Goal: Information Seeking & Learning: Compare options

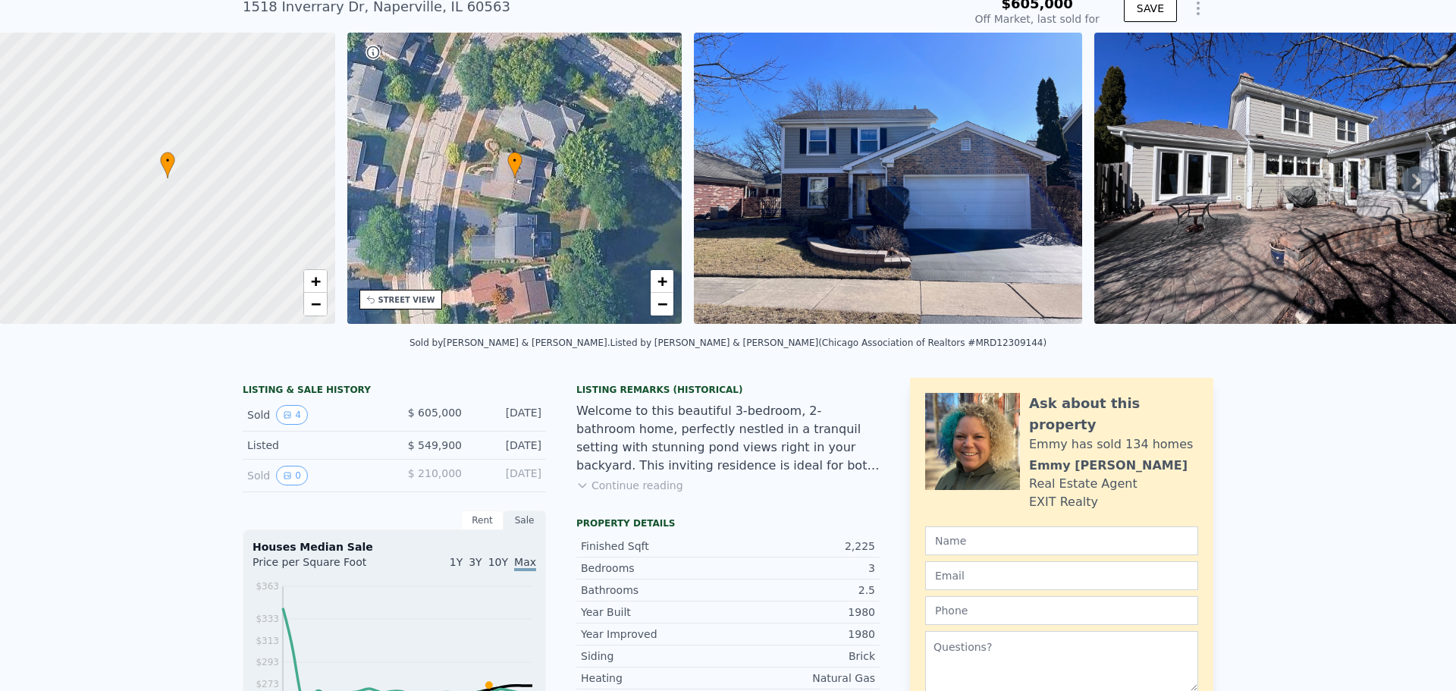
scroll to position [5, 0]
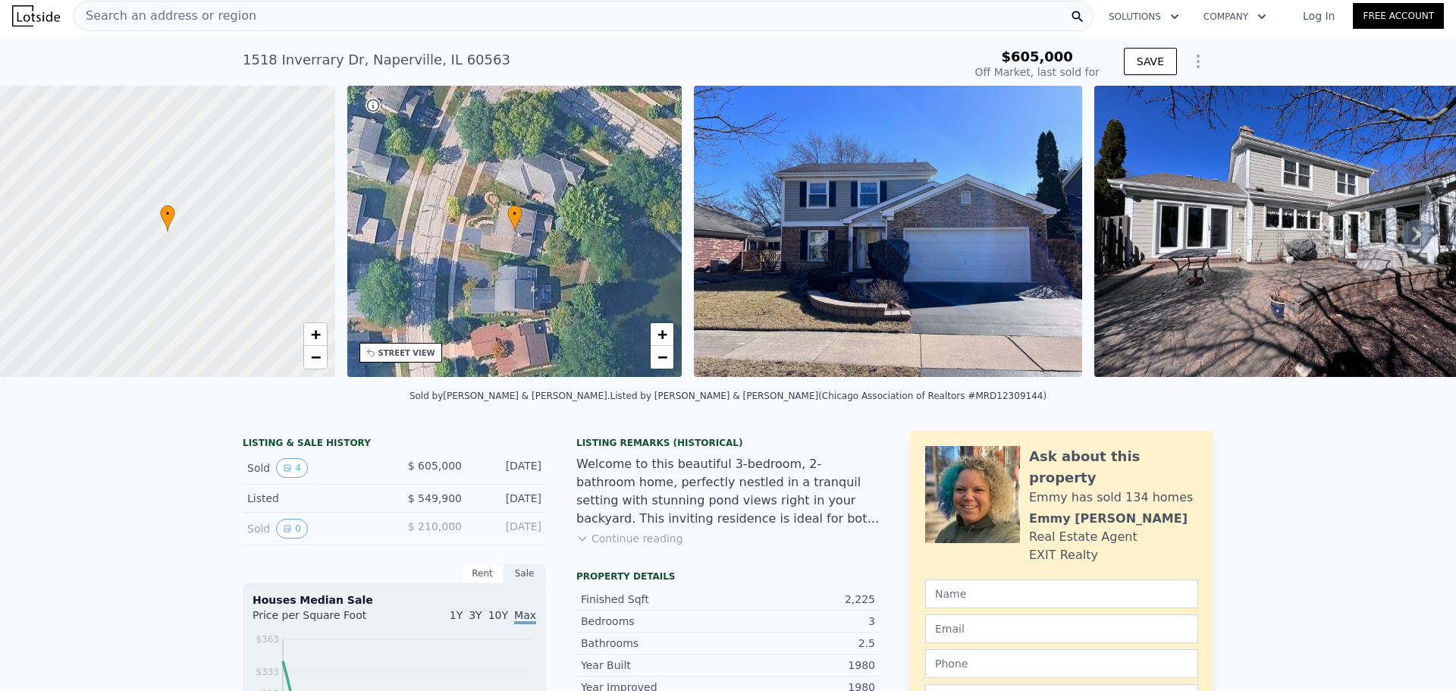
click at [1401, 233] on icon at bounding box center [1416, 234] width 30 height 30
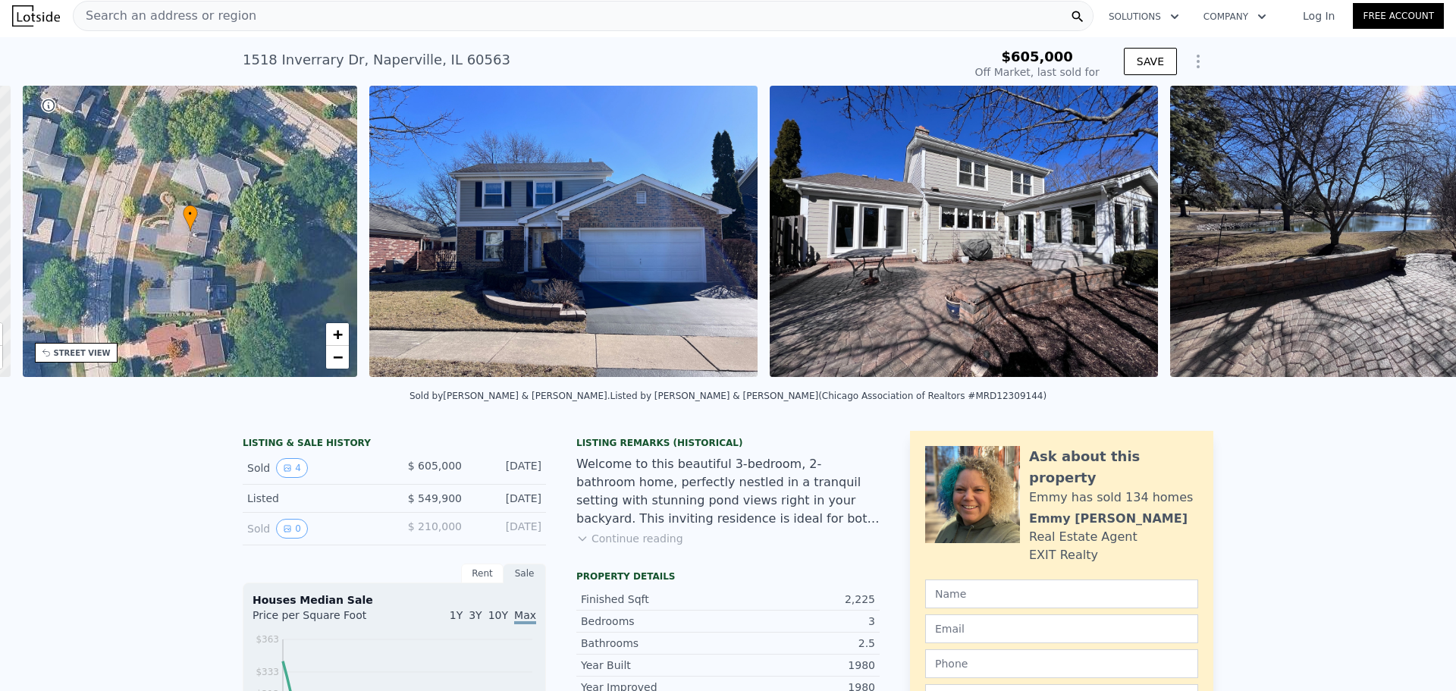
click at [1401, 233] on img at bounding box center [1364, 231] width 388 height 291
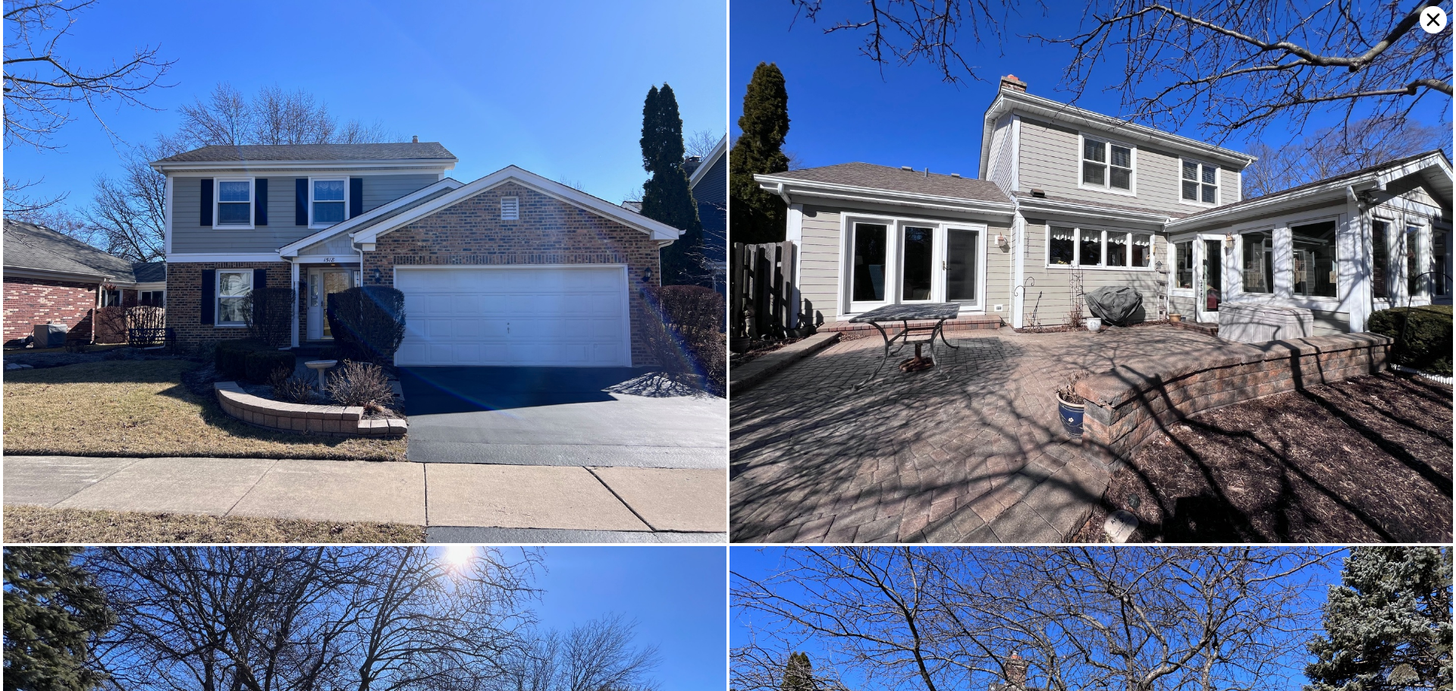
scroll to position [0, 353]
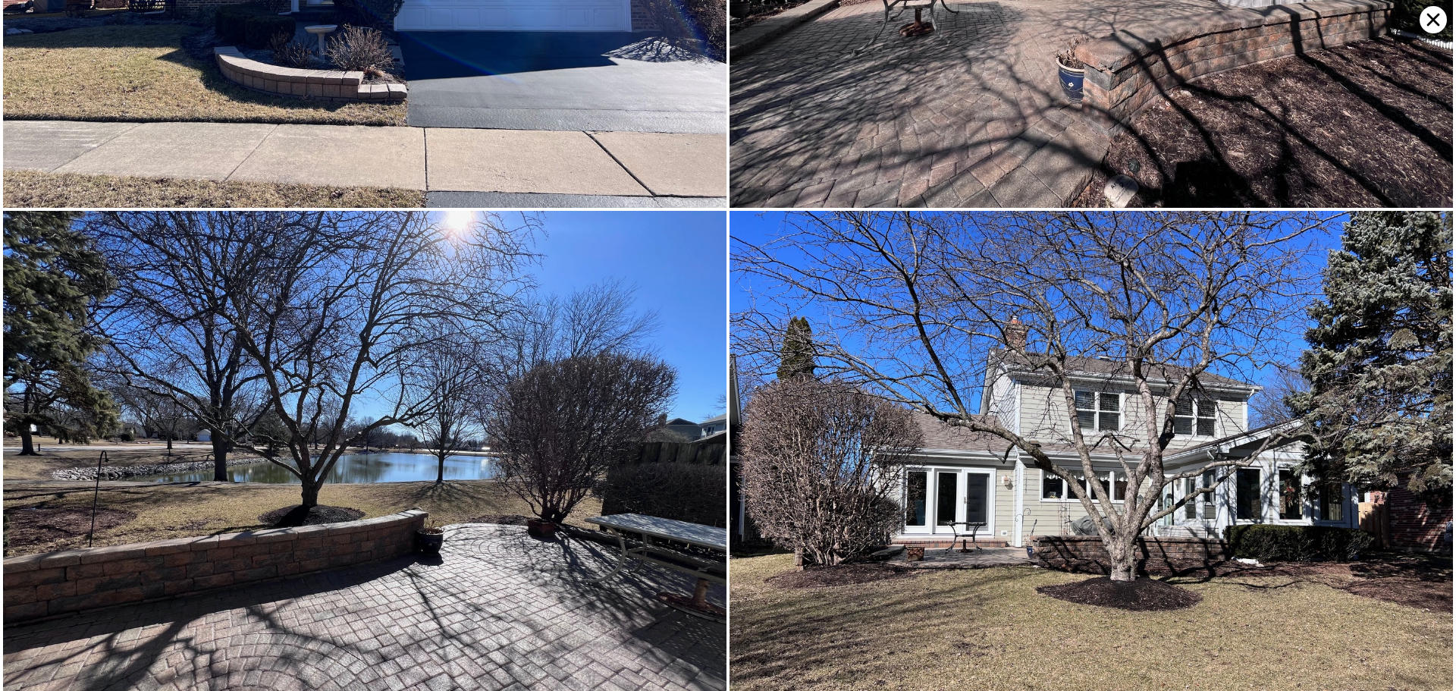
click at [1401, 233] on div at bounding box center [1090, 209] width 725 height 1088
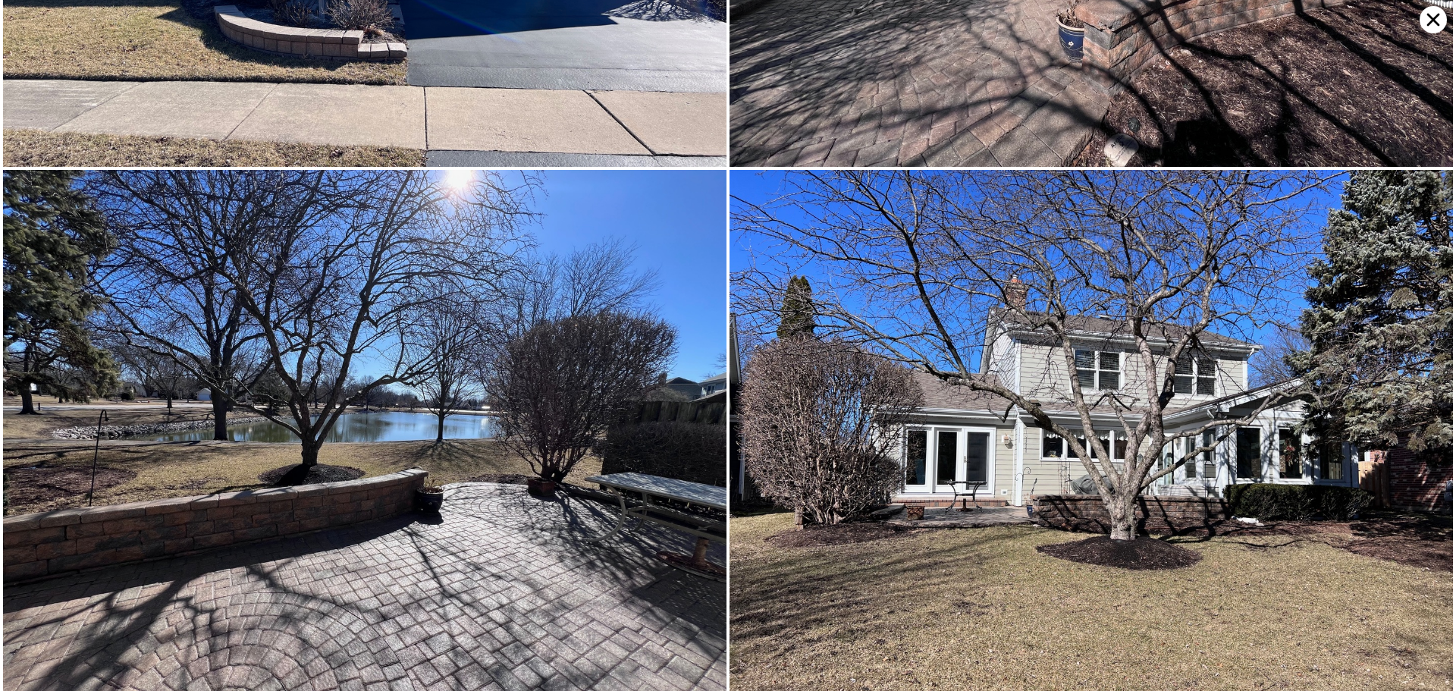
scroll to position [389, 0]
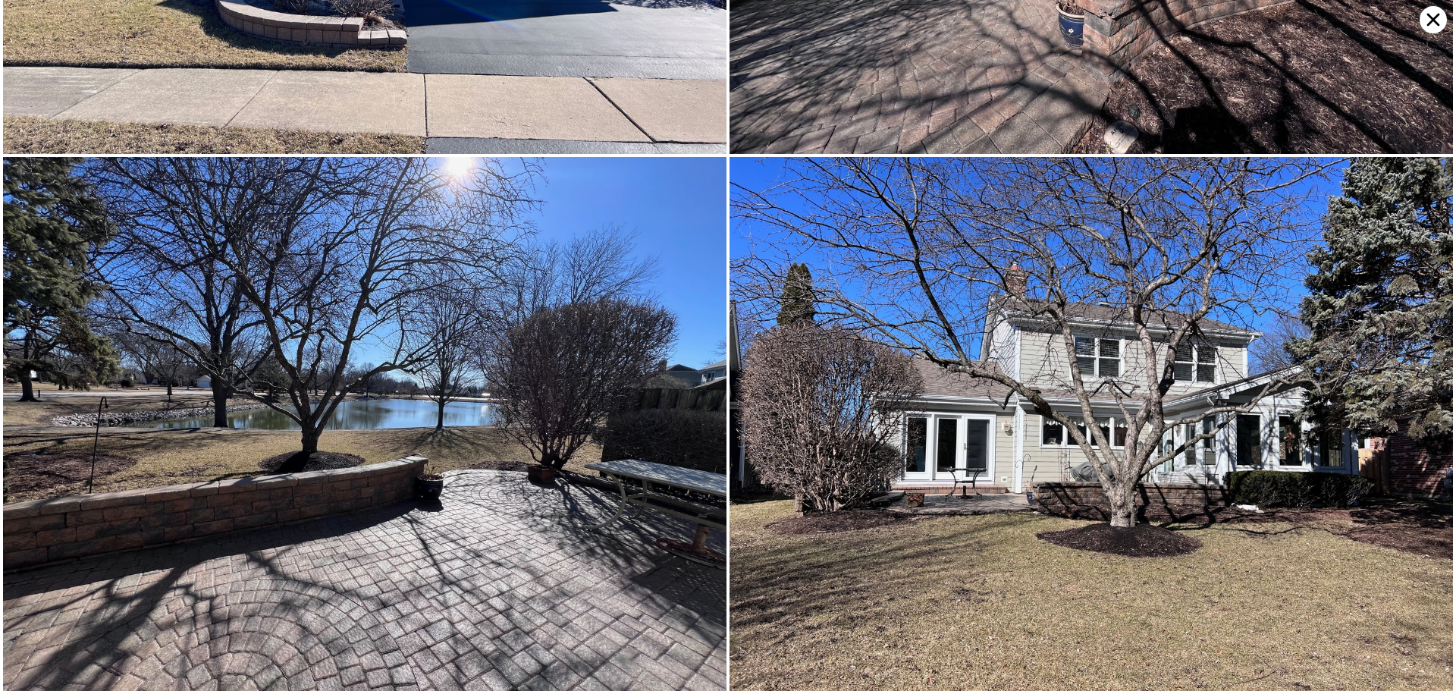
click at [1432, 29] on icon at bounding box center [1432, 19] width 27 height 27
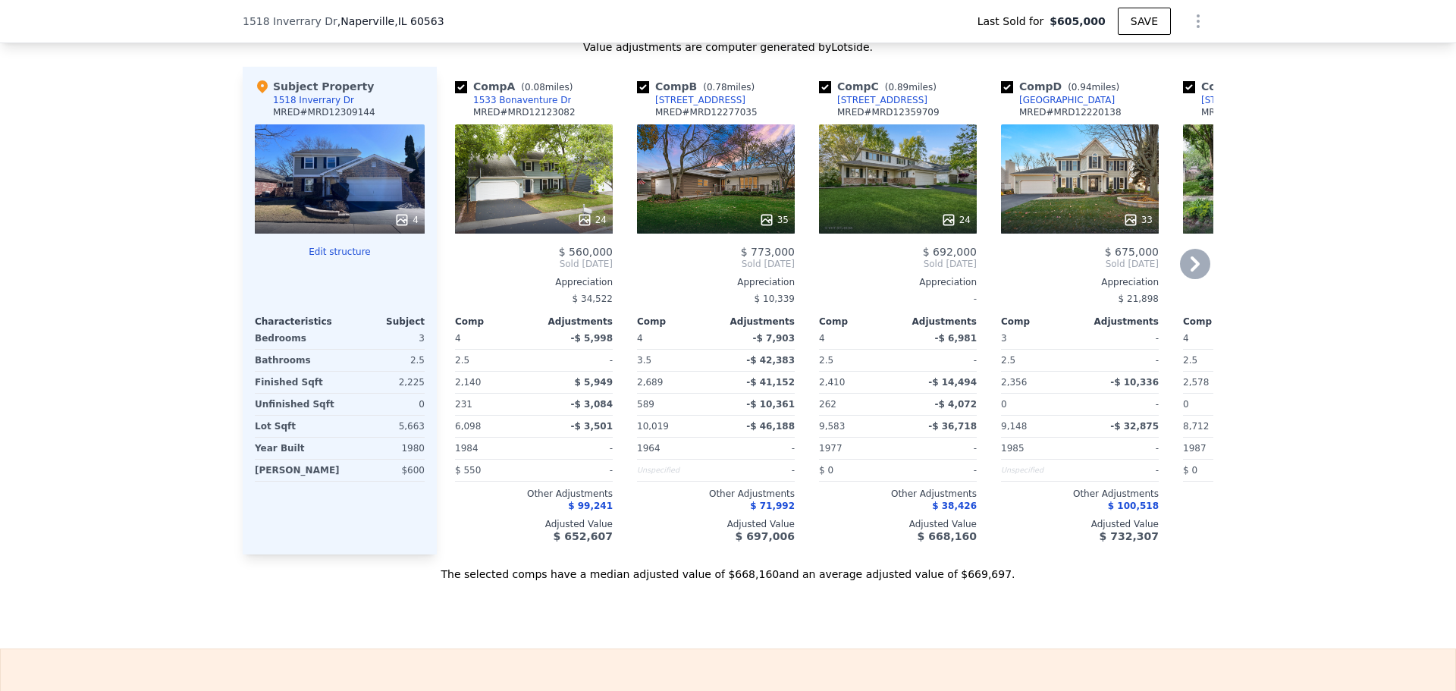
scroll to position [1819, 0]
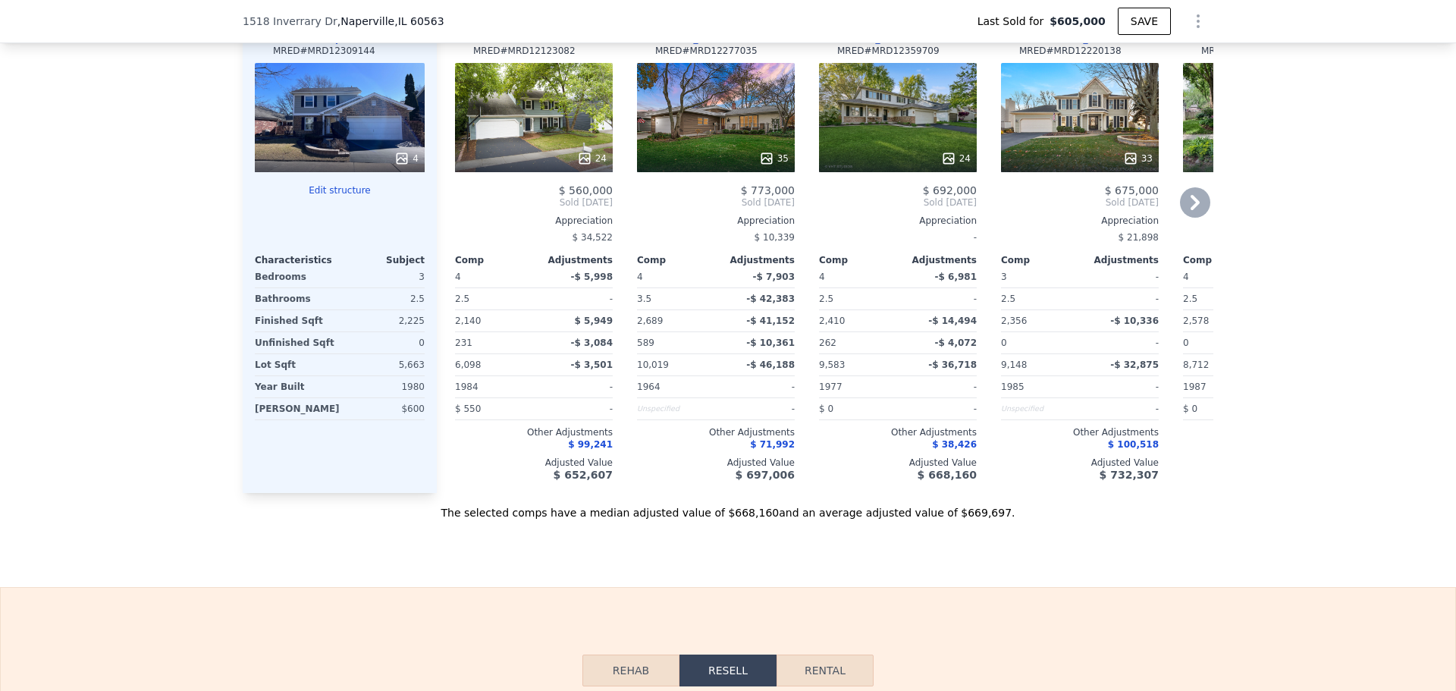
click at [584, 166] on icon at bounding box center [584, 158] width 15 height 15
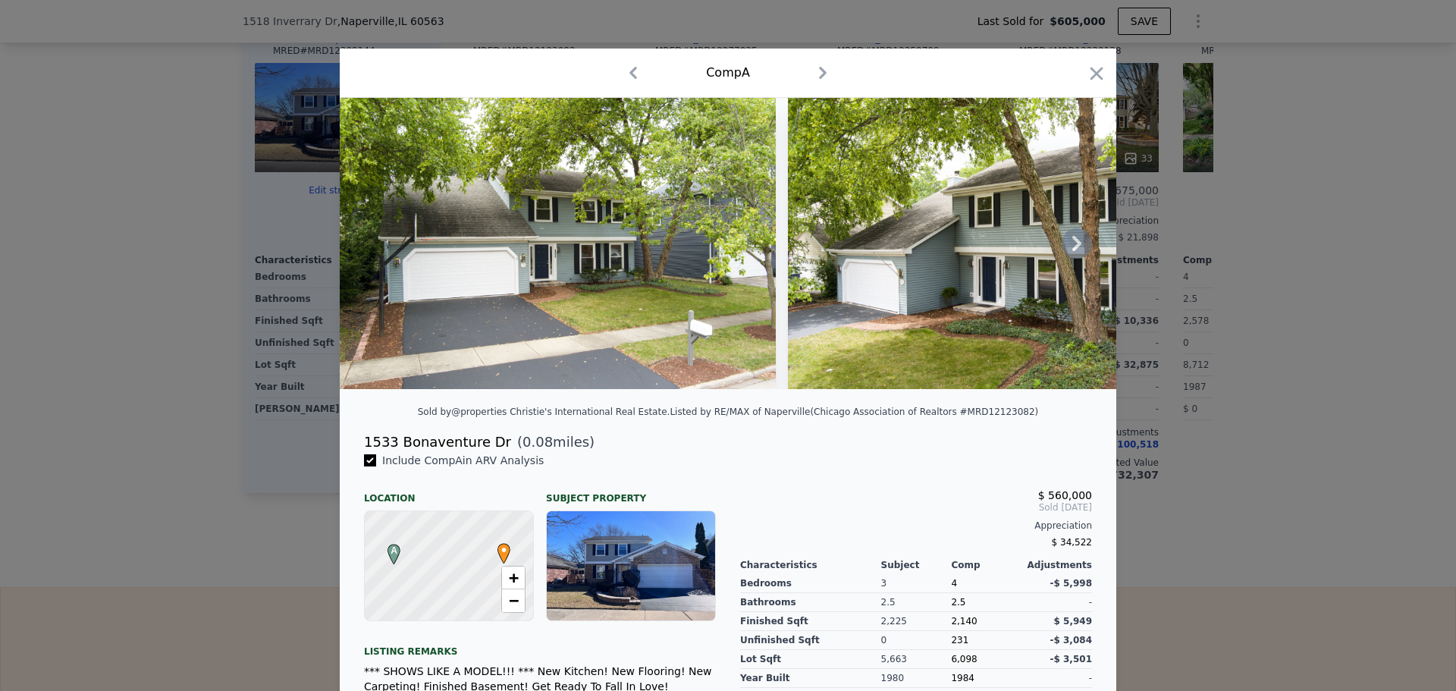
click at [1062, 246] on icon at bounding box center [1076, 243] width 30 height 30
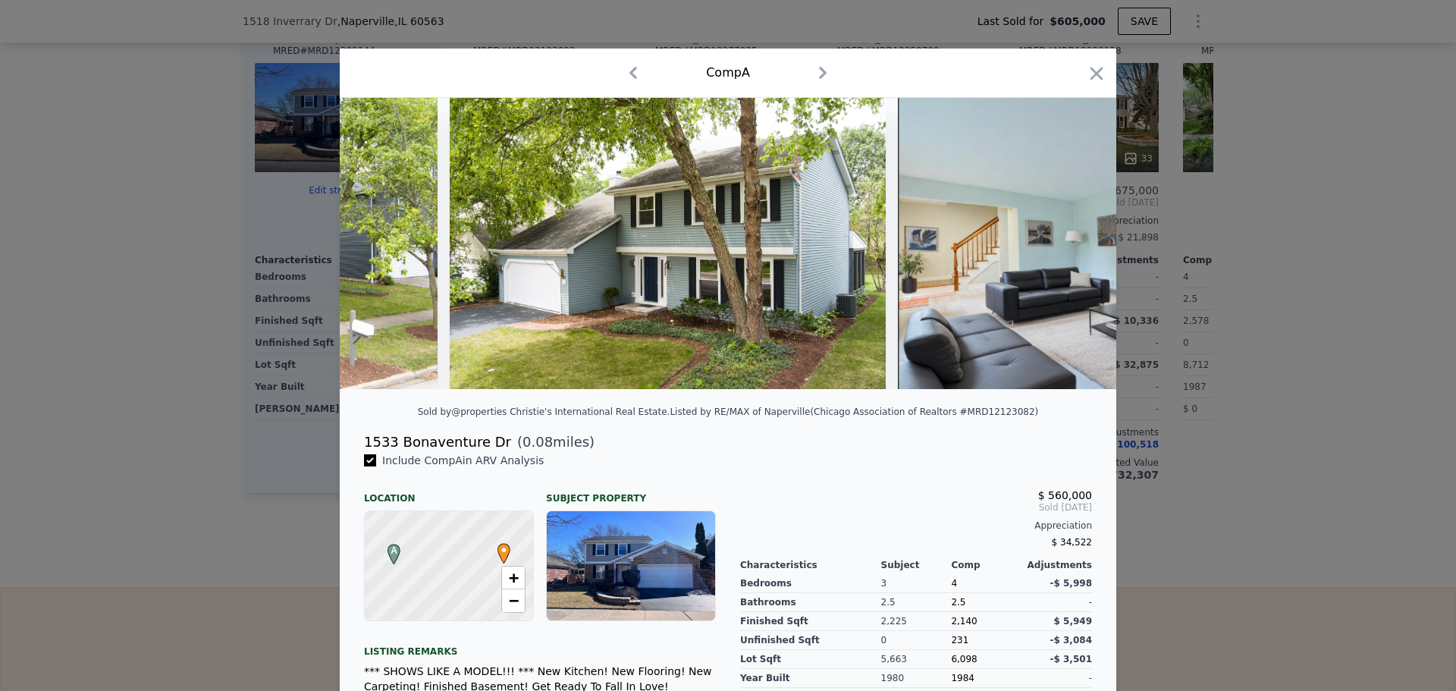
click at [1070, 245] on img at bounding box center [1116, 243] width 436 height 291
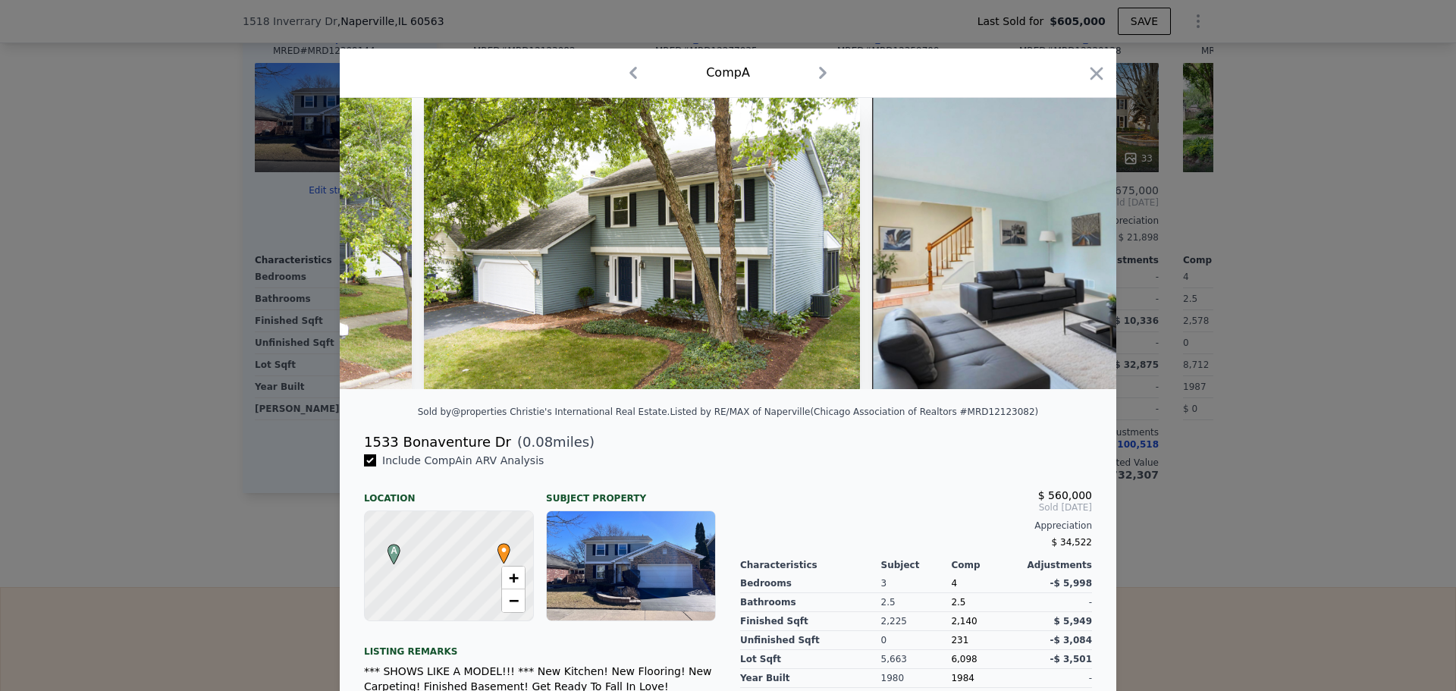
click at [1073, 244] on div at bounding box center [728, 243] width 776 height 291
click at [1078, 246] on icon at bounding box center [1076, 243] width 30 height 30
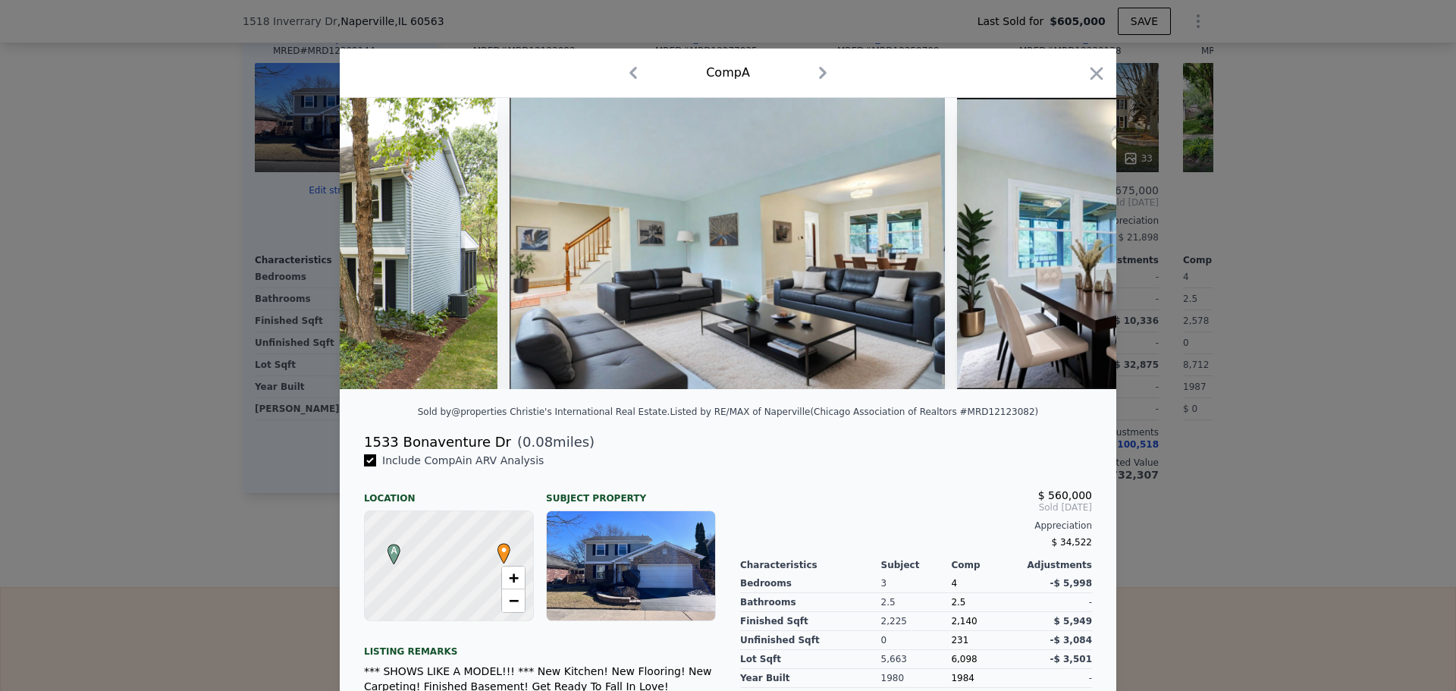
click at [1077, 246] on img at bounding box center [1172, 243] width 431 height 291
click at [1077, 246] on icon at bounding box center [1076, 243] width 30 height 30
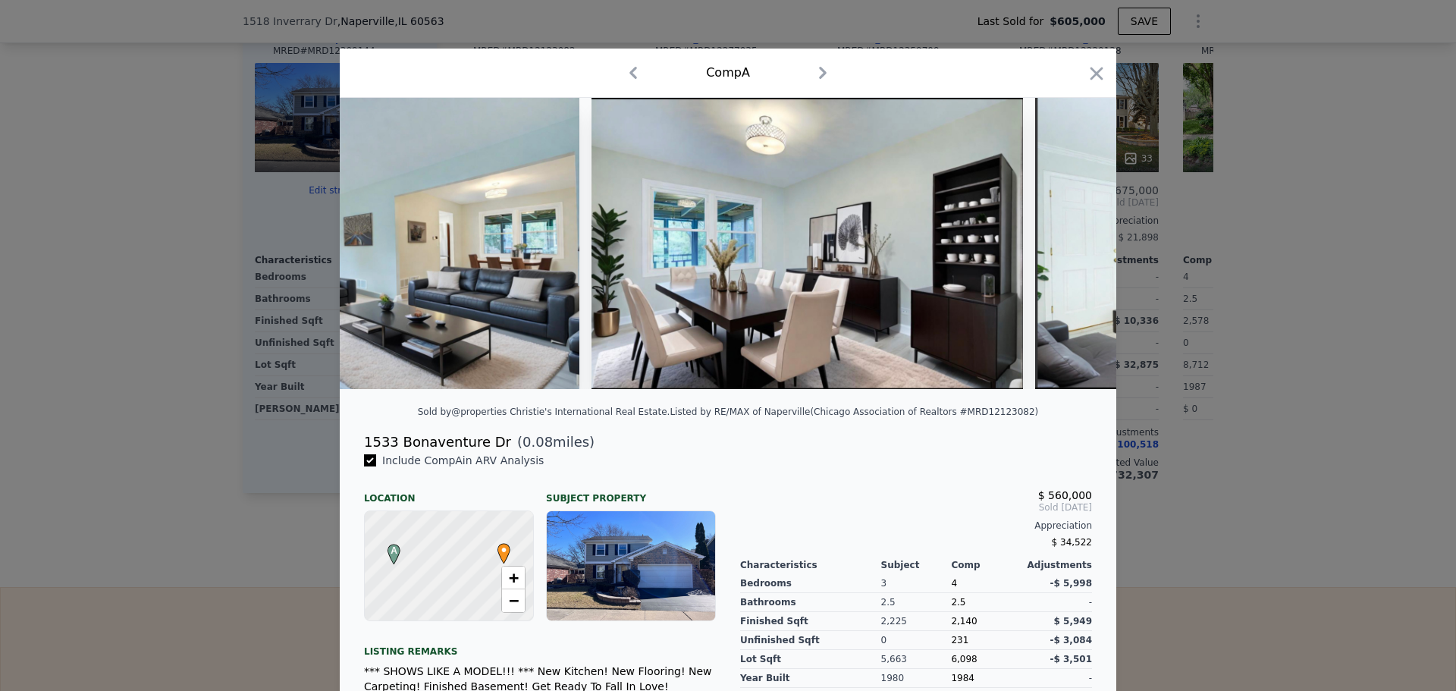
click at [1077, 246] on img at bounding box center [1253, 243] width 437 height 291
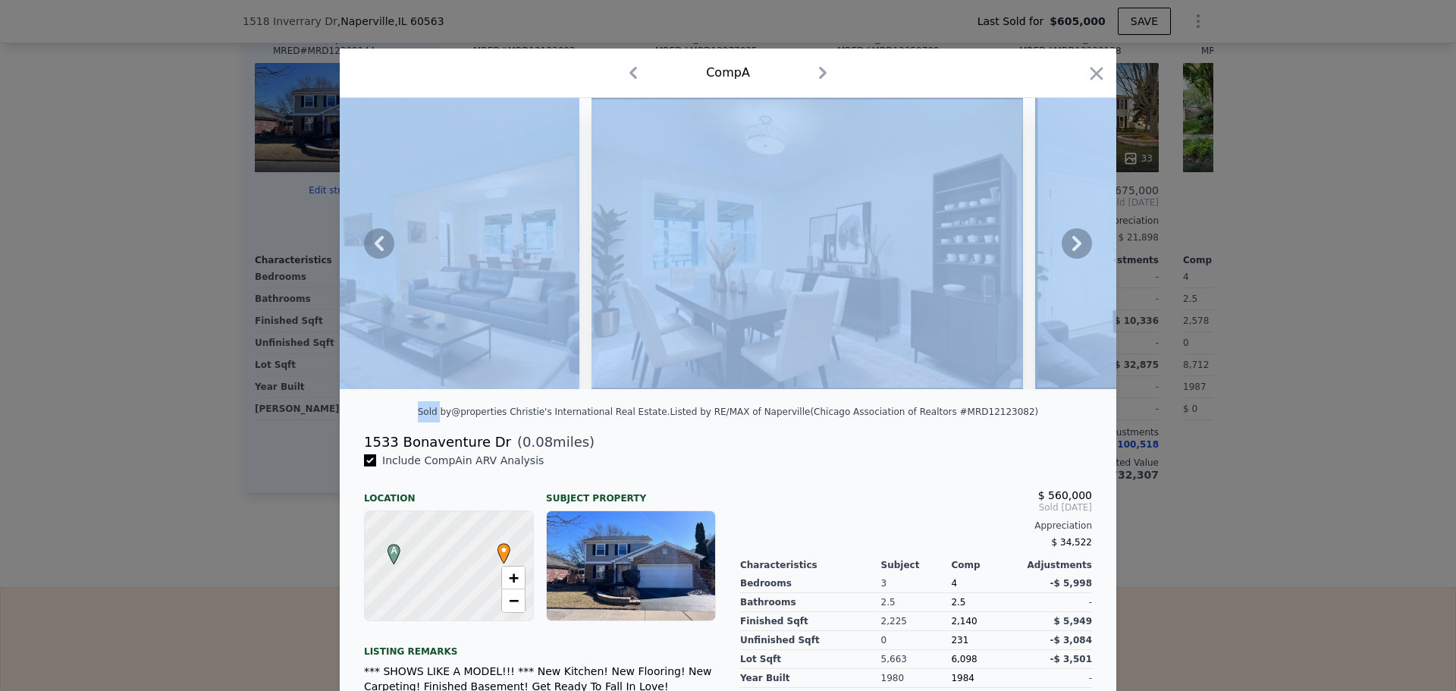
click at [1077, 246] on icon at bounding box center [1076, 243] width 30 height 30
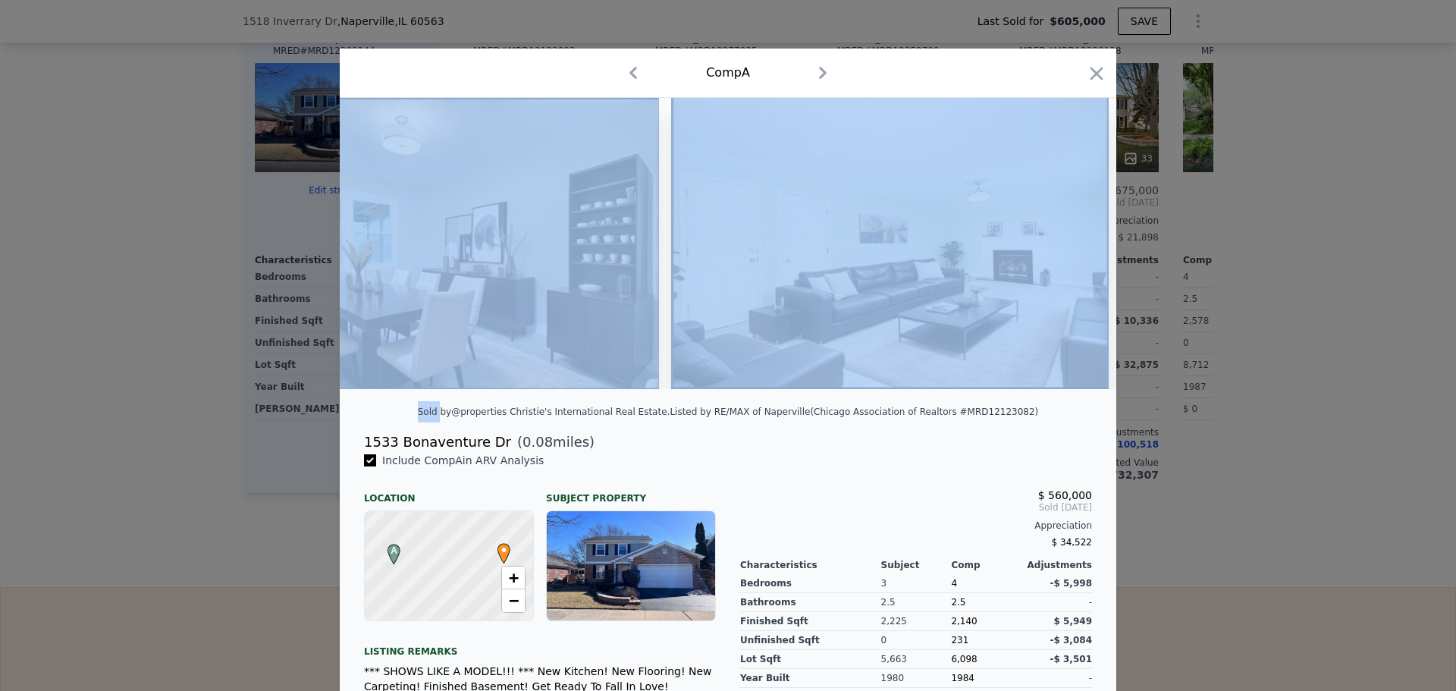
click at [1074, 249] on img at bounding box center [889, 243] width 437 height 291
click at [1074, 249] on icon at bounding box center [1076, 243] width 9 height 15
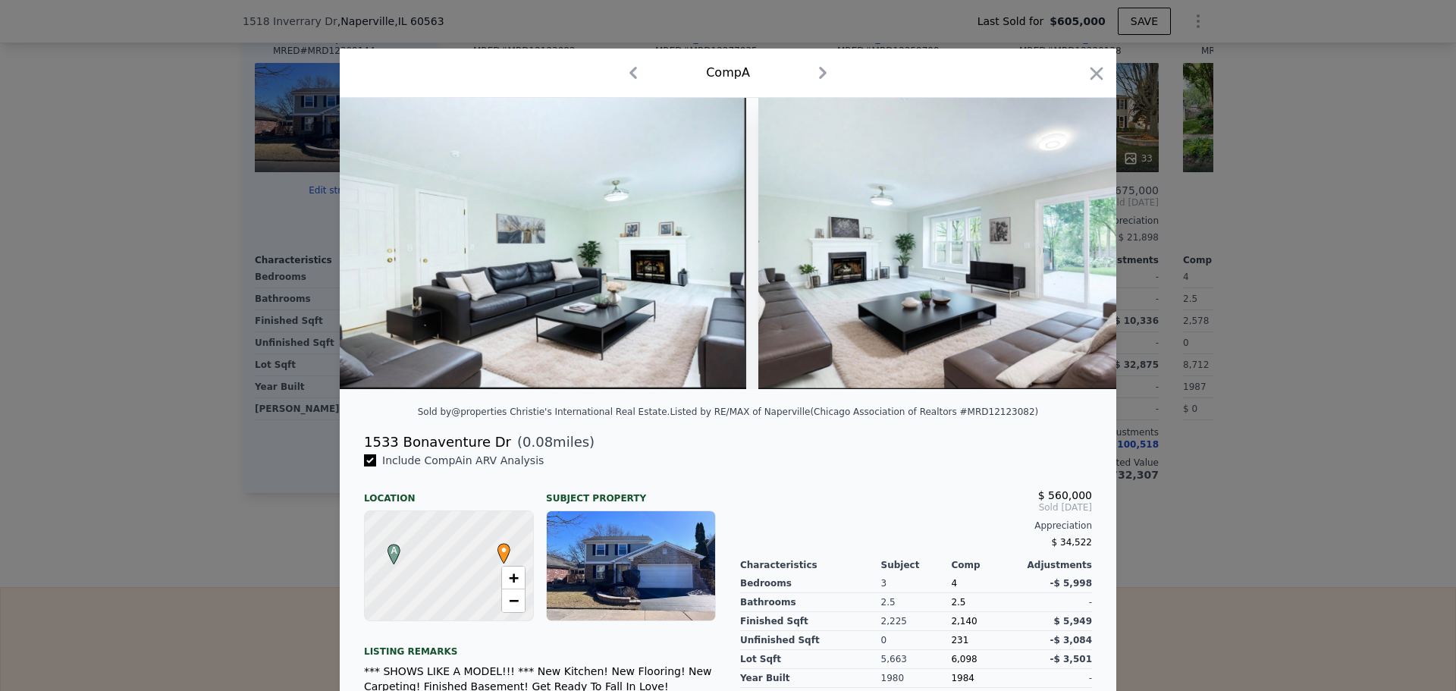
scroll to position [0, 1819]
click at [1072, 246] on icon at bounding box center [1076, 243] width 9 height 15
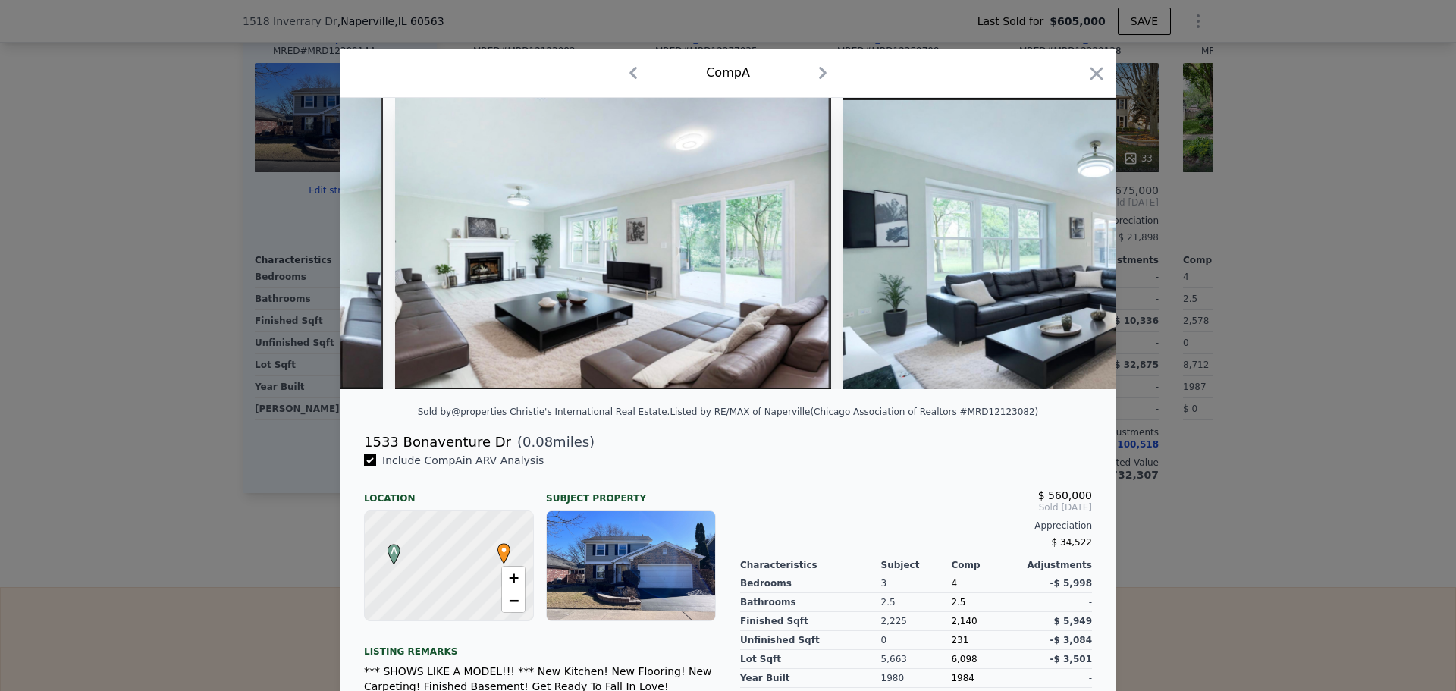
scroll to position [0, 2183]
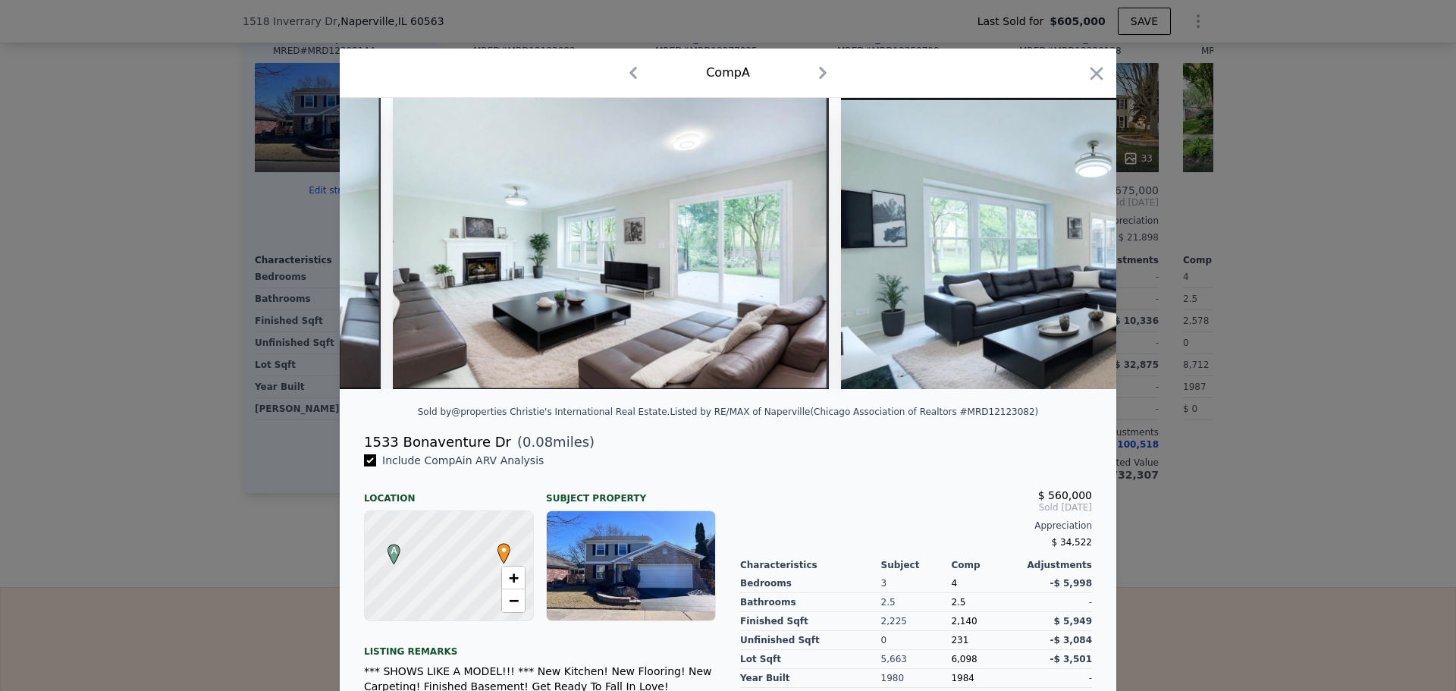
click at [1071, 246] on img at bounding box center [1059, 243] width 437 height 291
click at [1086, 74] on icon "button" at bounding box center [1096, 73] width 21 height 21
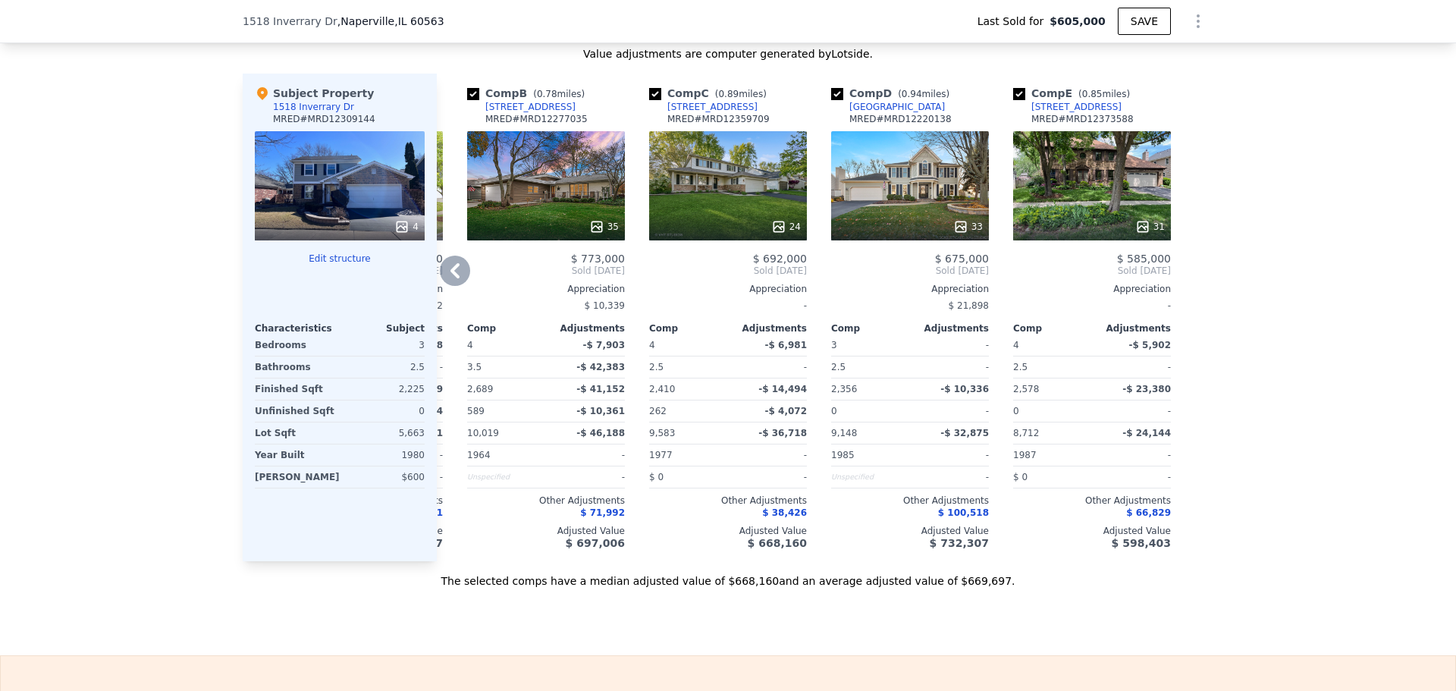
scroll to position [1668, 0]
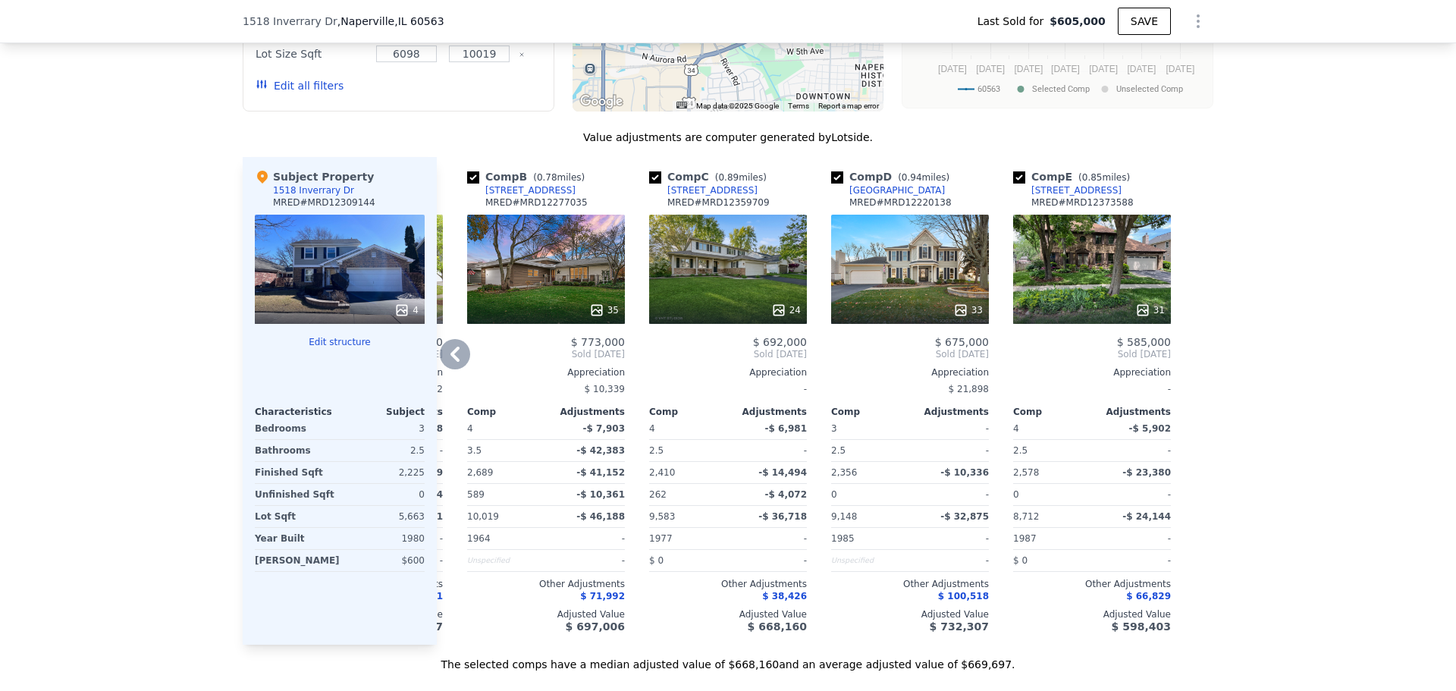
click at [1098, 306] on div "31" at bounding box center [1092, 269] width 158 height 109
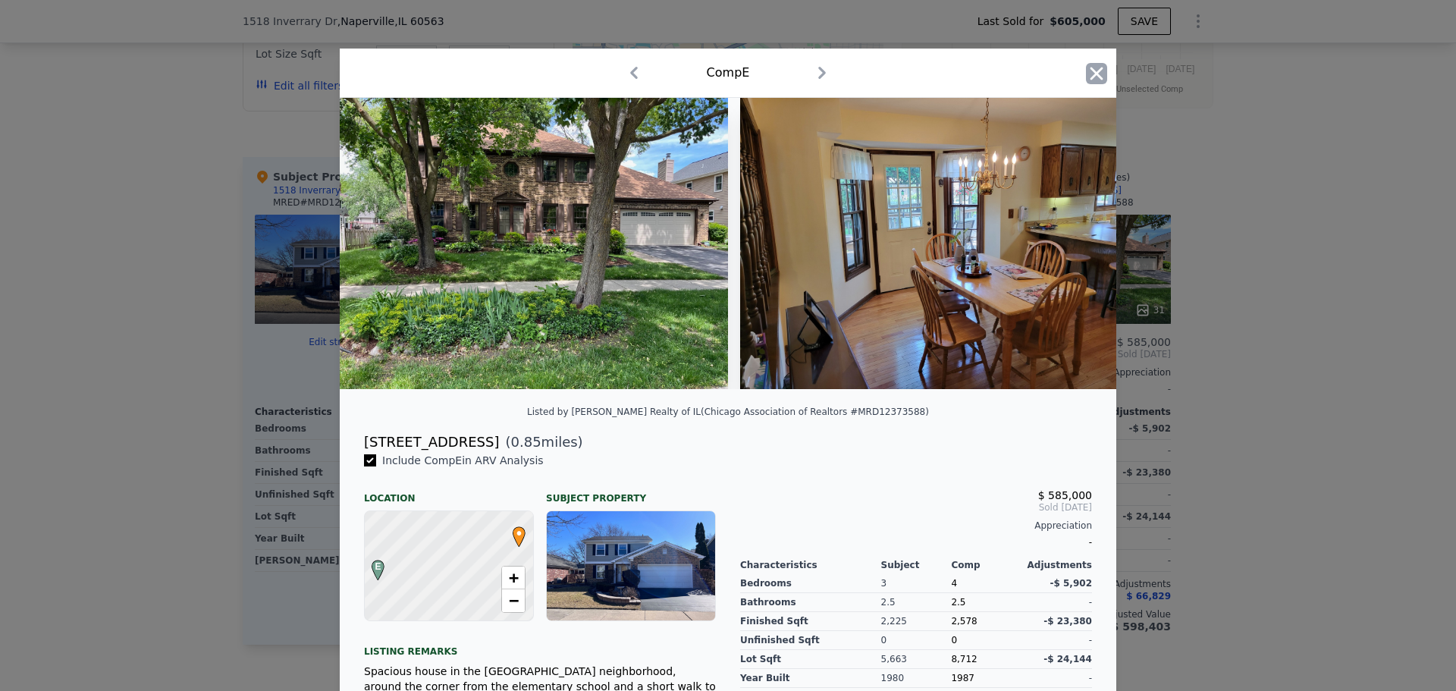
click at [1095, 69] on icon "button" at bounding box center [1096, 73] width 13 height 13
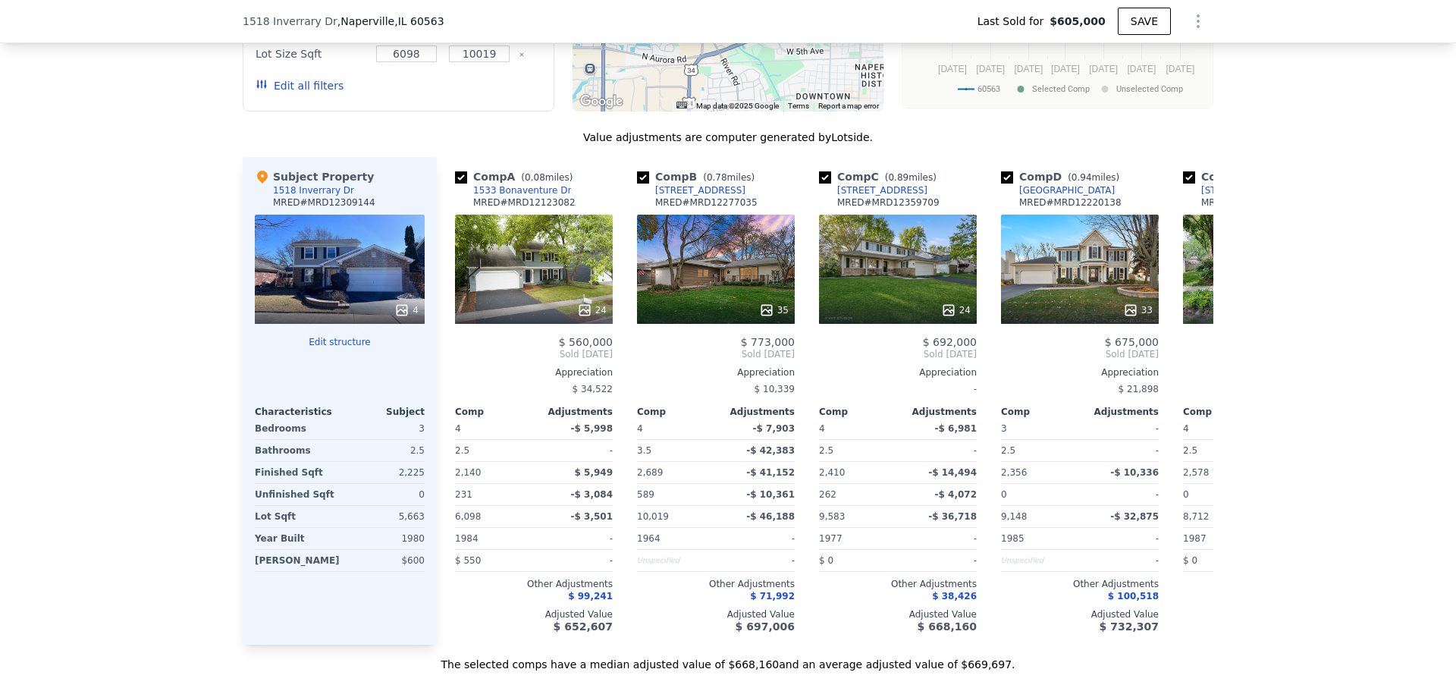
click at [359, 274] on div "4" at bounding box center [340, 269] width 170 height 109
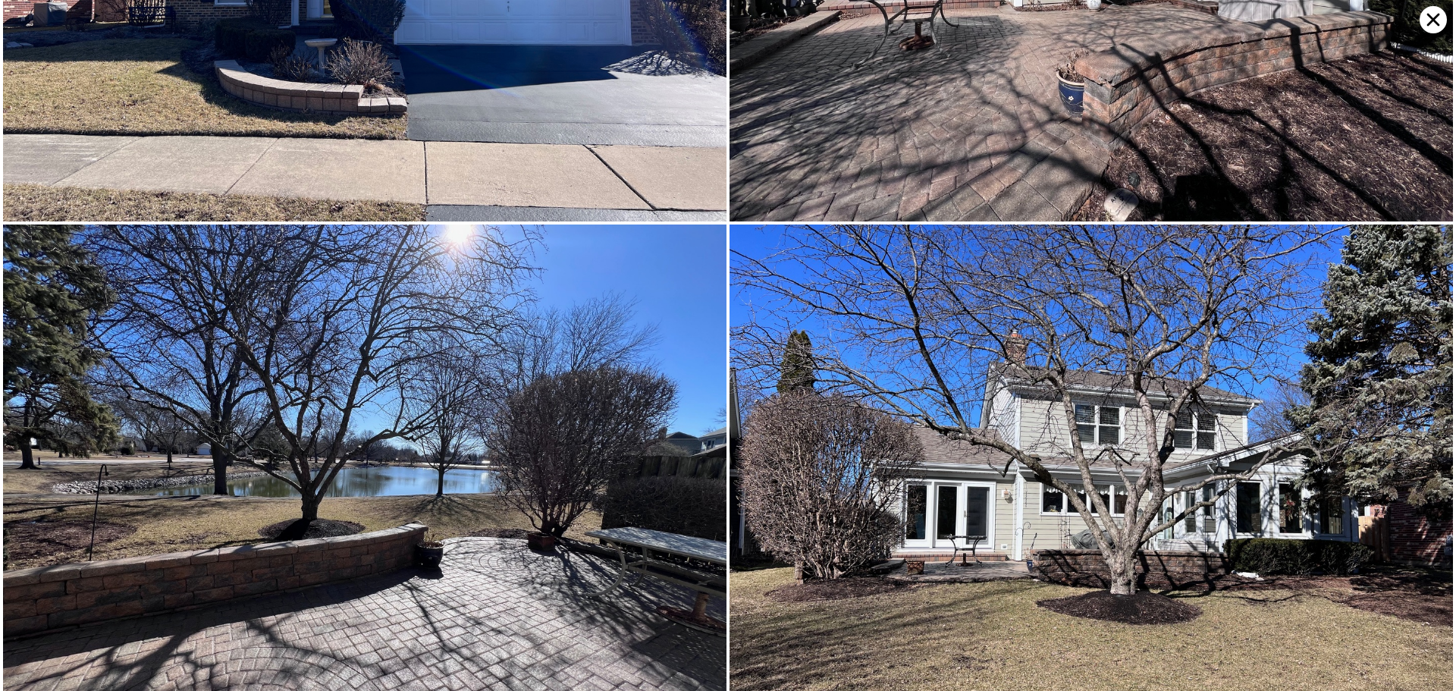
scroll to position [389, 0]
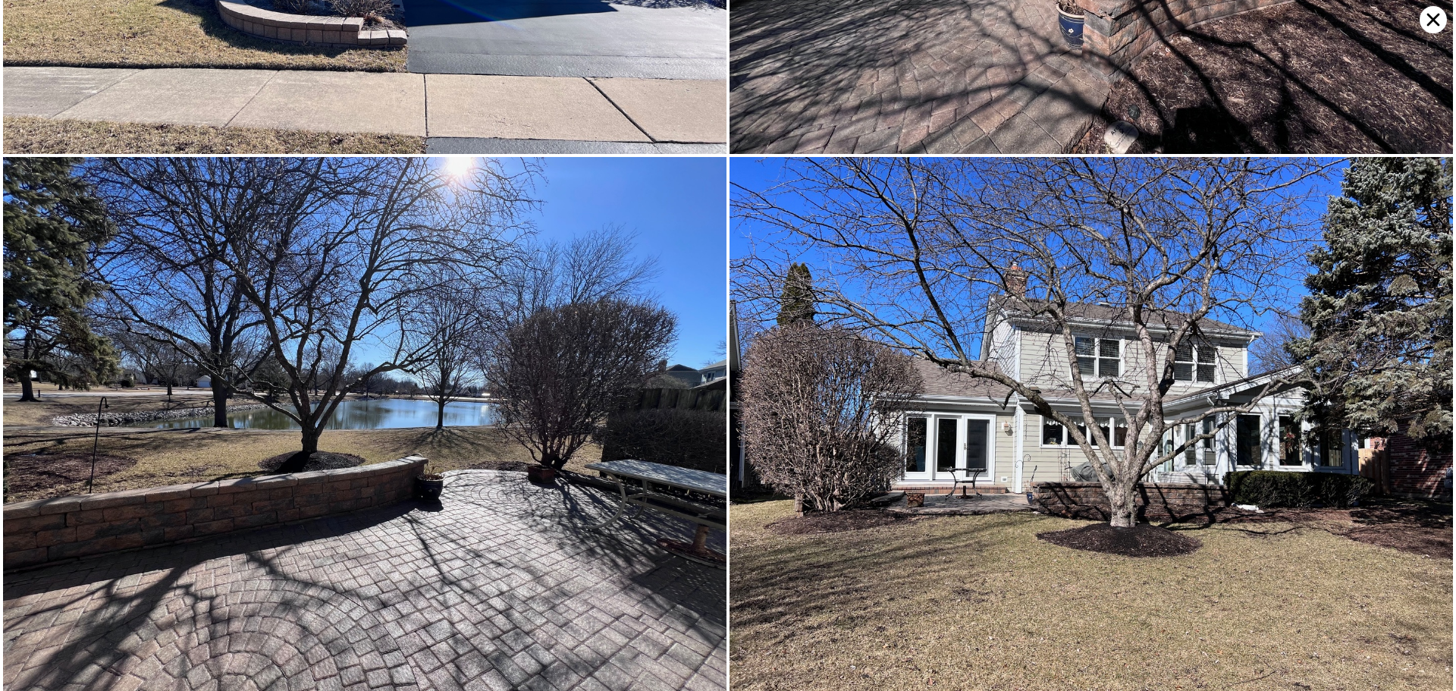
click at [1426, 24] on icon at bounding box center [1432, 19] width 27 height 27
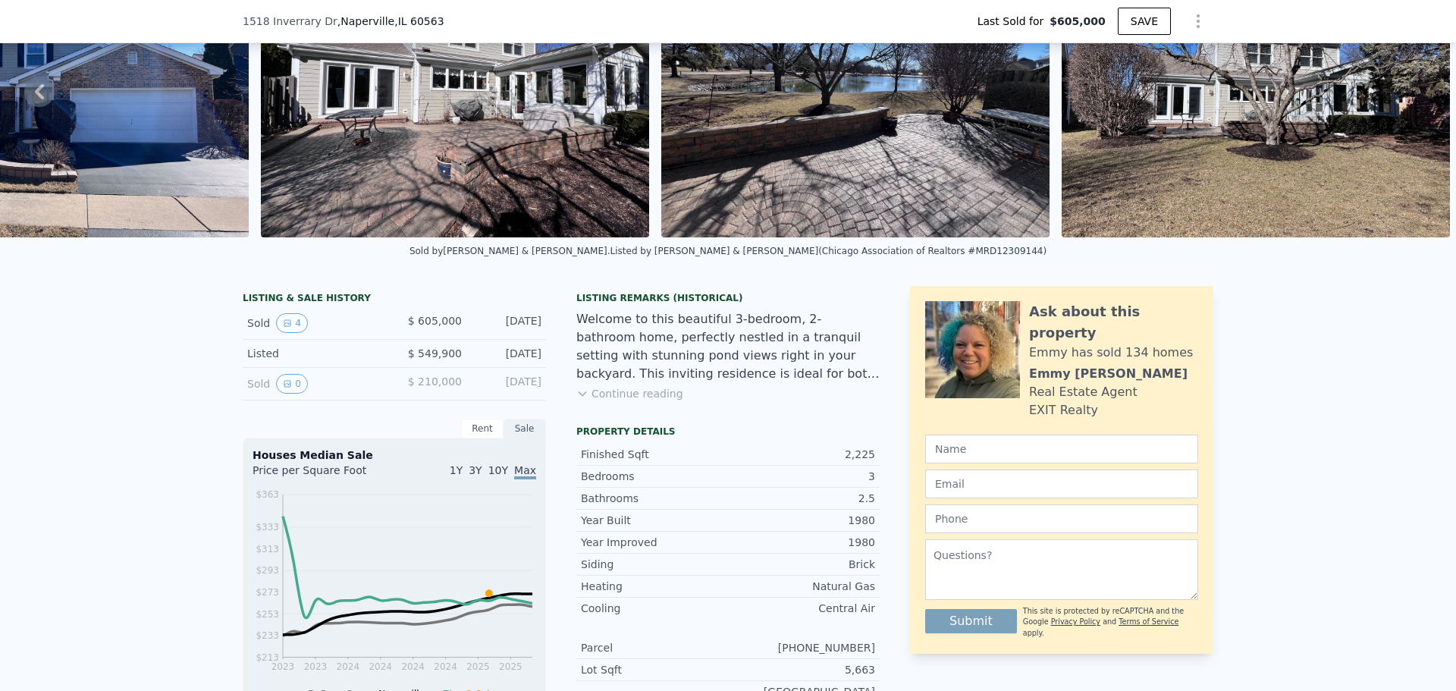
scroll to position [71, 0]
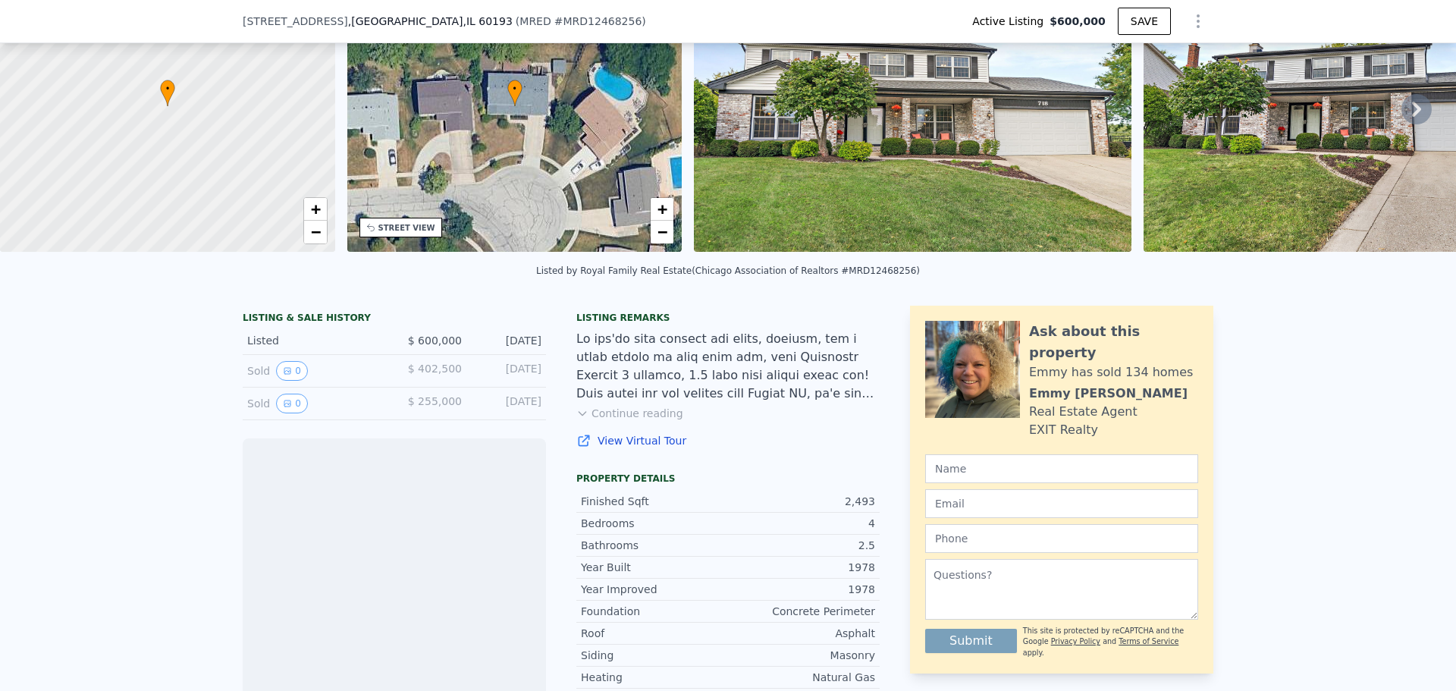
scroll to position [222, 0]
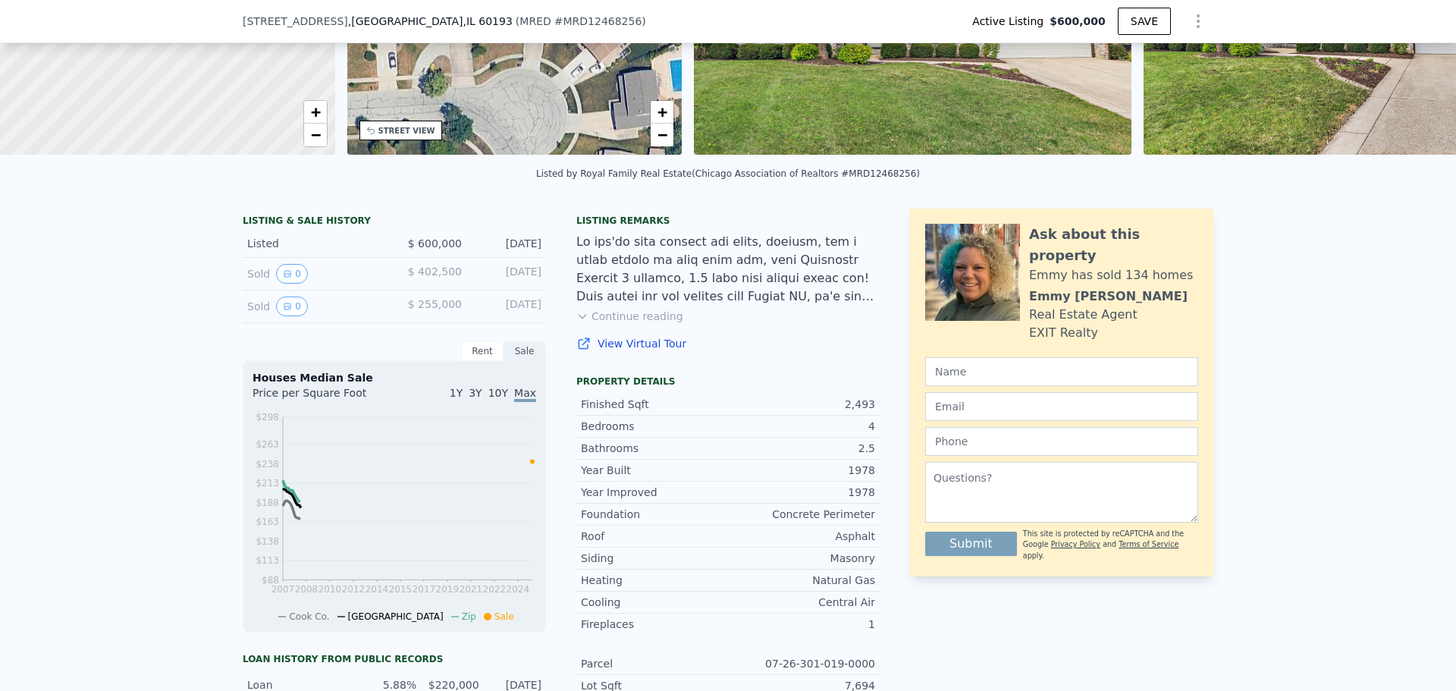
click at [342, 284] on div "Sold 0" at bounding box center [314, 274] width 135 height 20
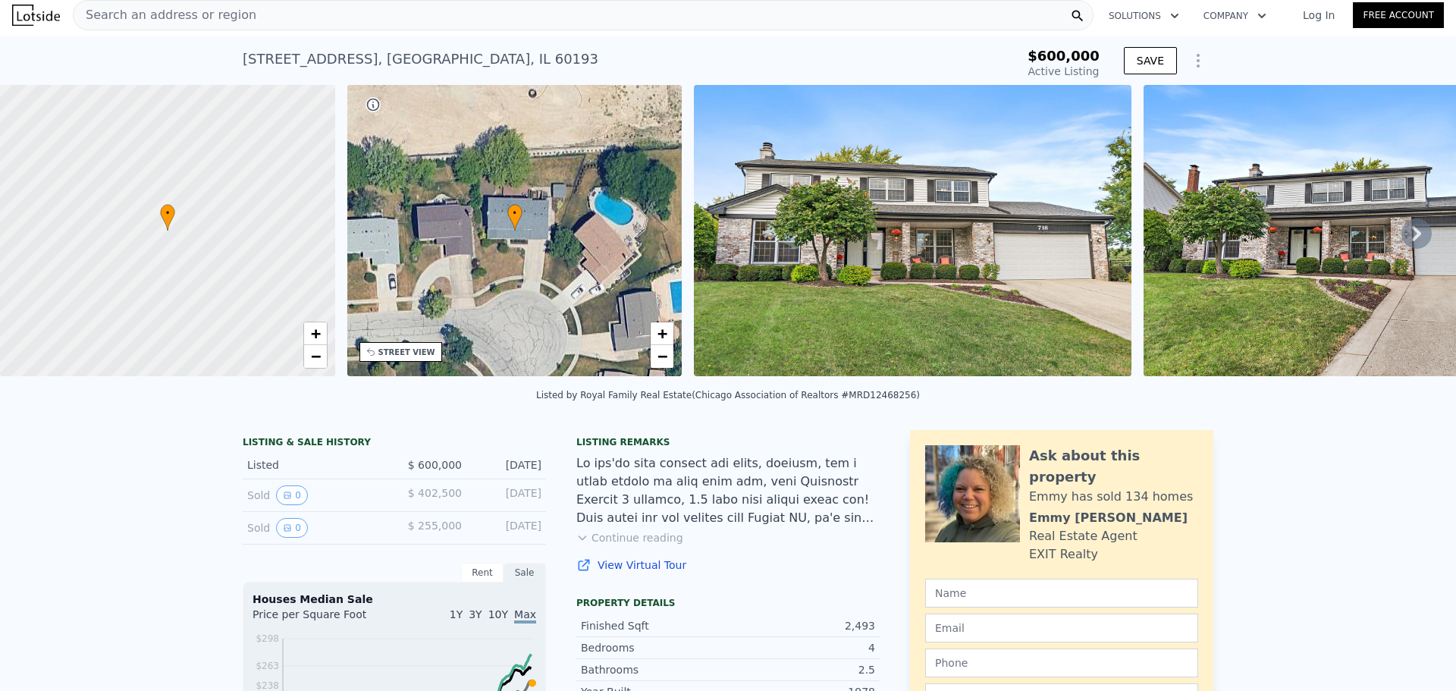
scroll to position [0, 0]
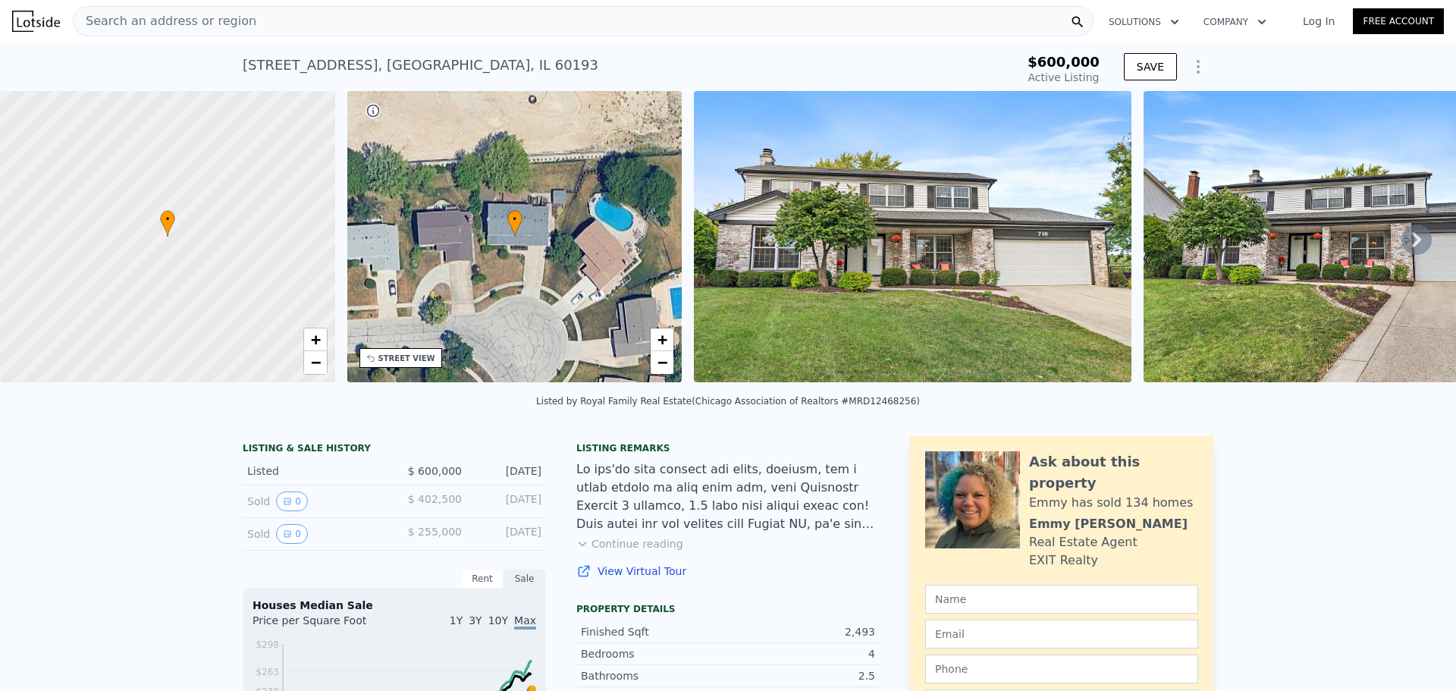
click at [1412, 243] on icon at bounding box center [1416, 239] width 9 height 15
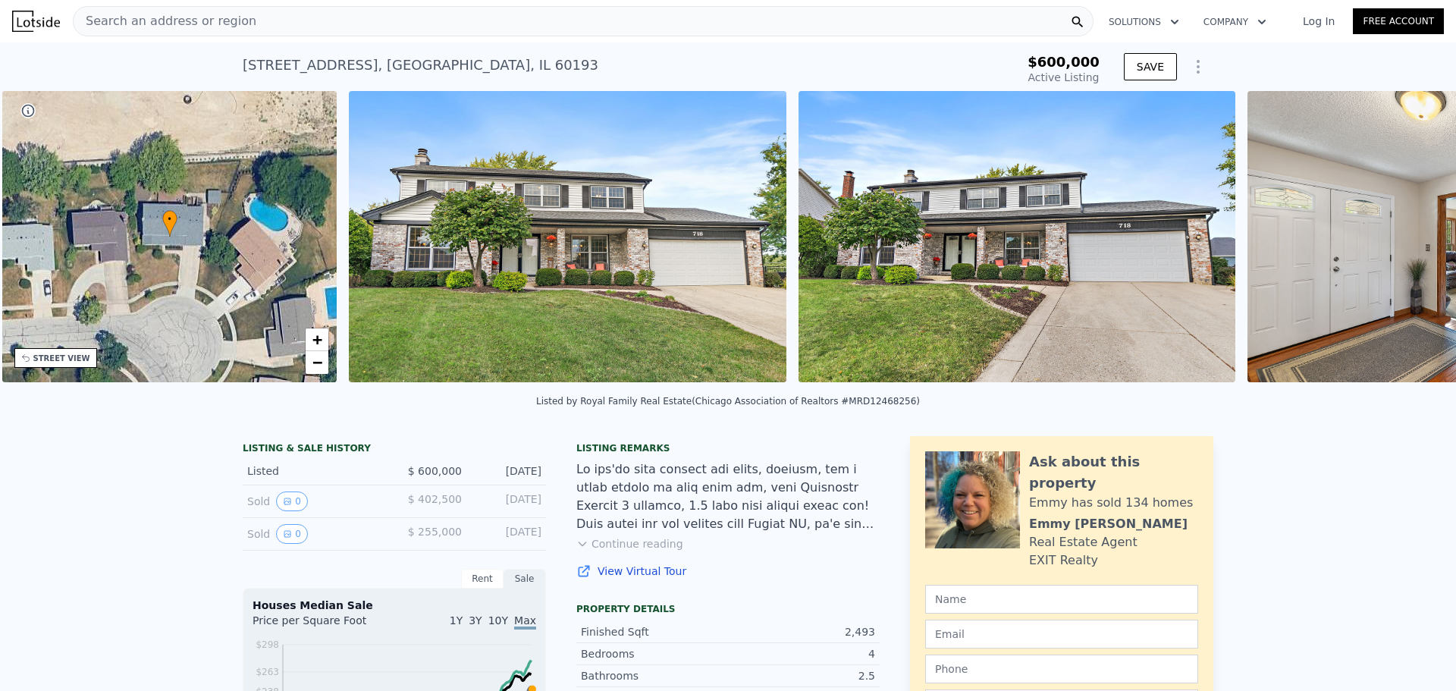
click at [1407, 243] on img at bounding box center [1465, 236] width 437 height 291
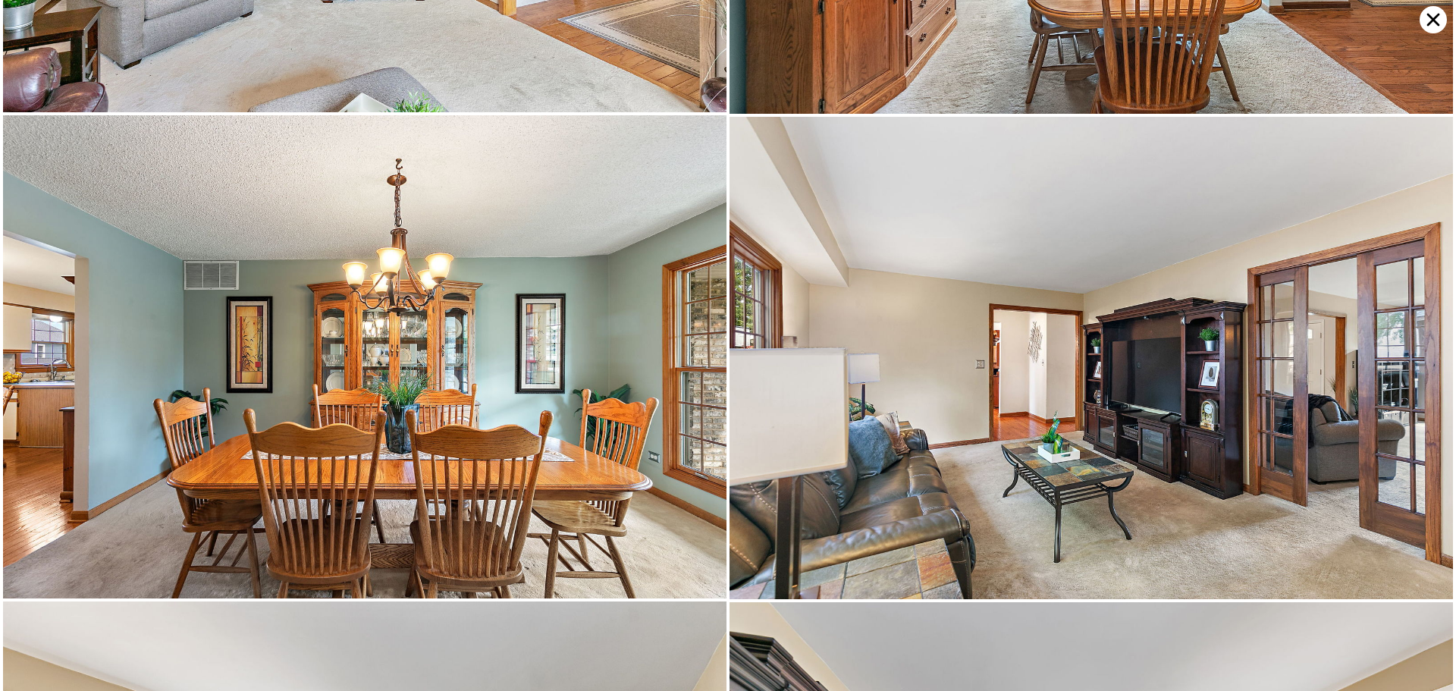
scroll to position [1925, 0]
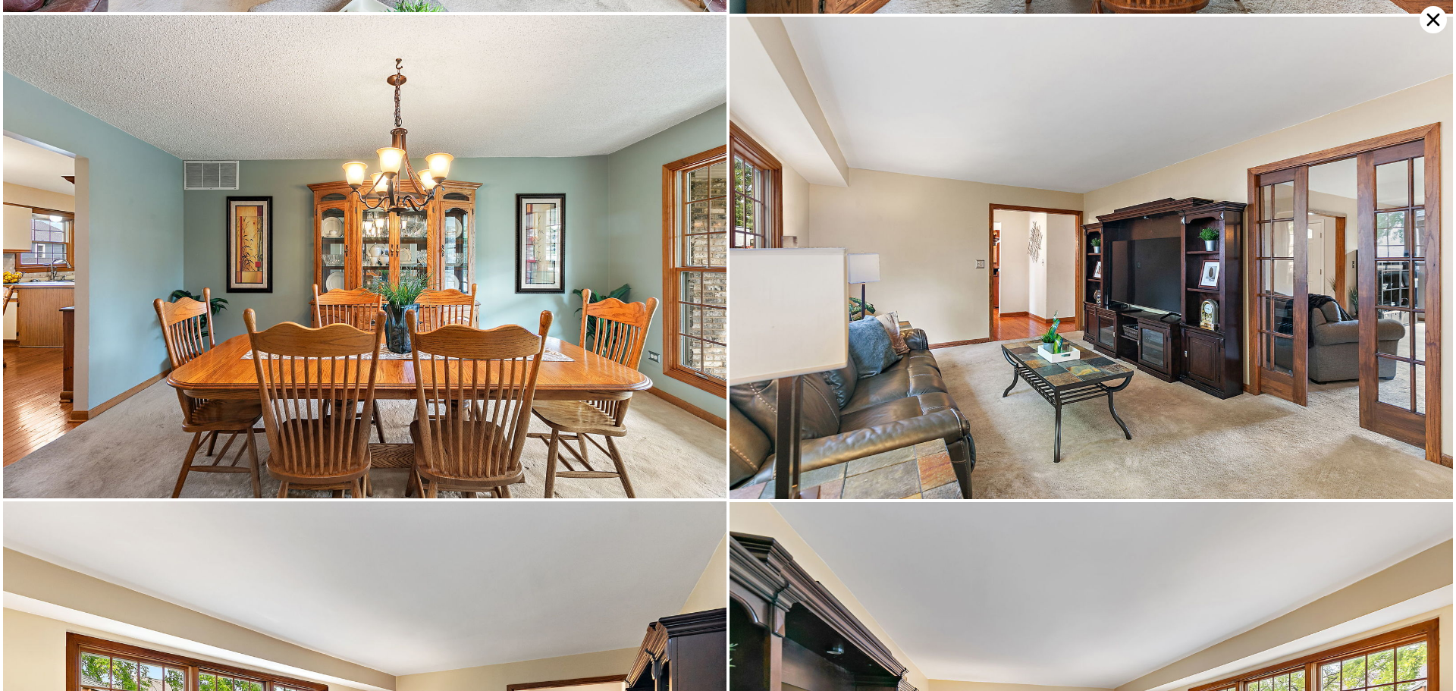
click at [1423, 20] on icon at bounding box center [1432, 19] width 27 height 27
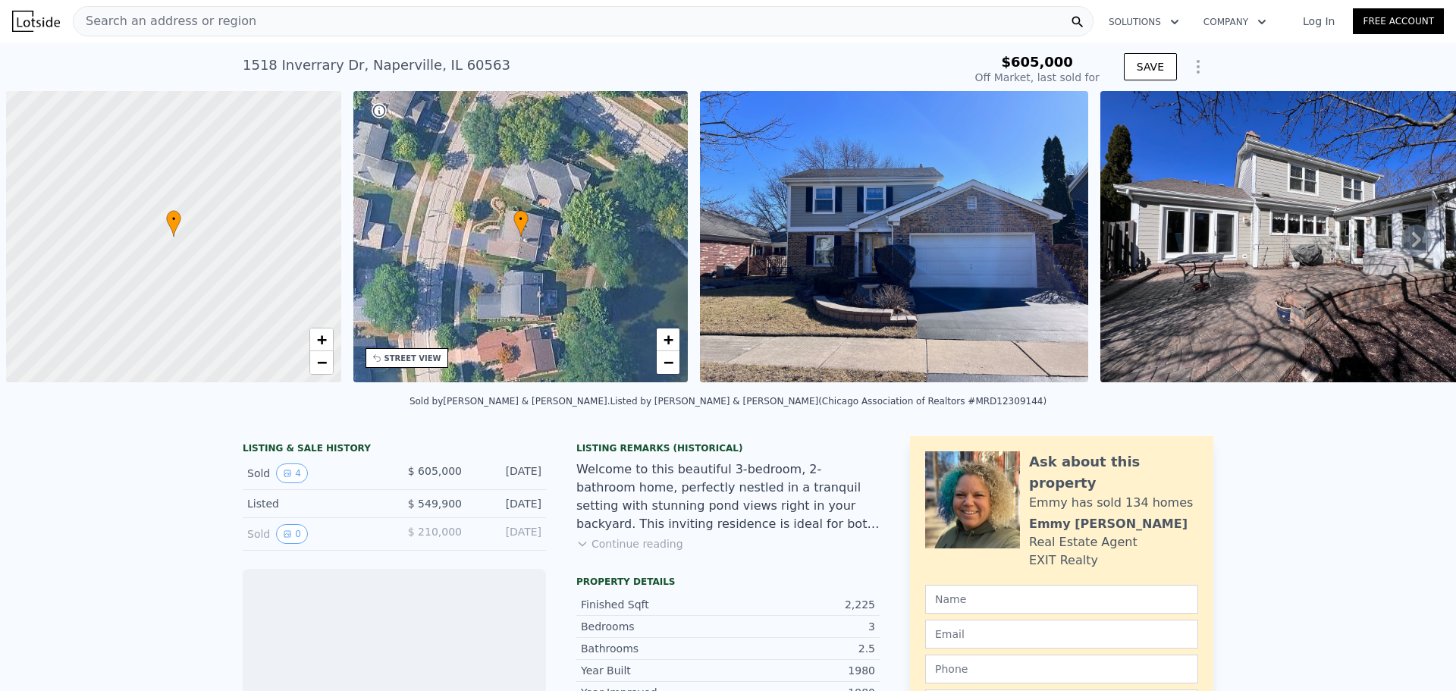
scroll to position [0, 6]
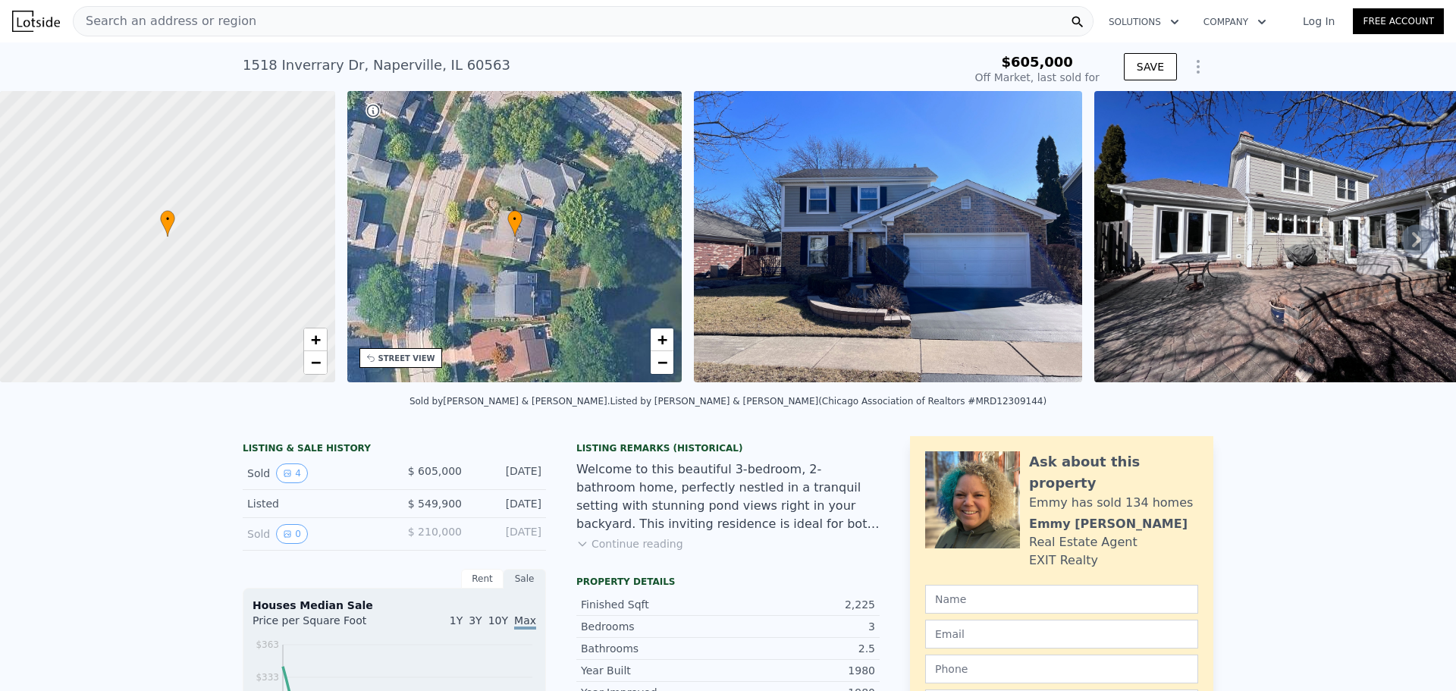
click at [364, 511] on div "Listed" at bounding box center [314, 503] width 135 height 15
click at [266, 511] on div "Listed" at bounding box center [314, 503] width 135 height 15
click at [258, 509] on div "Listed" at bounding box center [314, 503] width 135 height 15
drag, startPoint x: 246, startPoint y: 517, endPoint x: 384, endPoint y: 503, distance: 137.9
click at [382, 504] on div "Listed $ 549,900 Mar 13, 2025" at bounding box center [394, 504] width 303 height 28
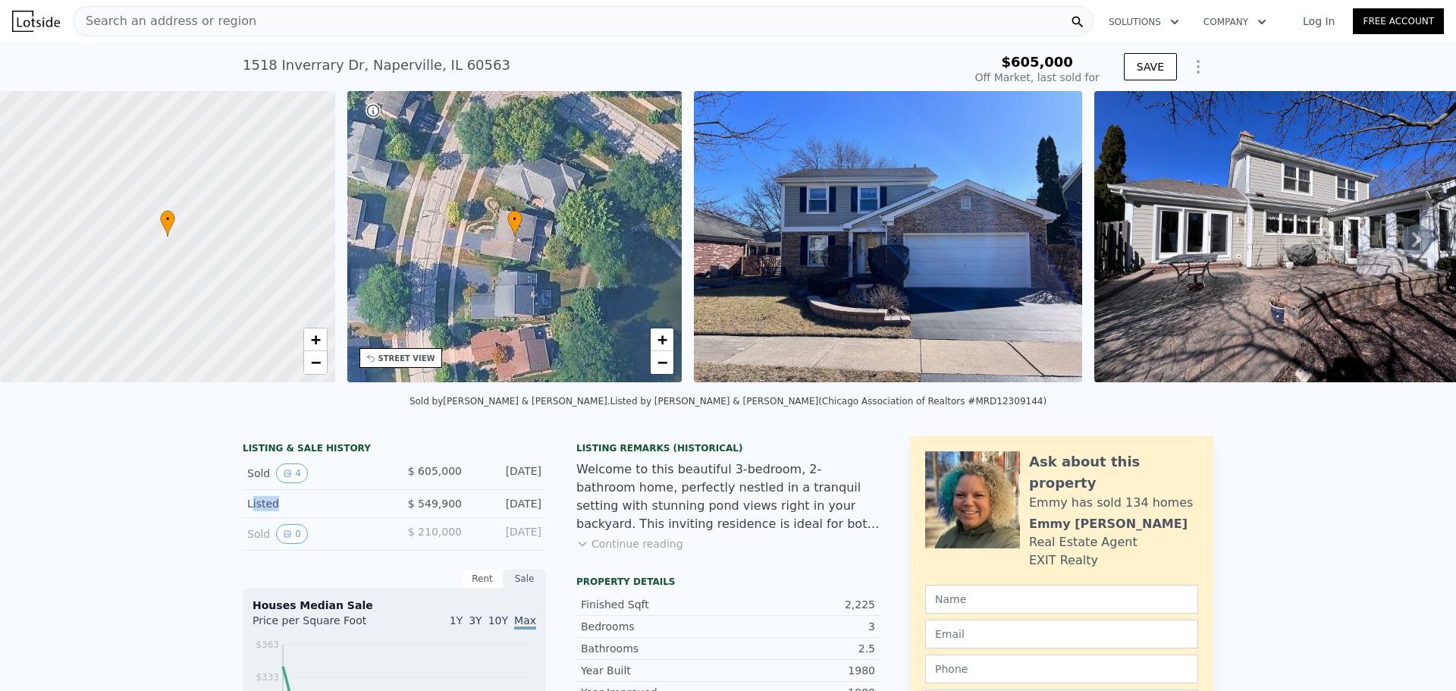
drag, startPoint x: 531, startPoint y: 516, endPoint x: 509, endPoint y: 515, distance: 22.0
click at [509, 511] on div "Mar 13, 2025" at bounding box center [507, 503] width 67 height 15
click at [506, 511] on div "Mar 13, 2025" at bounding box center [507, 503] width 67 height 15
drag, startPoint x: 606, startPoint y: 469, endPoint x: 610, endPoint y: 525, distance: 57.0
click at [606, 470] on div "Listing Remarks (Historical) Welcome to this beautiful 3-bedroom, 2-bathroom ho…" at bounding box center [727, 505] width 303 height 127
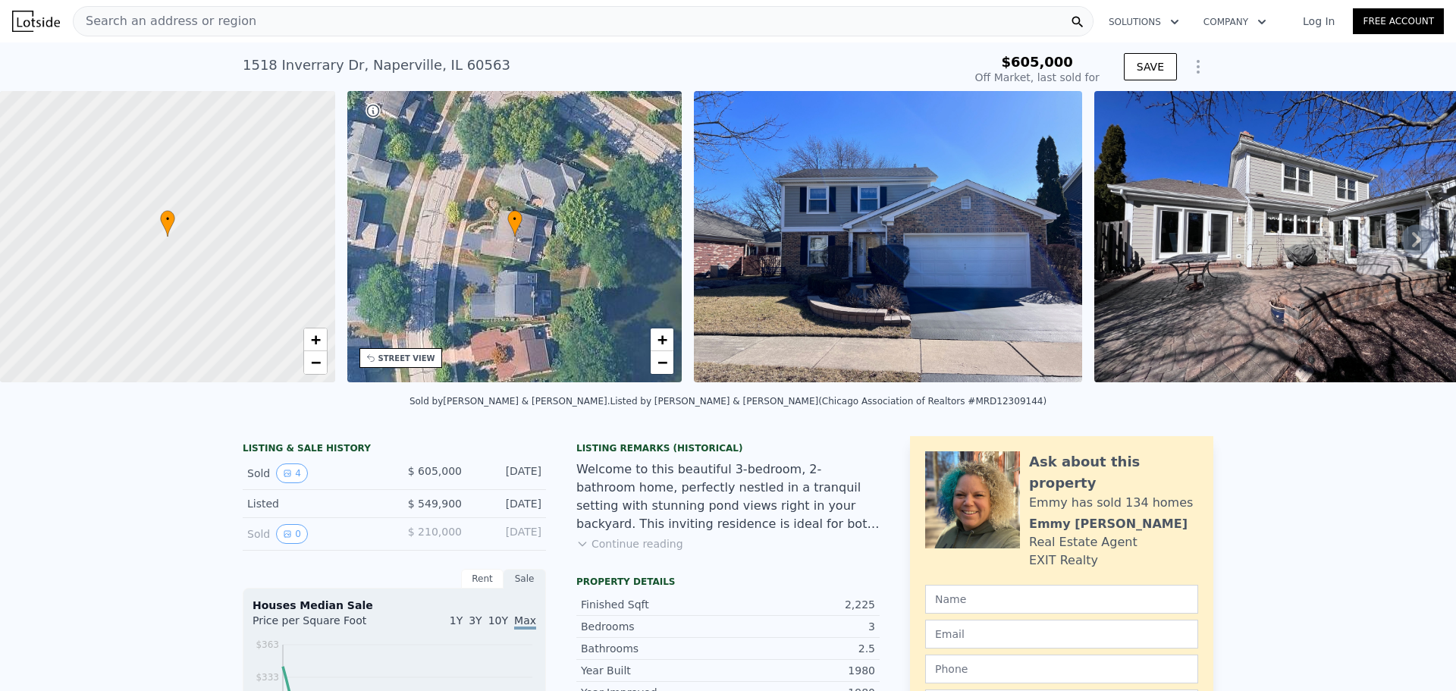
click at [595, 551] on button "Continue reading" at bounding box center [629, 543] width 107 height 15
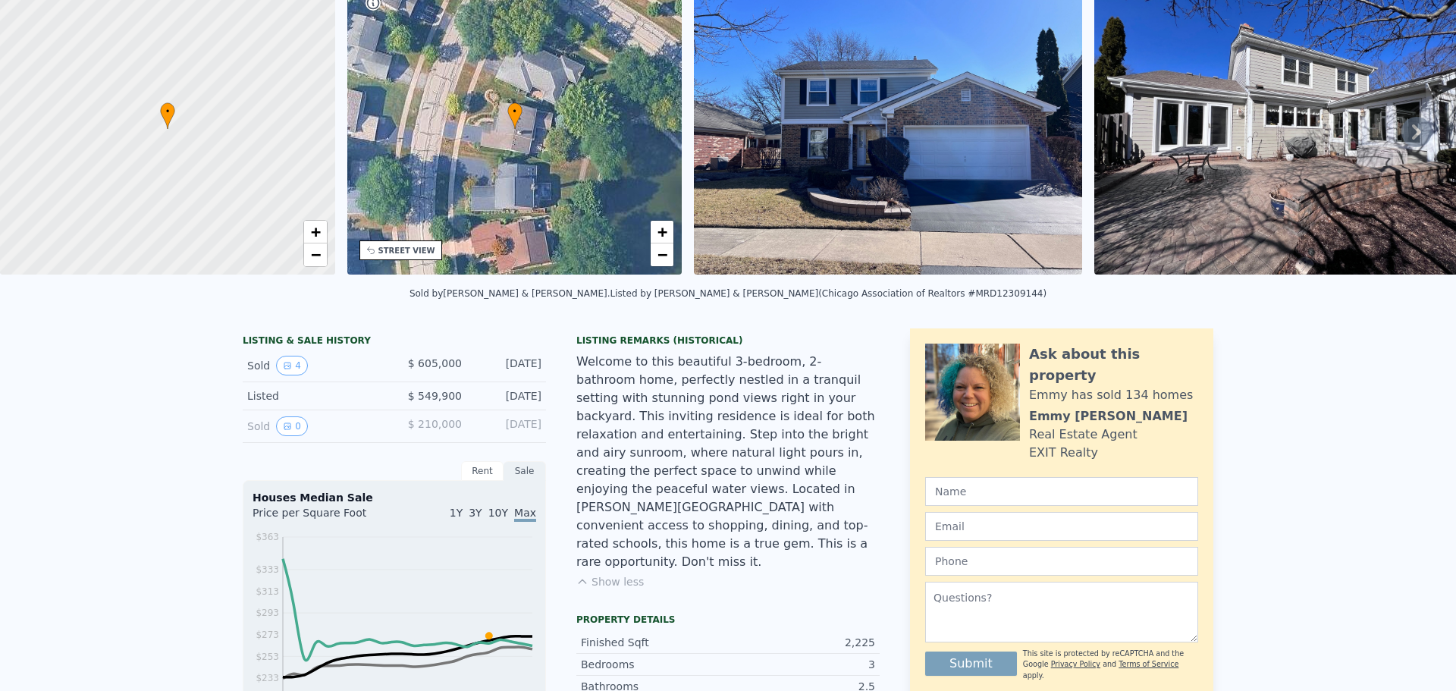
scroll to position [0, 0]
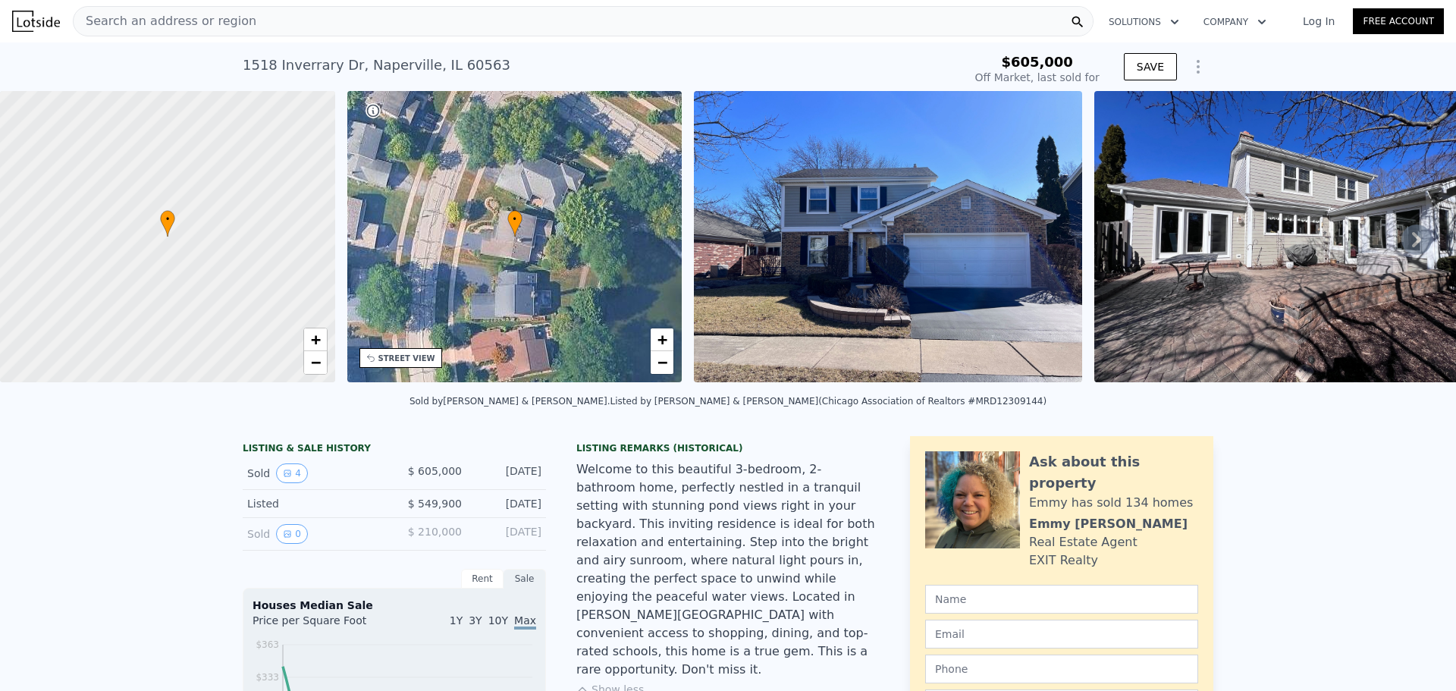
drag, startPoint x: 703, startPoint y: 48, endPoint x: 687, endPoint y: 38, distance: 18.7
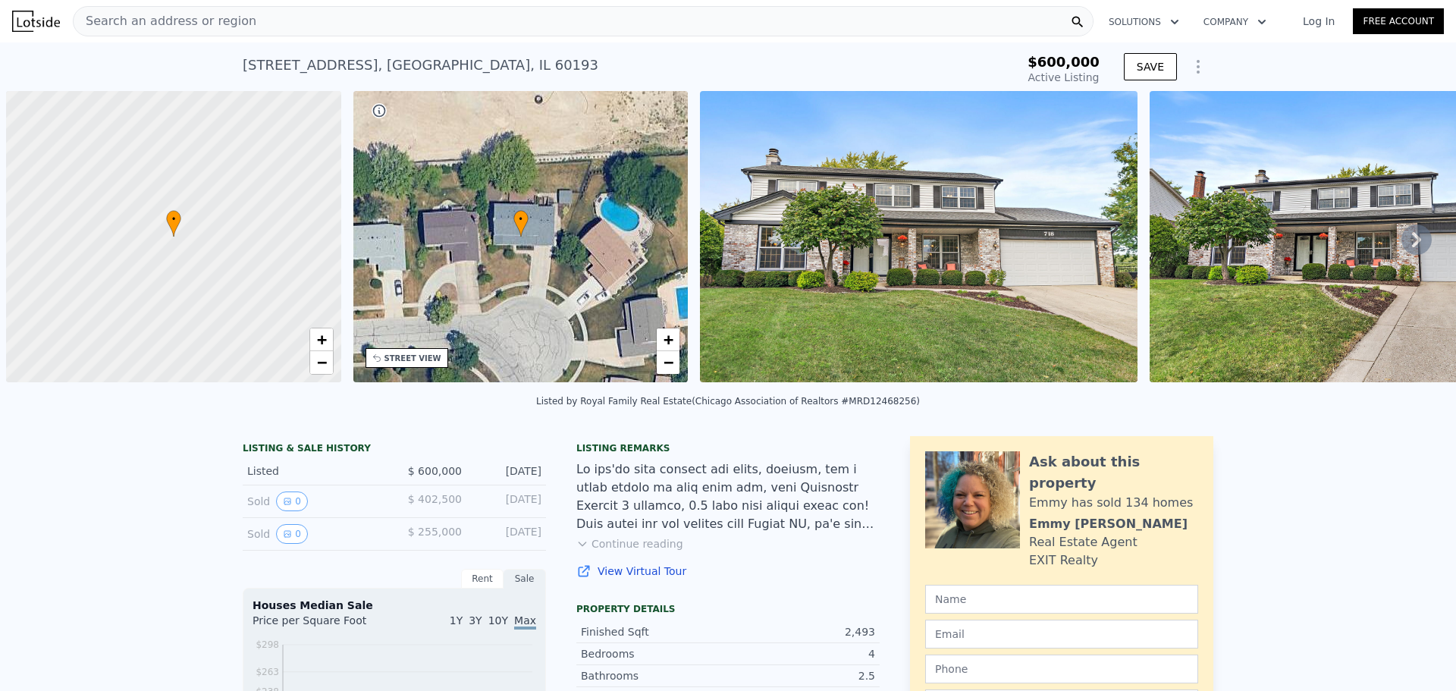
scroll to position [0, 6]
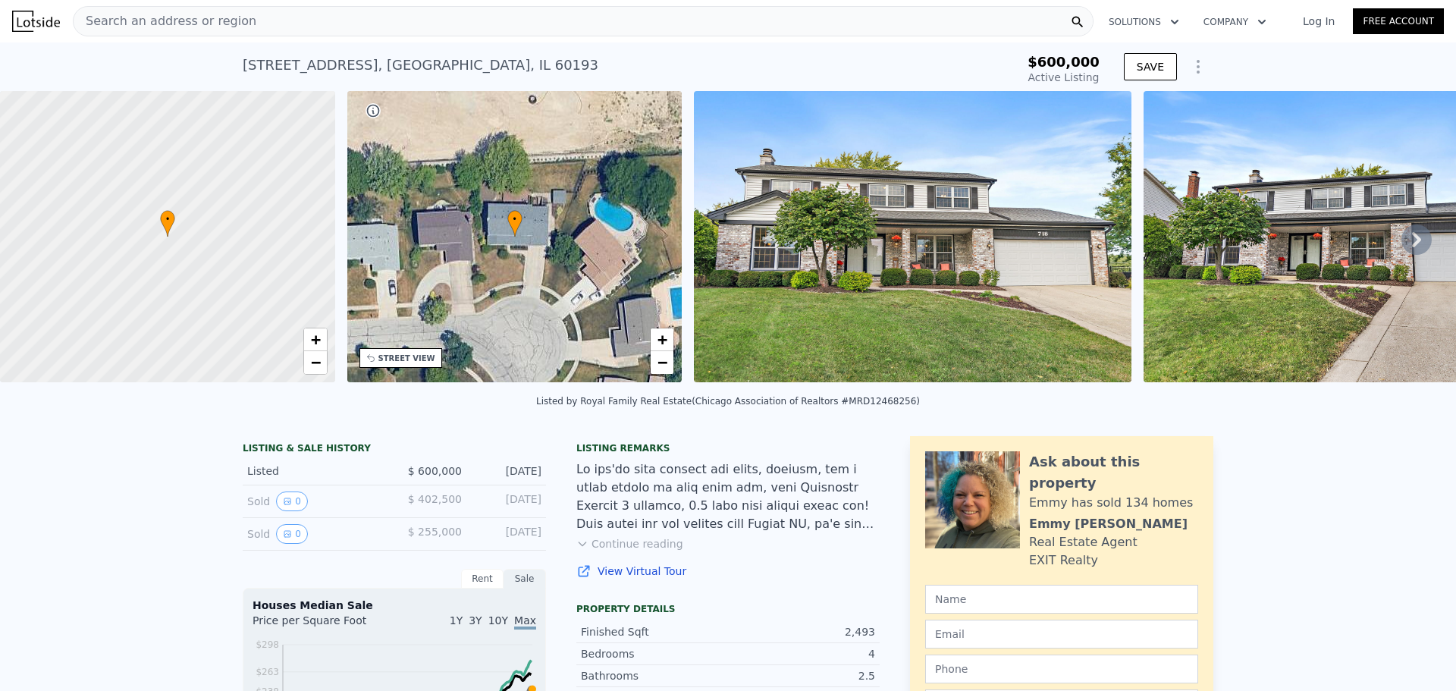
click at [425, 511] on div "$ 402,500" at bounding box center [427, 501] width 67 height 20
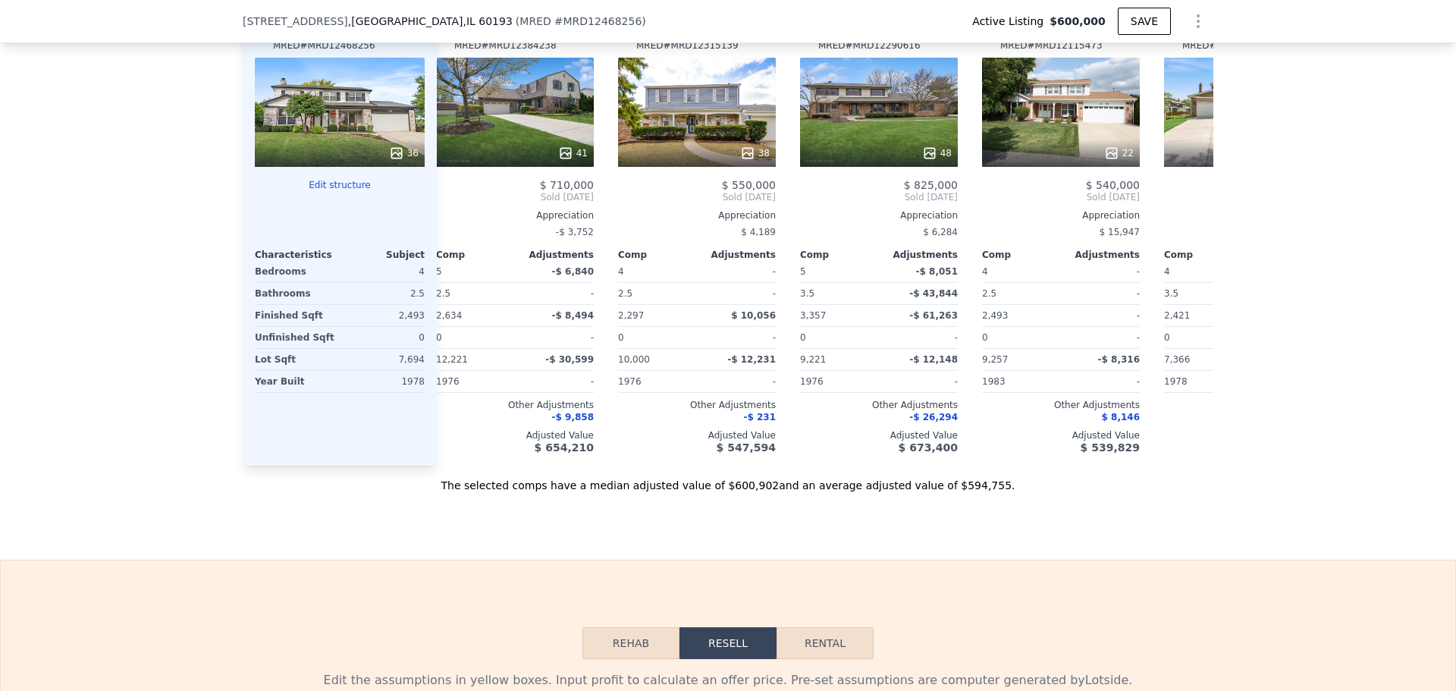
scroll to position [0, 0]
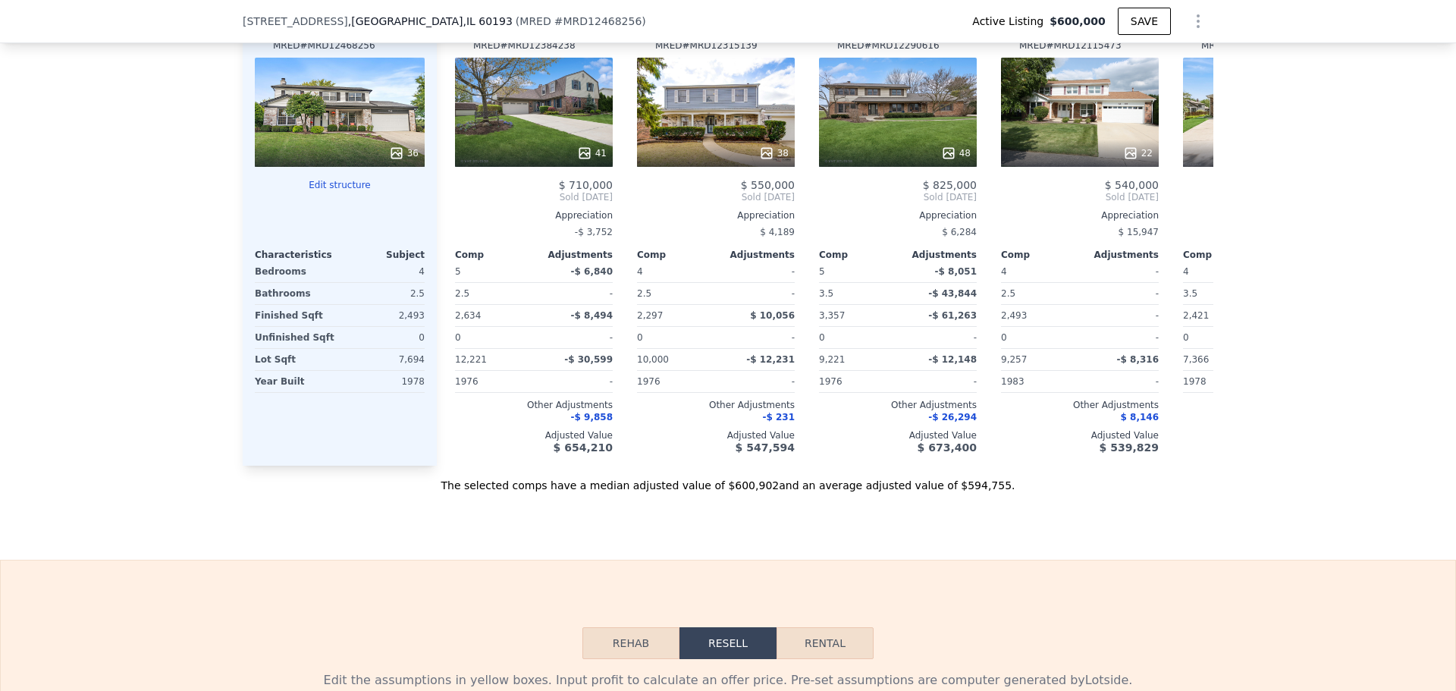
drag, startPoint x: 635, startPoint y: 420, endPoint x: 132, endPoint y: 538, distance: 516.3
click at [132, 538] on div "Sale Comps Rental Comps We found 7 sales that match your search Listings provid…" at bounding box center [728, 53] width 1456 height 1013
click at [726, 161] on div "38" at bounding box center [716, 153] width 145 height 15
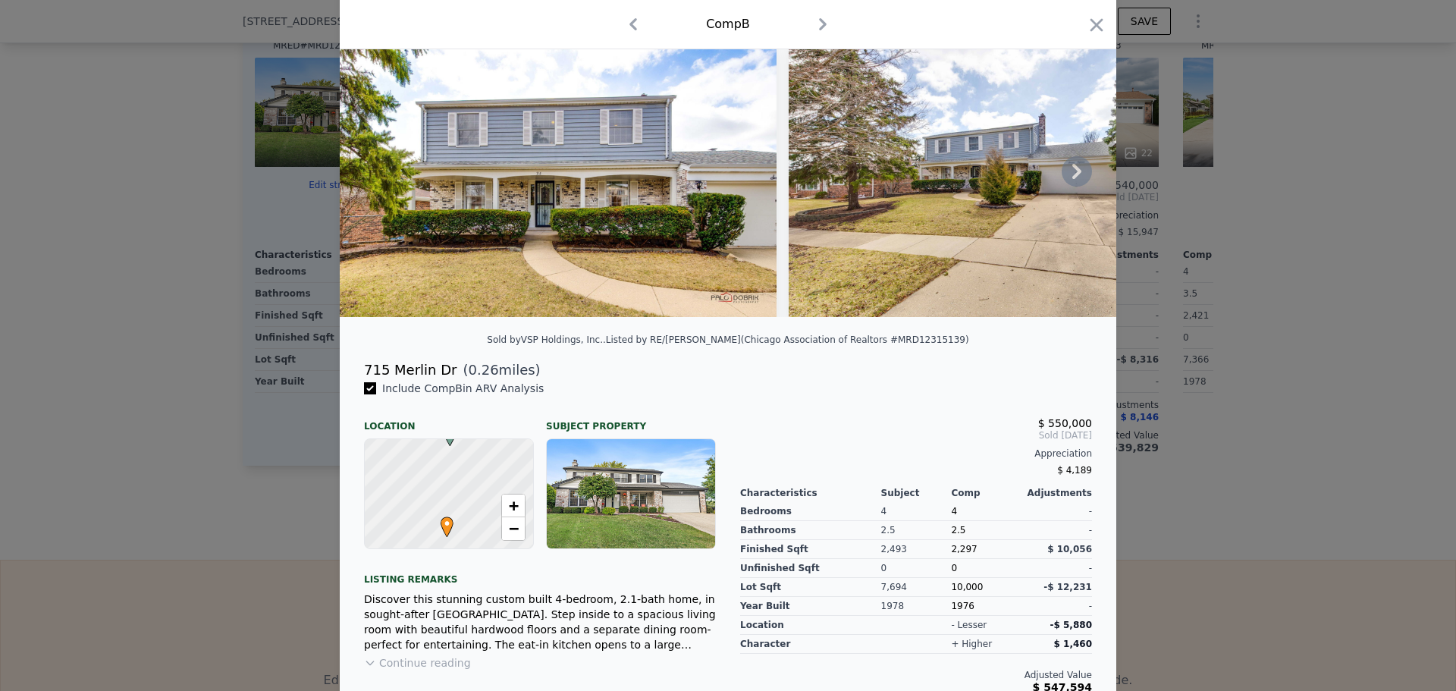
scroll to position [76, 0]
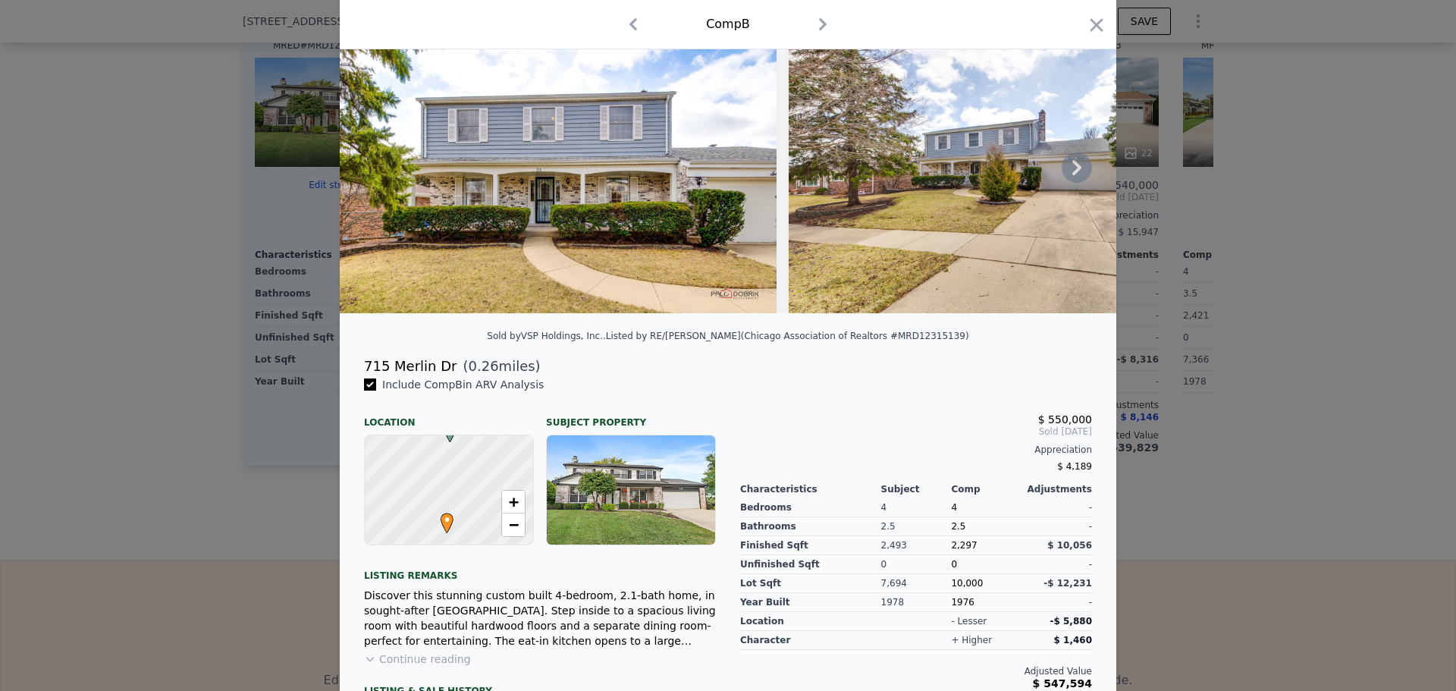
click at [1074, 176] on icon at bounding box center [1076, 167] width 30 height 30
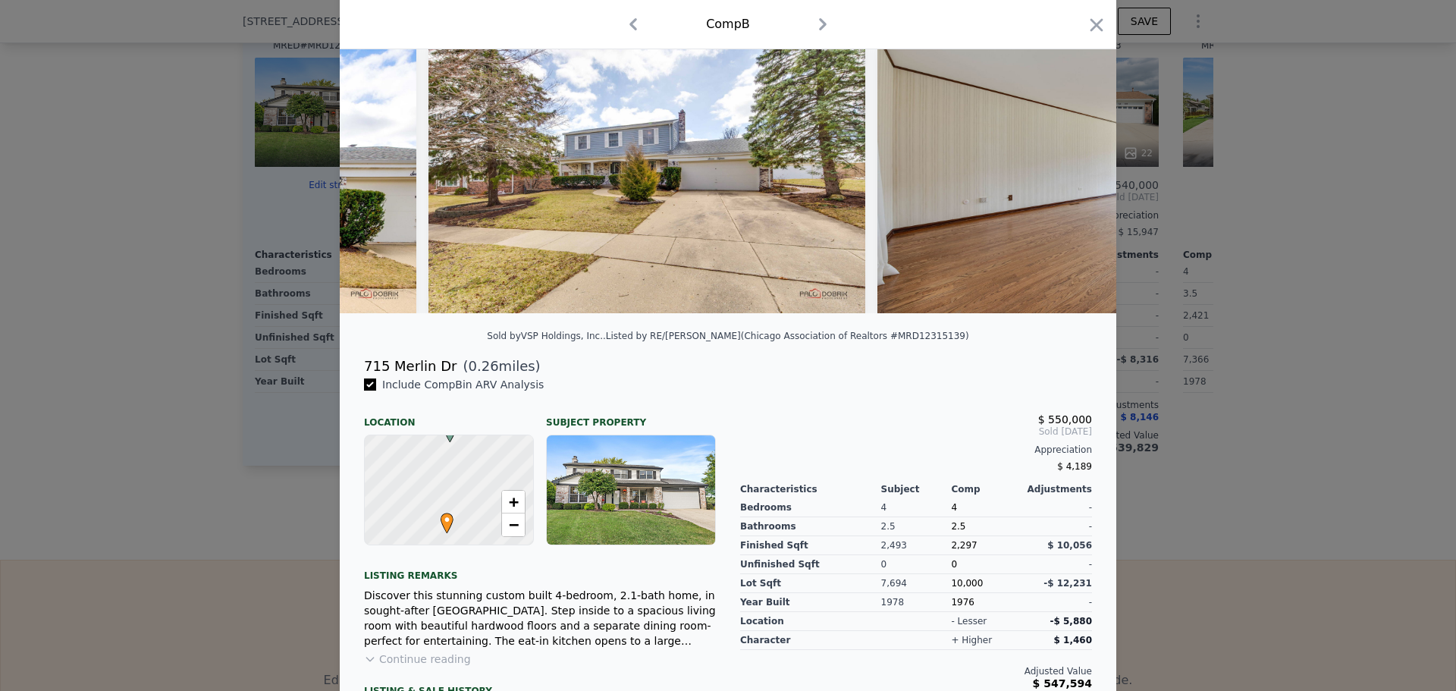
click at [1075, 176] on img at bounding box center [1095, 167] width 437 height 291
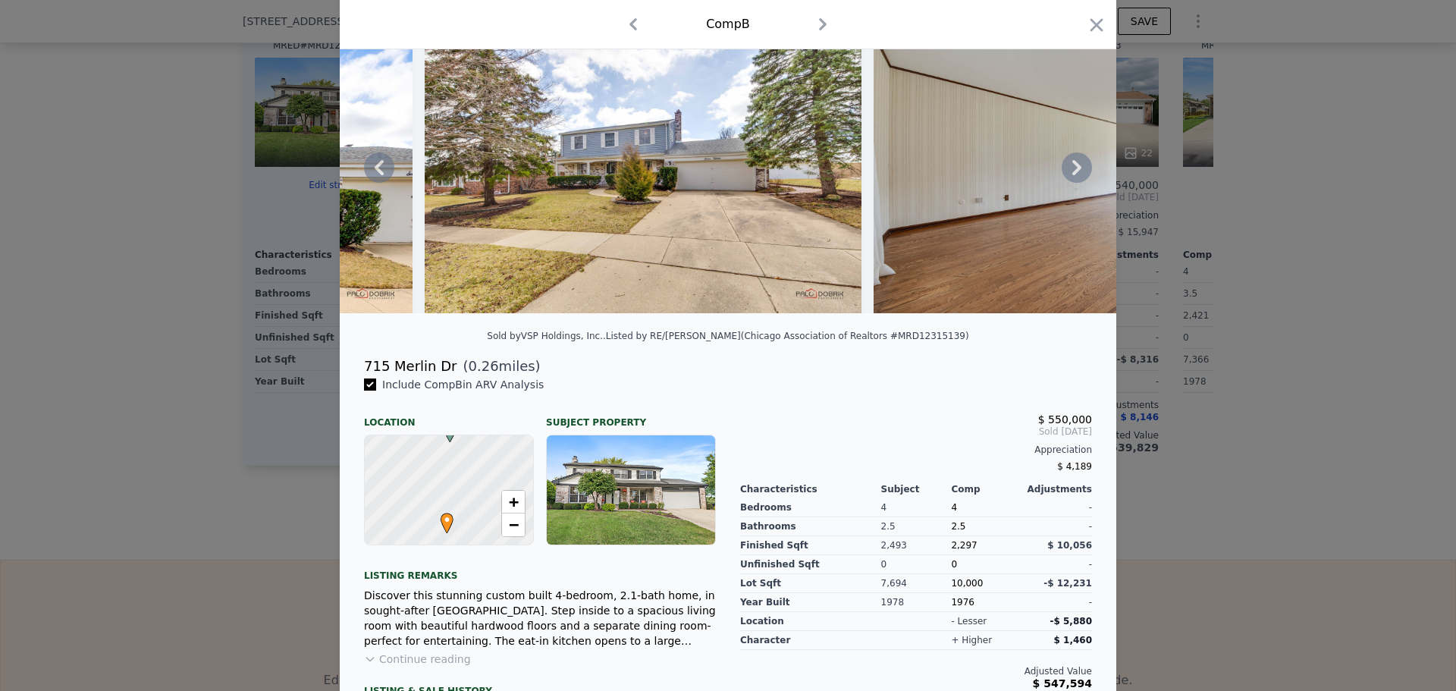
click at [1063, 175] on icon at bounding box center [1076, 167] width 30 height 30
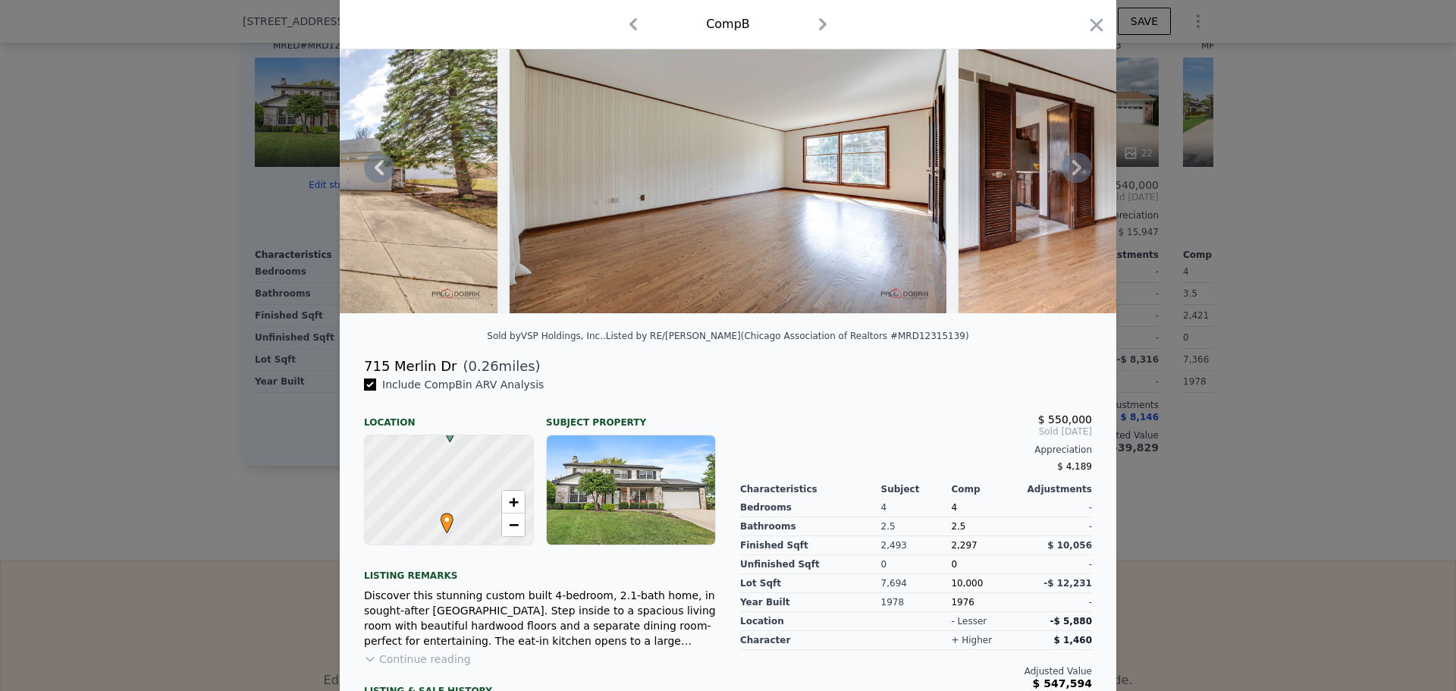
click at [1067, 175] on icon at bounding box center [1076, 167] width 30 height 30
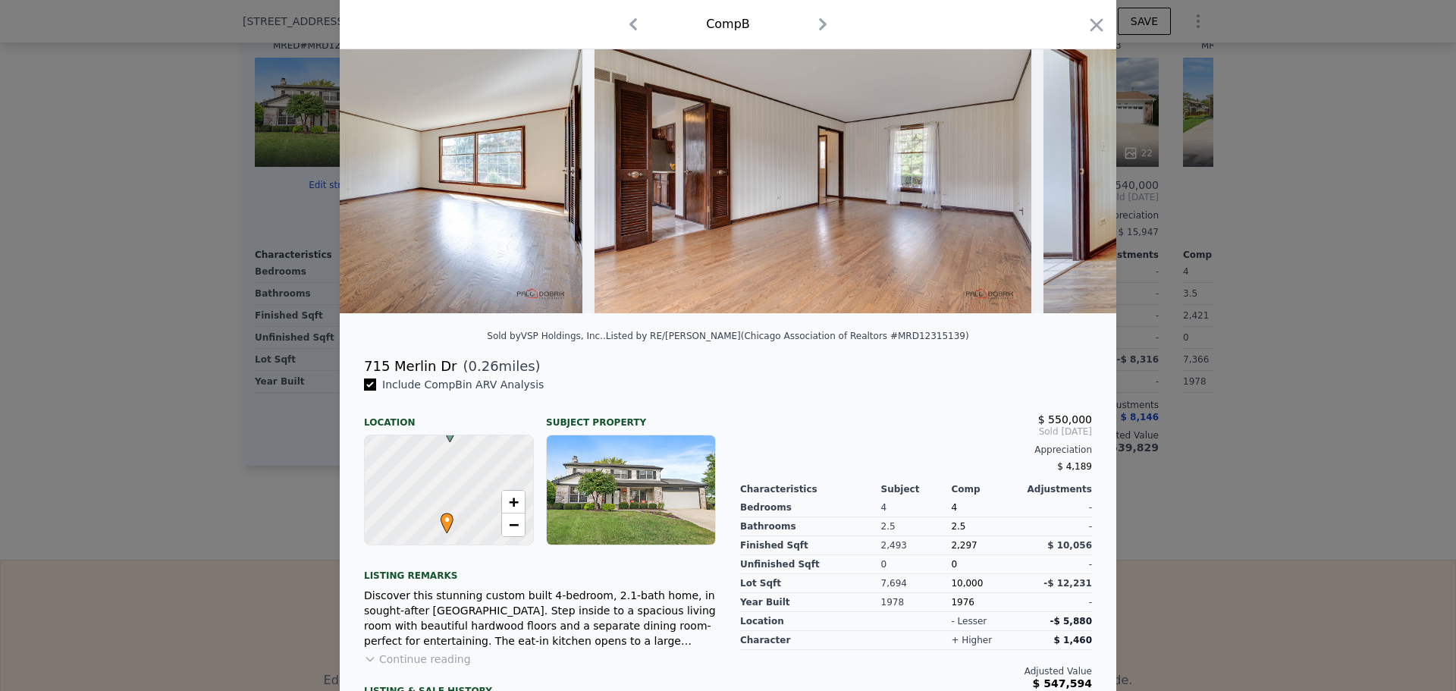
click at [1067, 175] on img at bounding box center [1261, 167] width 437 height 291
click at [1067, 175] on icon at bounding box center [1076, 167] width 30 height 30
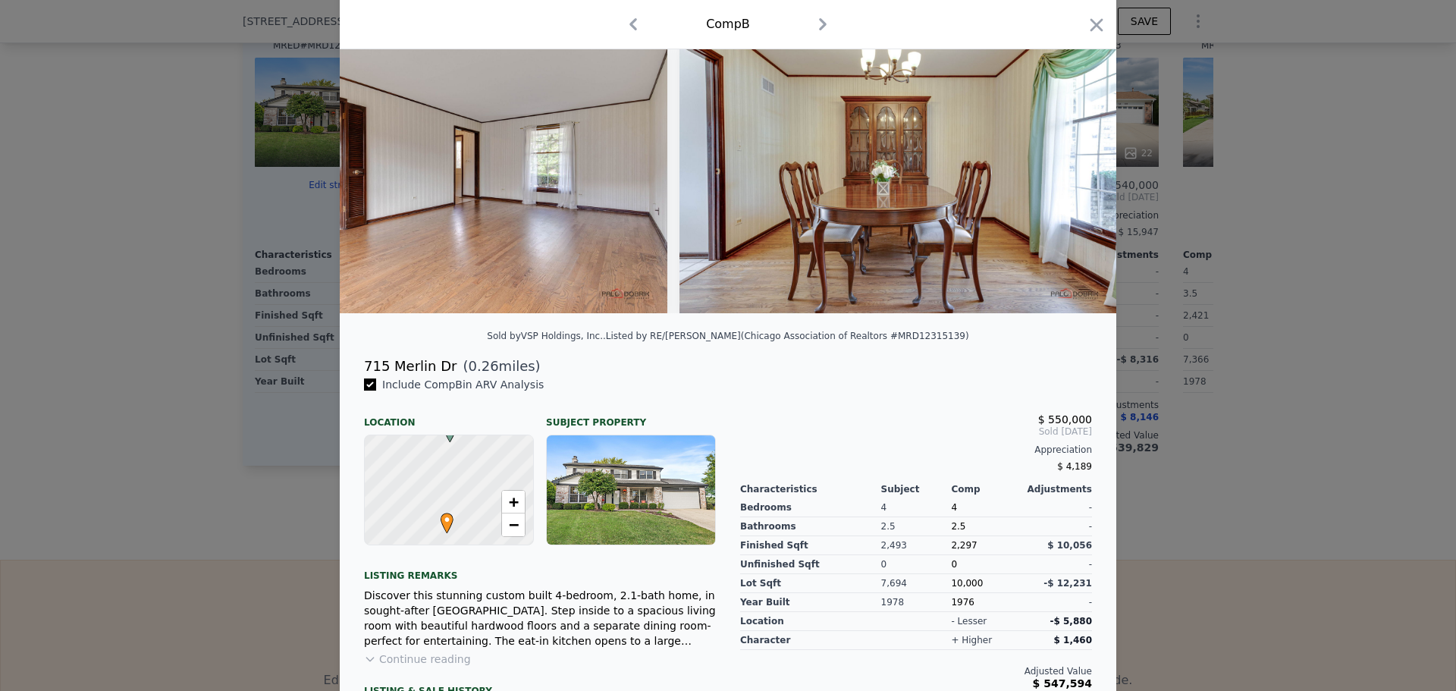
click at [1067, 175] on img at bounding box center [897, 167] width 437 height 291
click at [1067, 175] on icon at bounding box center [1076, 167] width 30 height 30
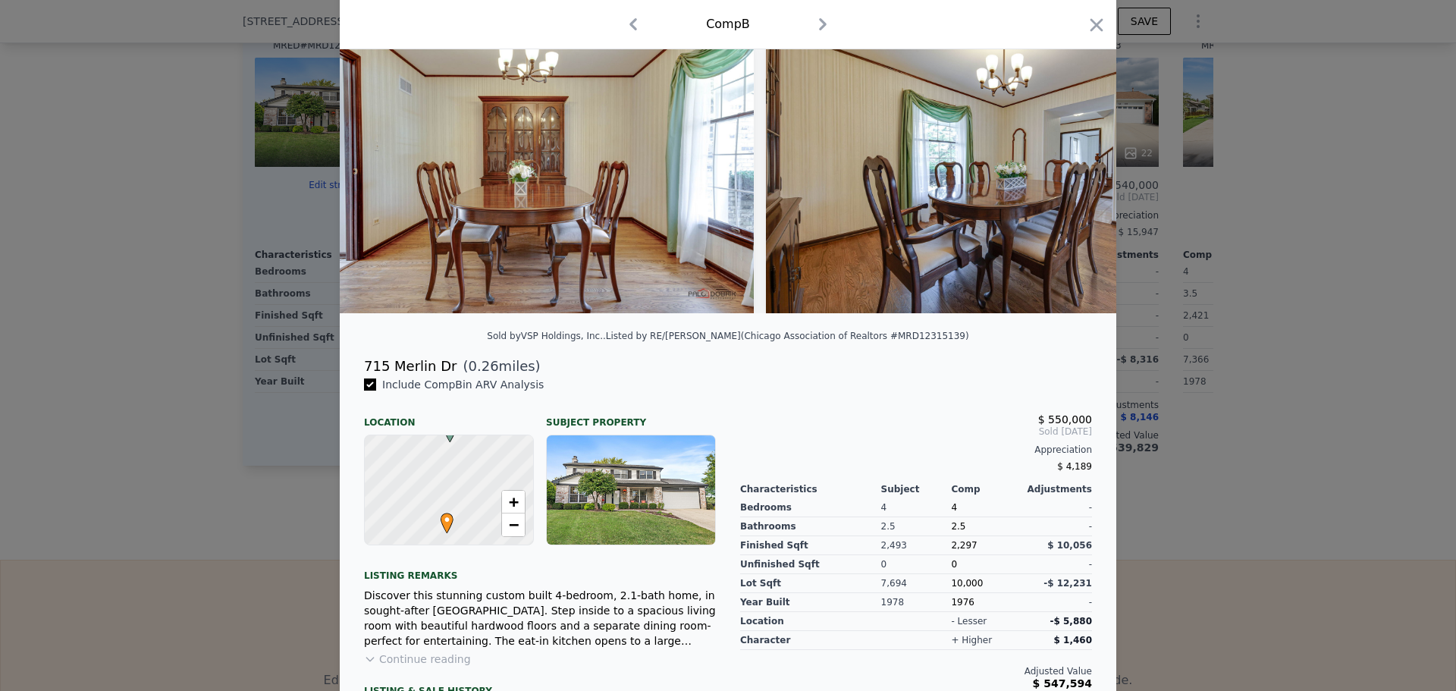
click at [1067, 175] on img at bounding box center [984, 167] width 437 height 291
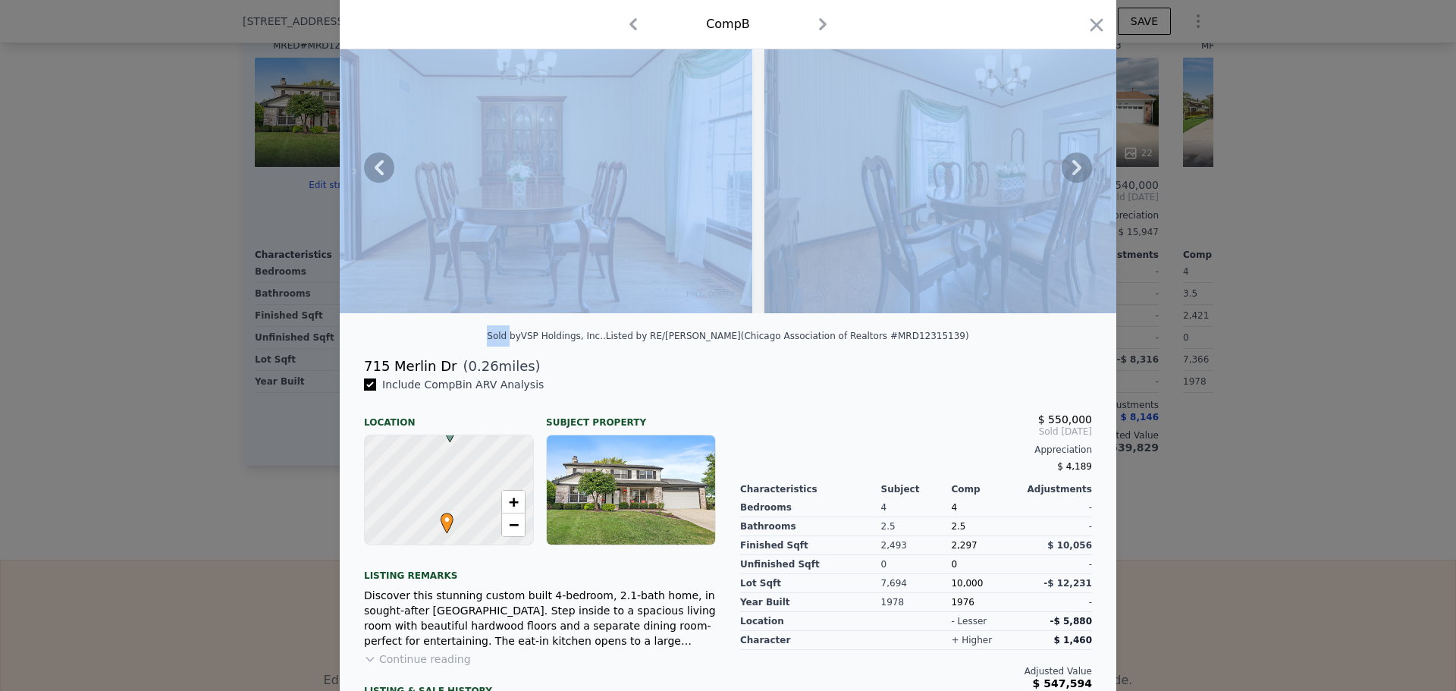
click at [1067, 175] on icon at bounding box center [1076, 167] width 30 height 30
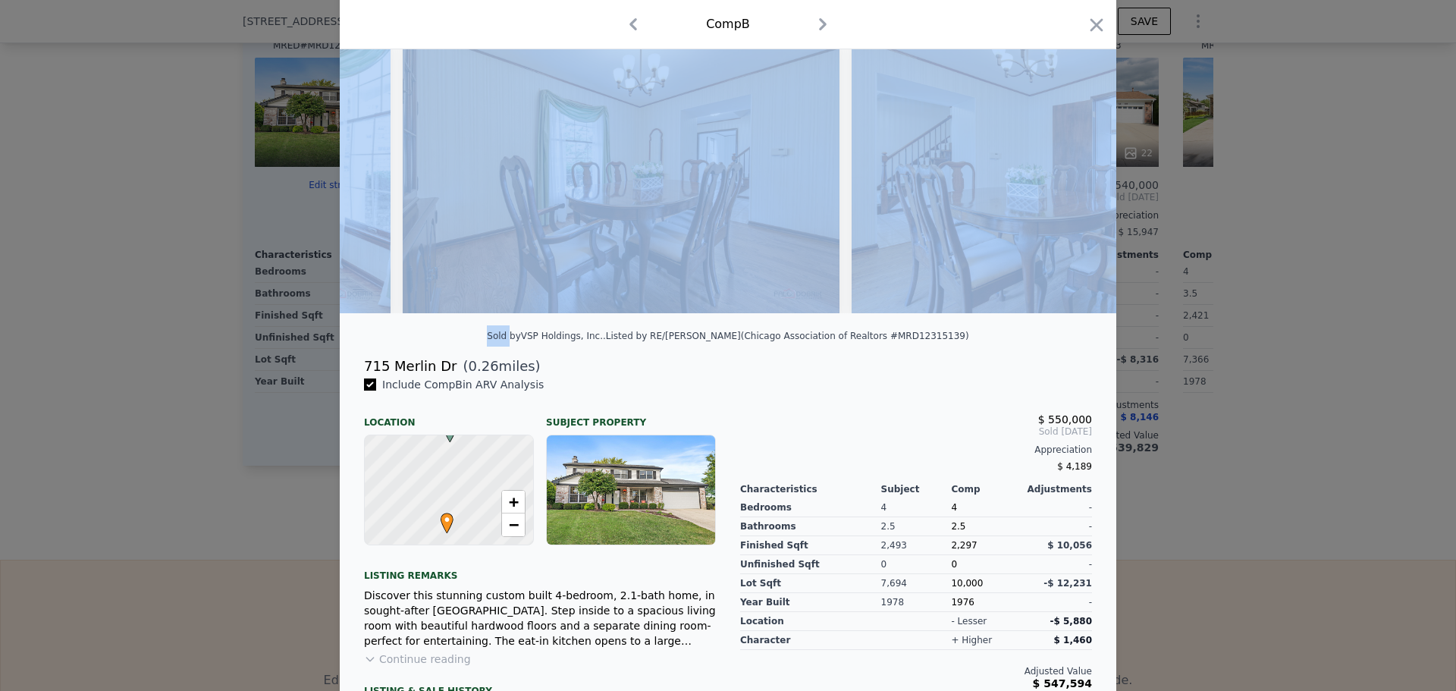
scroll to position [0, 2183]
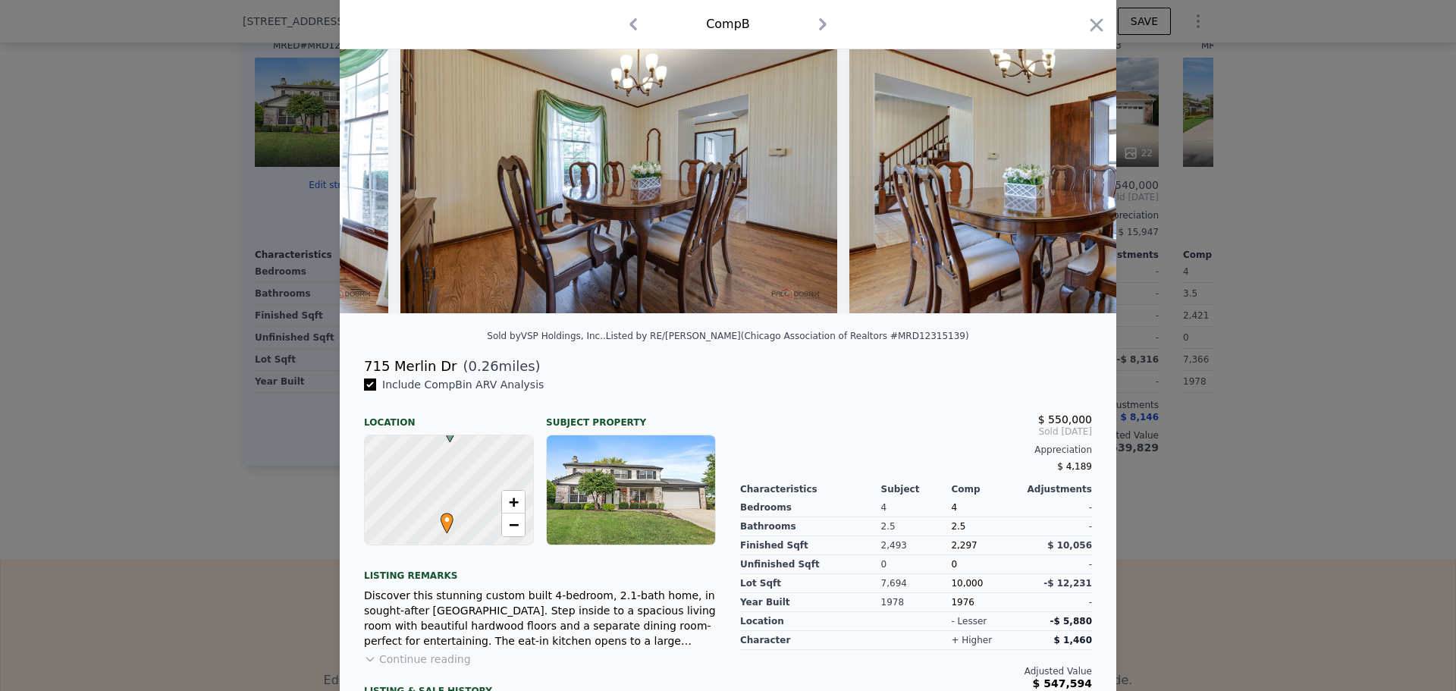
click at [774, 414] on div "$ 550,000 Sold [DATE] Appreciation $ 4,189" at bounding box center [916, 439] width 352 height 76
click at [1074, 182] on icon at bounding box center [1076, 167] width 30 height 30
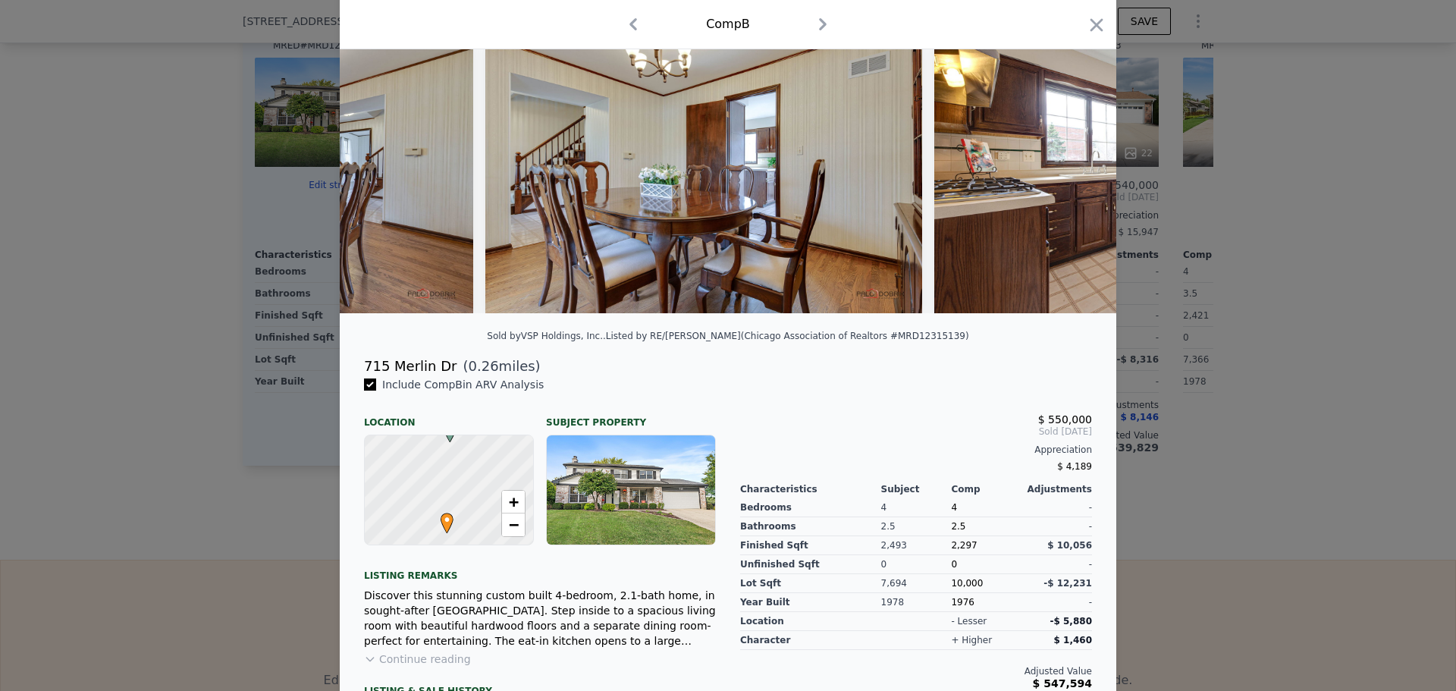
click at [1074, 182] on img at bounding box center [1152, 167] width 437 height 291
click at [1071, 182] on icon at bounding box center [1076, 167] width 30 height 30
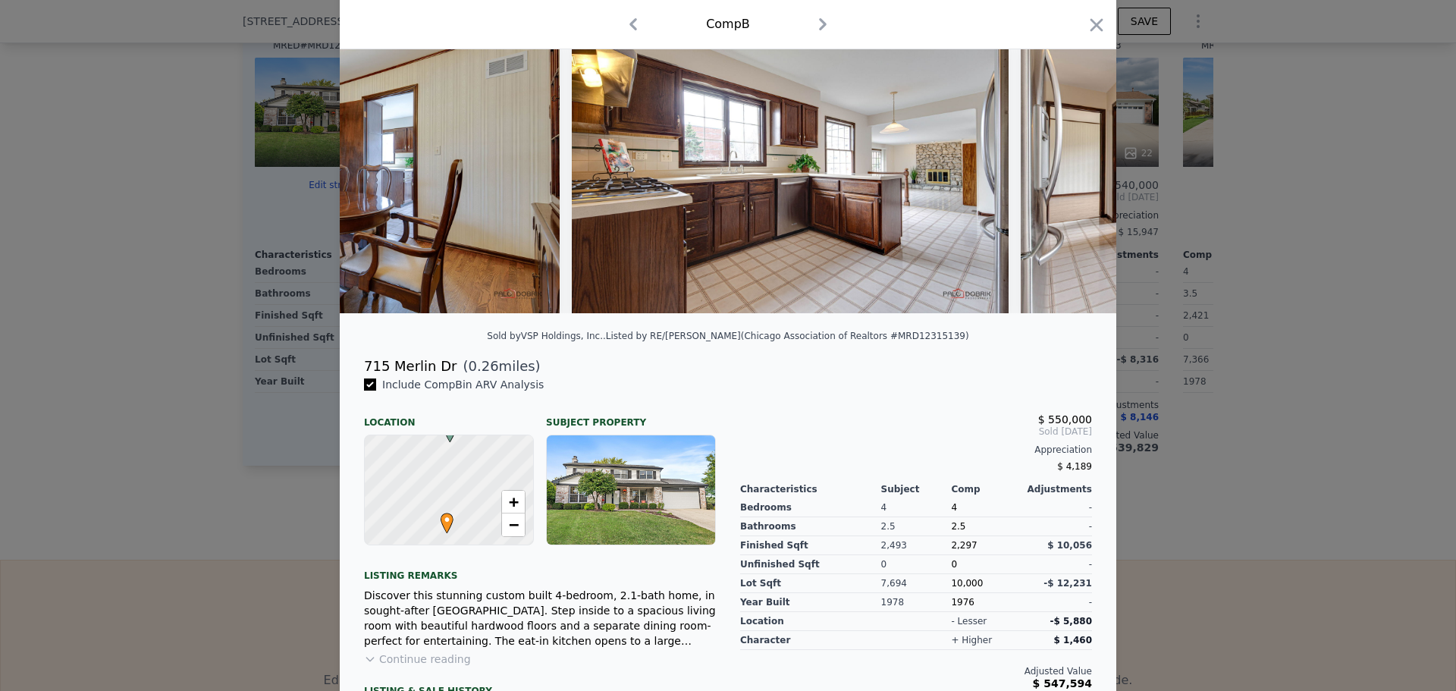
click at [1071, 182] on img at bounding box center [1238, 167] width 437 height 291
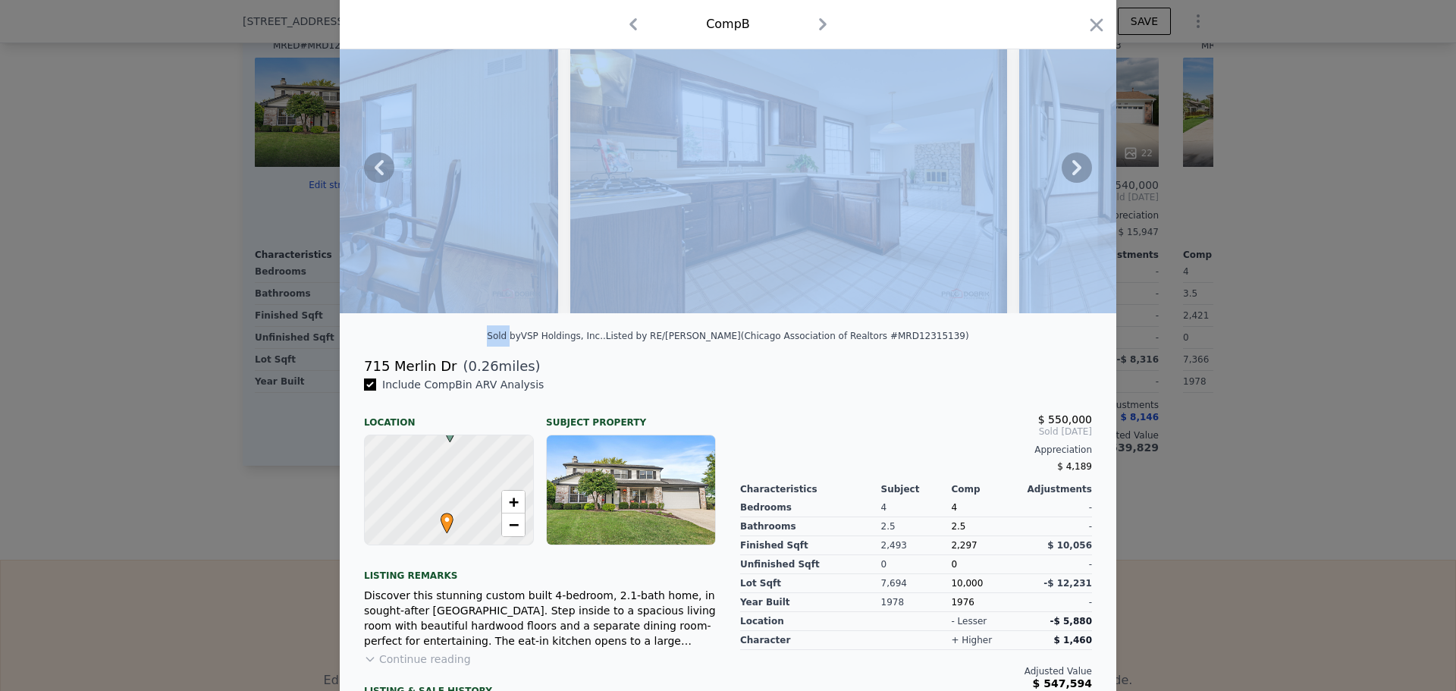
click at [1071, 182] on icon at bounding box center [1076, 167] width 30 height 30
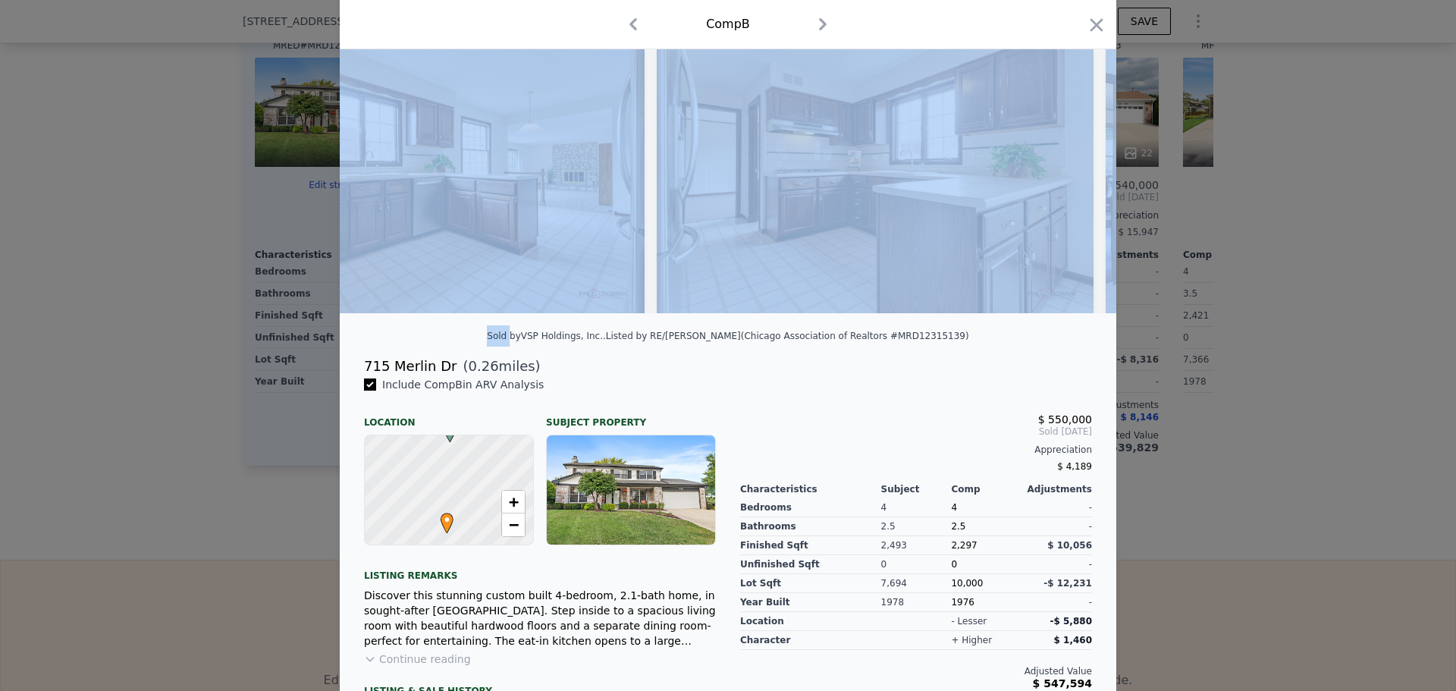
click at [1071, 182] on img at bounding box center [875, 167] width 437 height 291
click at [1079, 27] on div "Comp B" at bounding box center [728, 24] width 752 height 24
click at [1077, 16] on div "Comp B" at bounding box center [728, 24] width 752 height 24
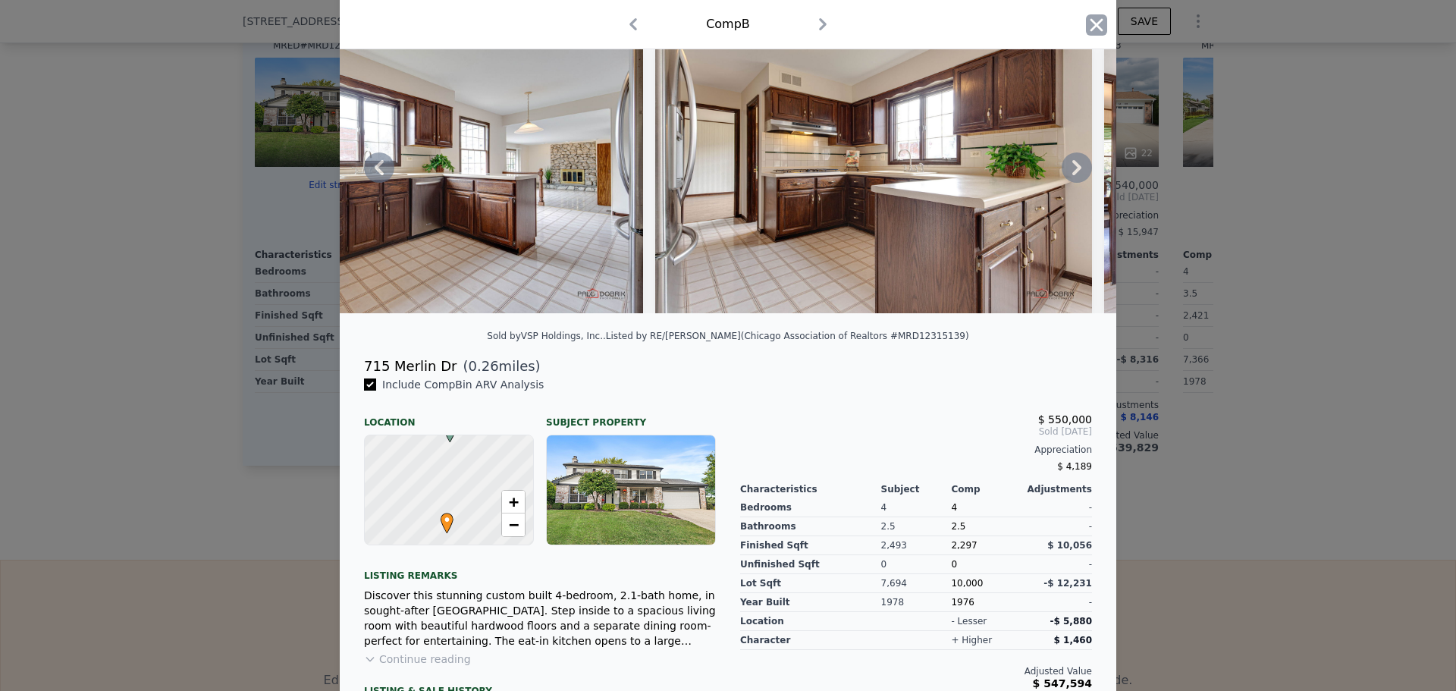
click at [1086, 21] on icon "button" at bounding box center [1096, 24] width 21 height 21
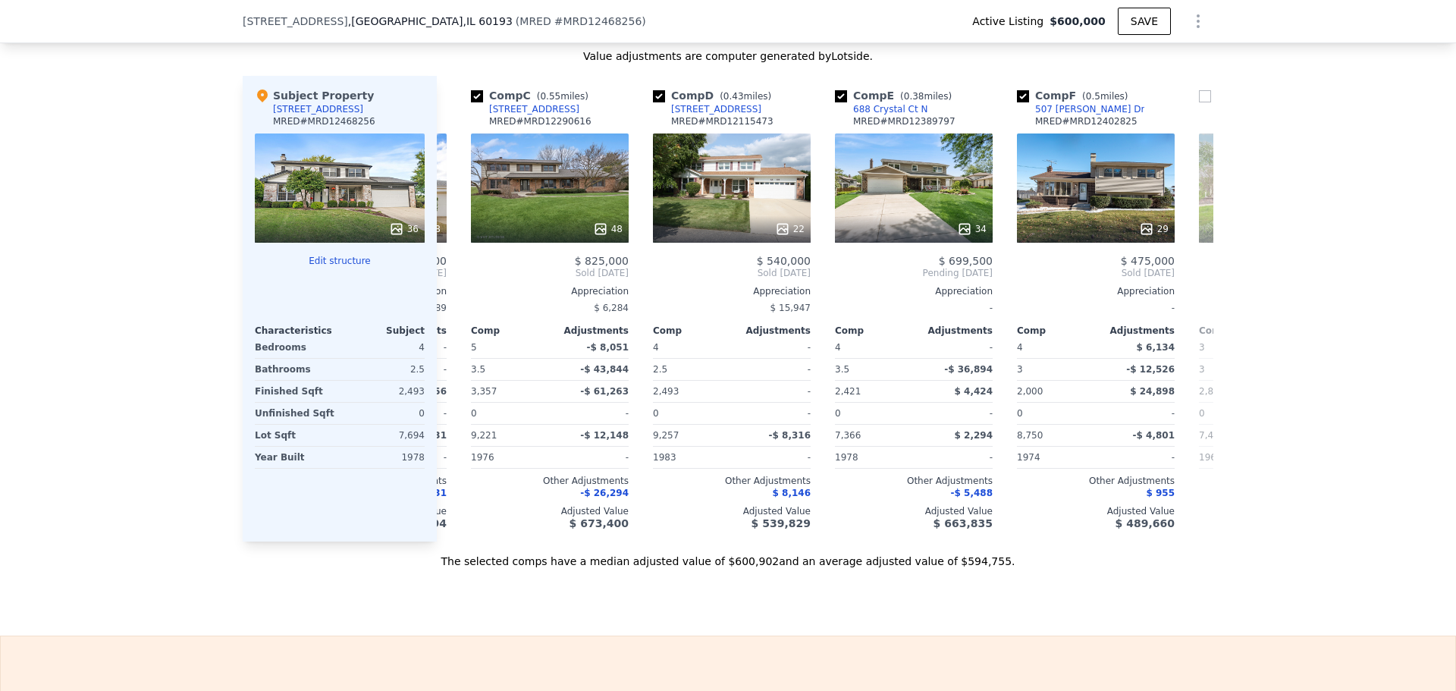
scroll to position [0, 534]
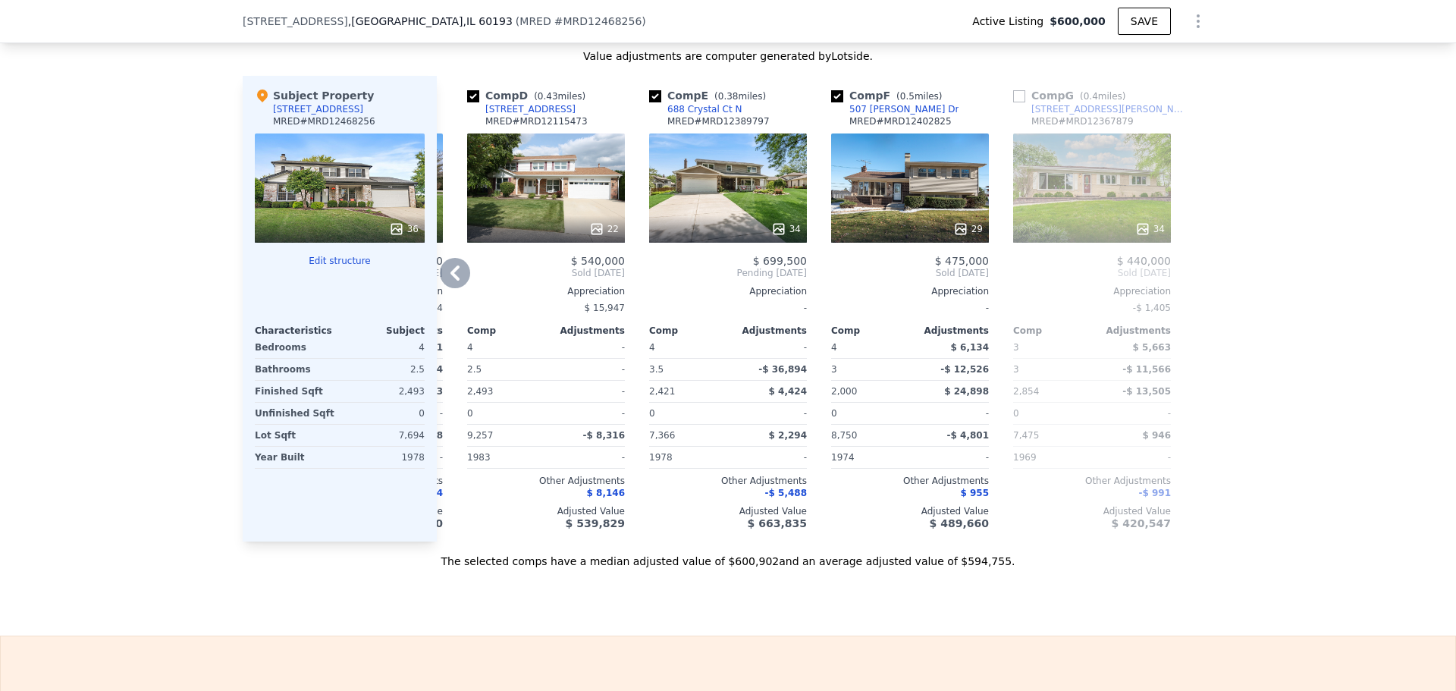
drag, startPoint x: 1275, startPoint y: 323, endPoint x: 1174, endPoint y: 318, distance: 100.9
click at [1271, 321] on div "We found 7 sales that match your search Listings provided by Chicago Associatio…" at bounding box center [728, 145] width 1456 height 848
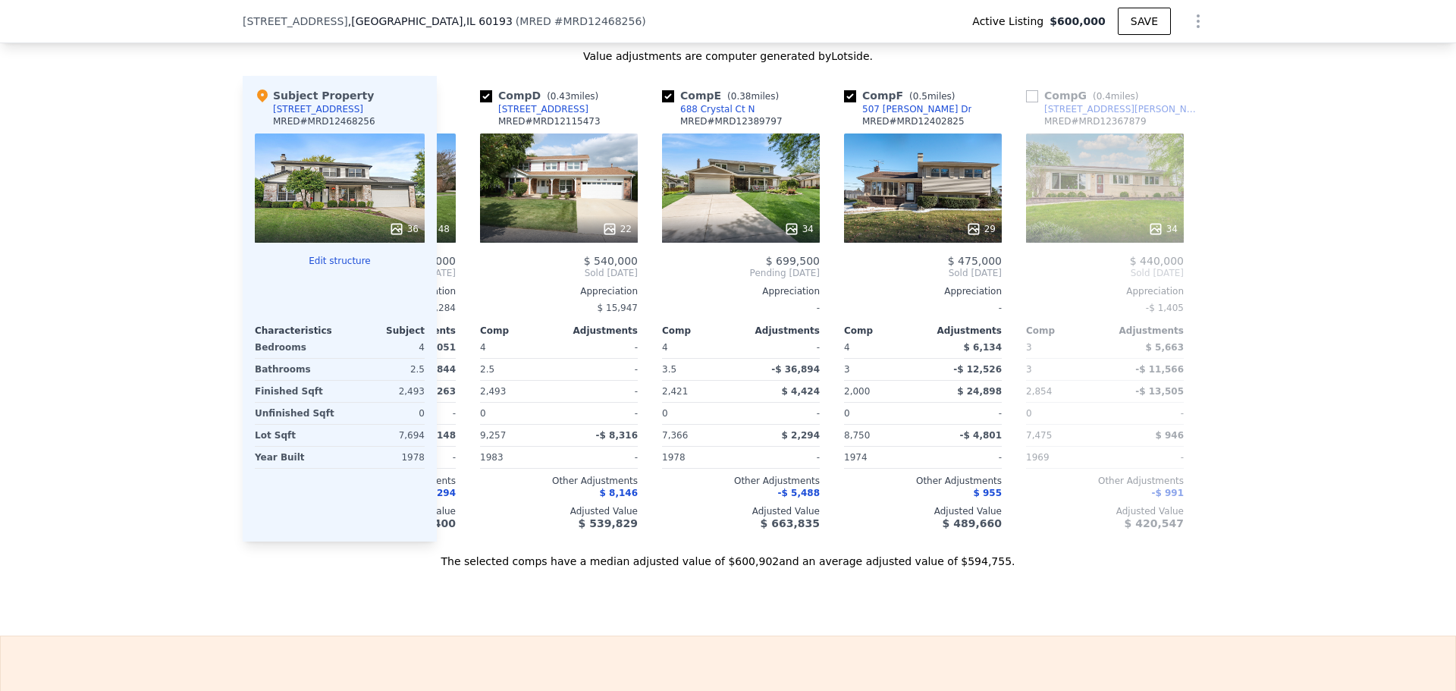
scroll to position [0, 515]
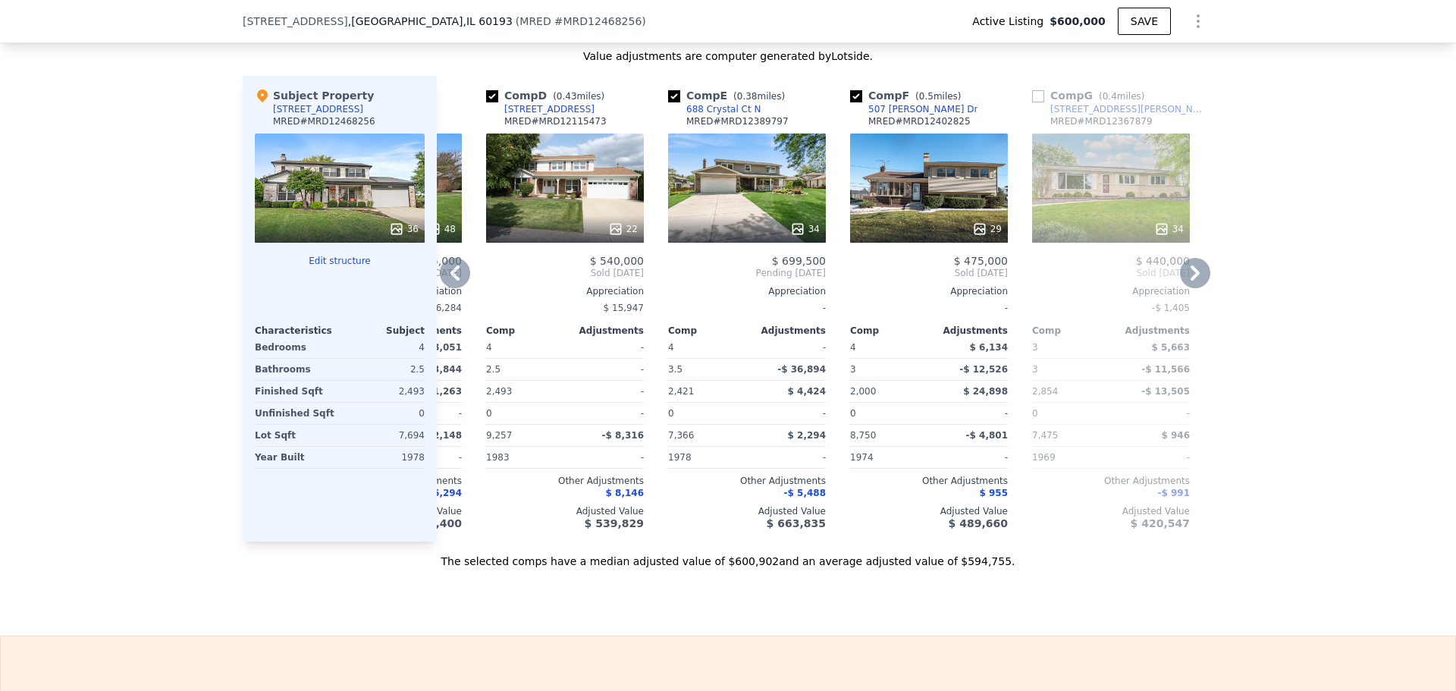
click at [715, 215] on div "34" at bounding box center [747, 187] width 158 height 109
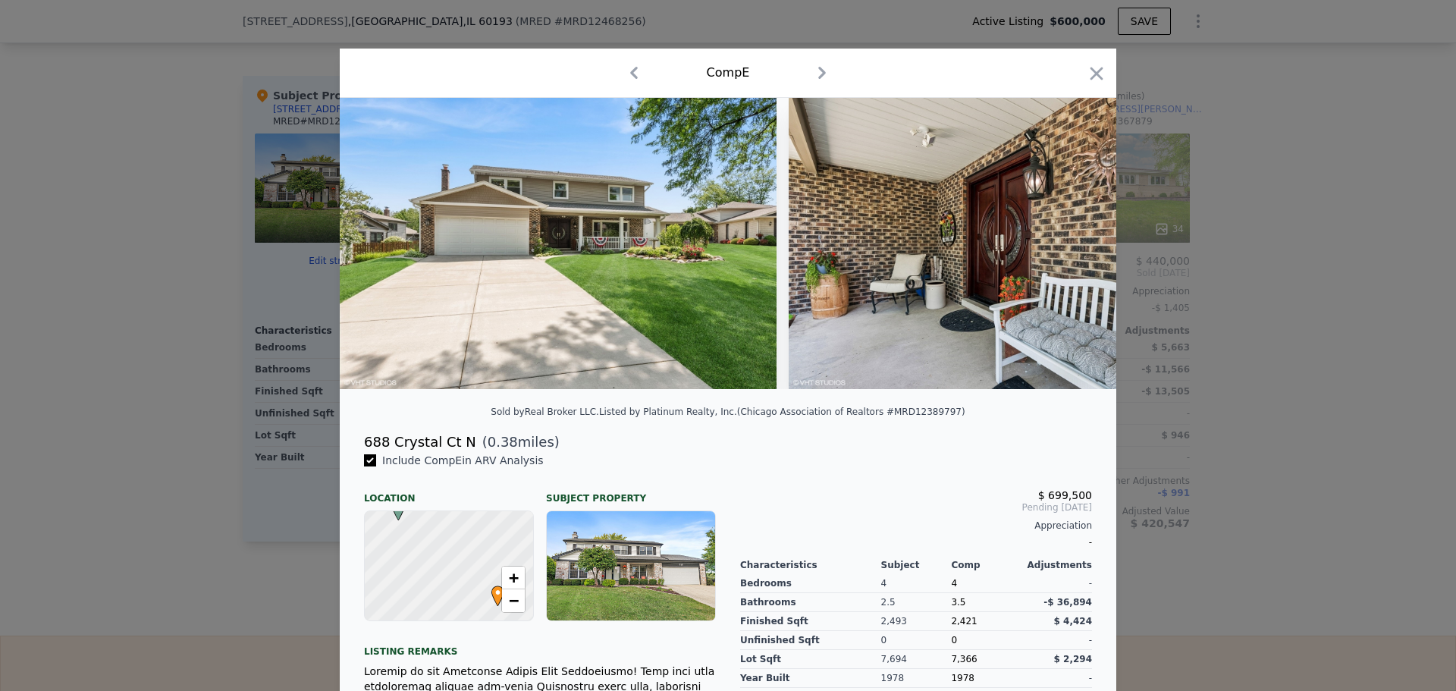
click at [1091, 84] on div at bounding box center [1096, 76] width 21 height 27
click at [1089, 79] on icon "button" at bounding box center [1096, 73] width 21 height 21
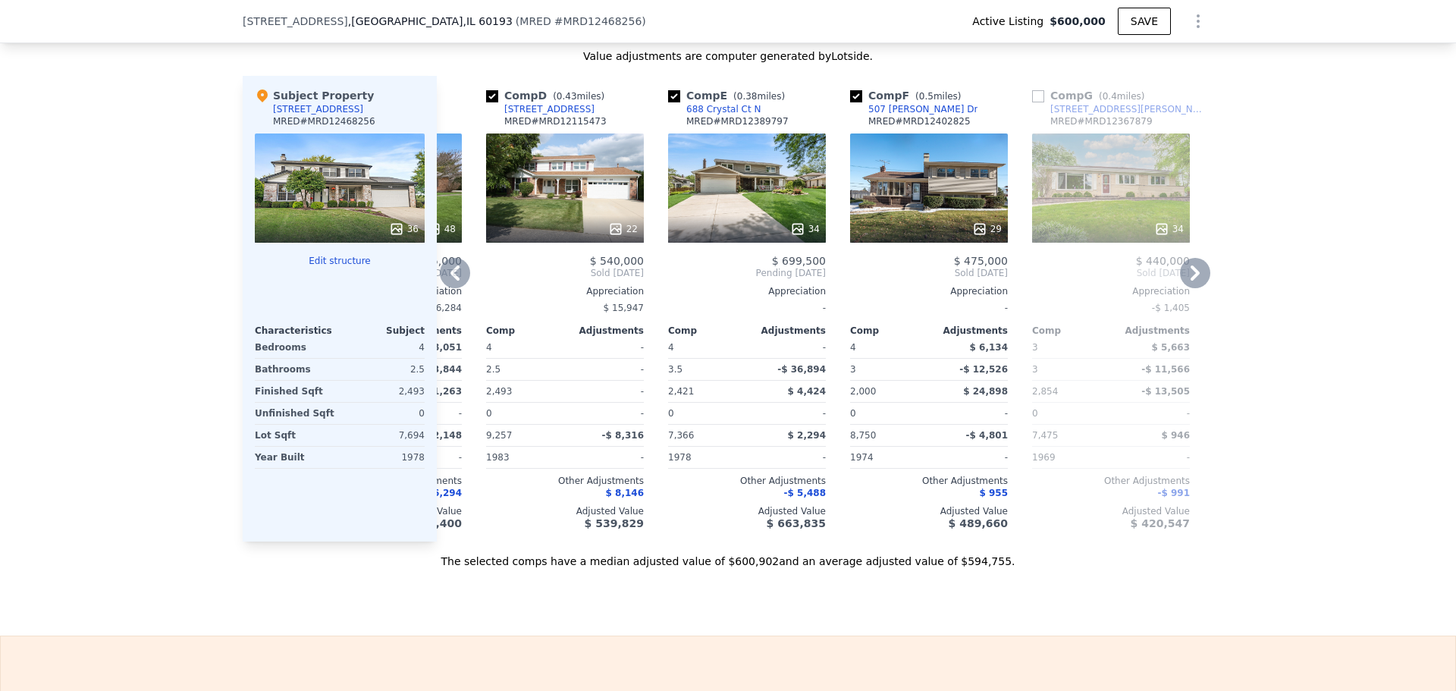
click at [1034, 102] on input "checkbox" at bounding box center [1038, 96] width 12 height 12
checkbox input "true"
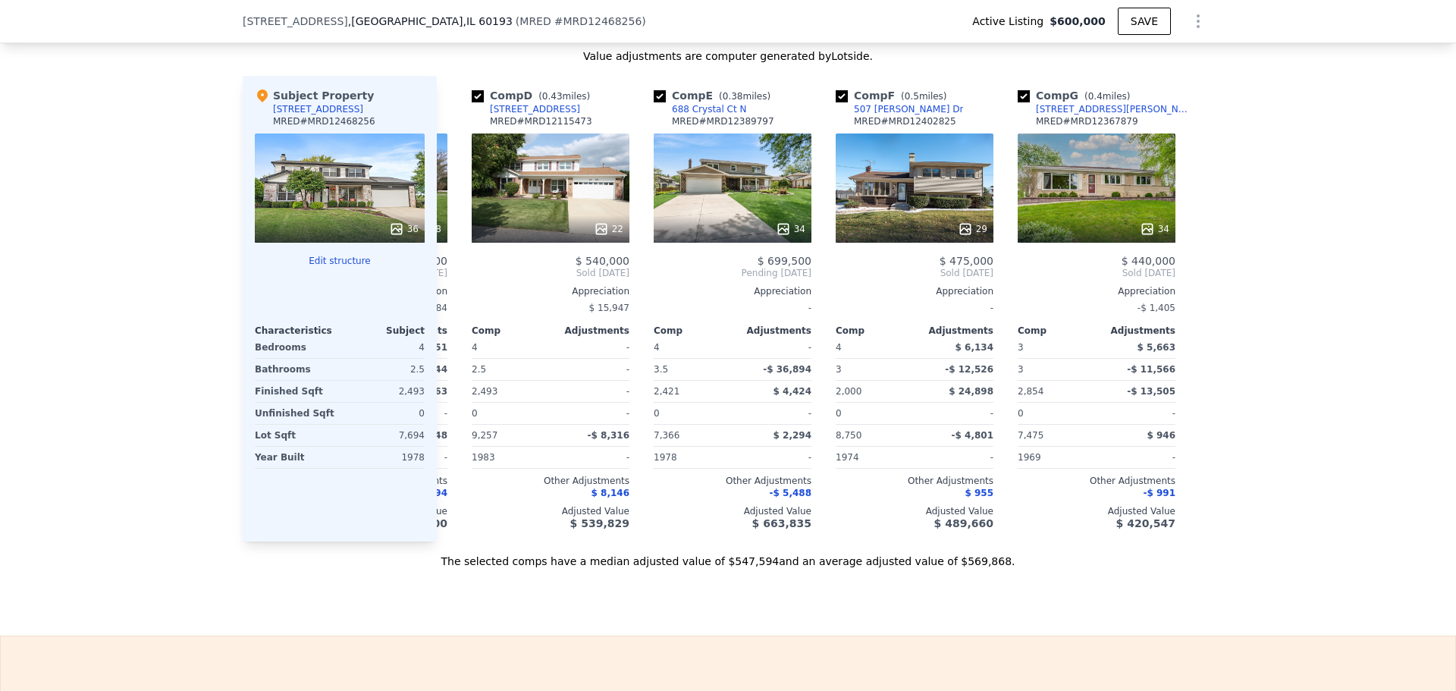
scroll to position [0, 534]
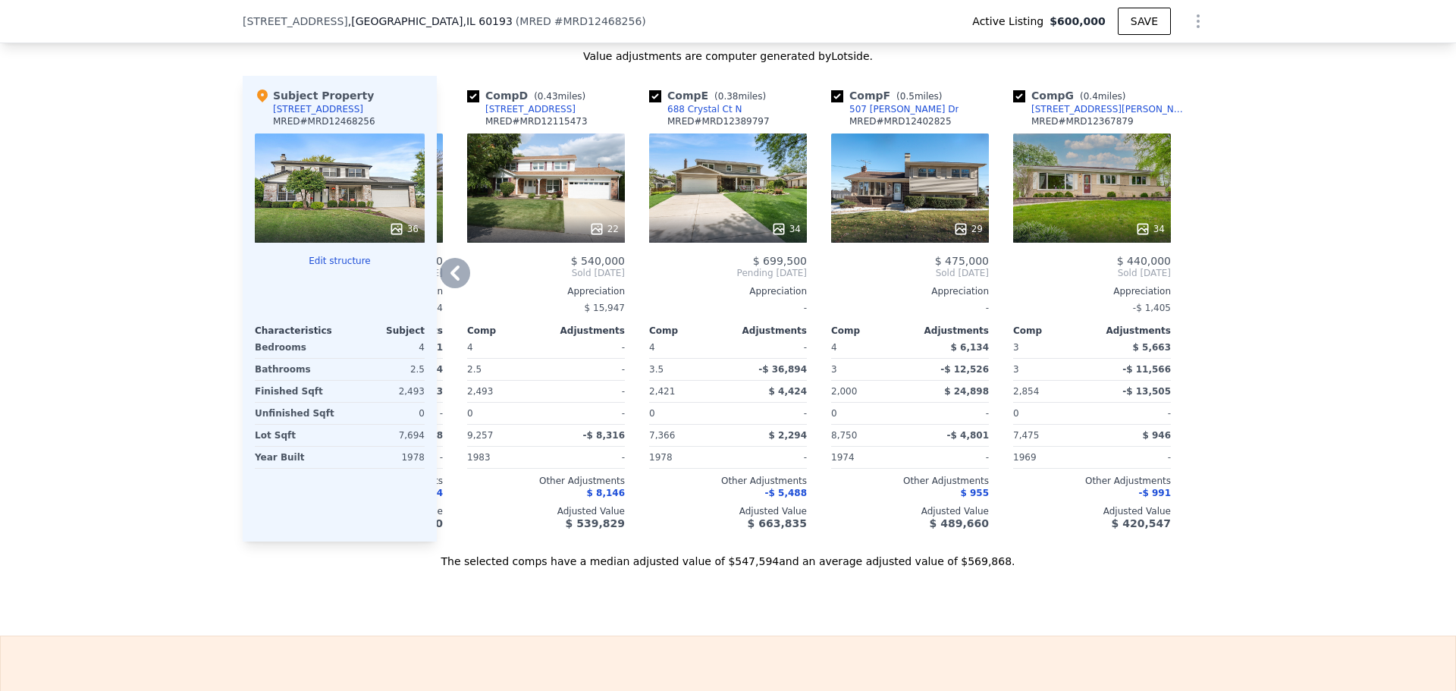
click at [941, 211] on div "29" at bounding box center [910, 187] width 158 height 109
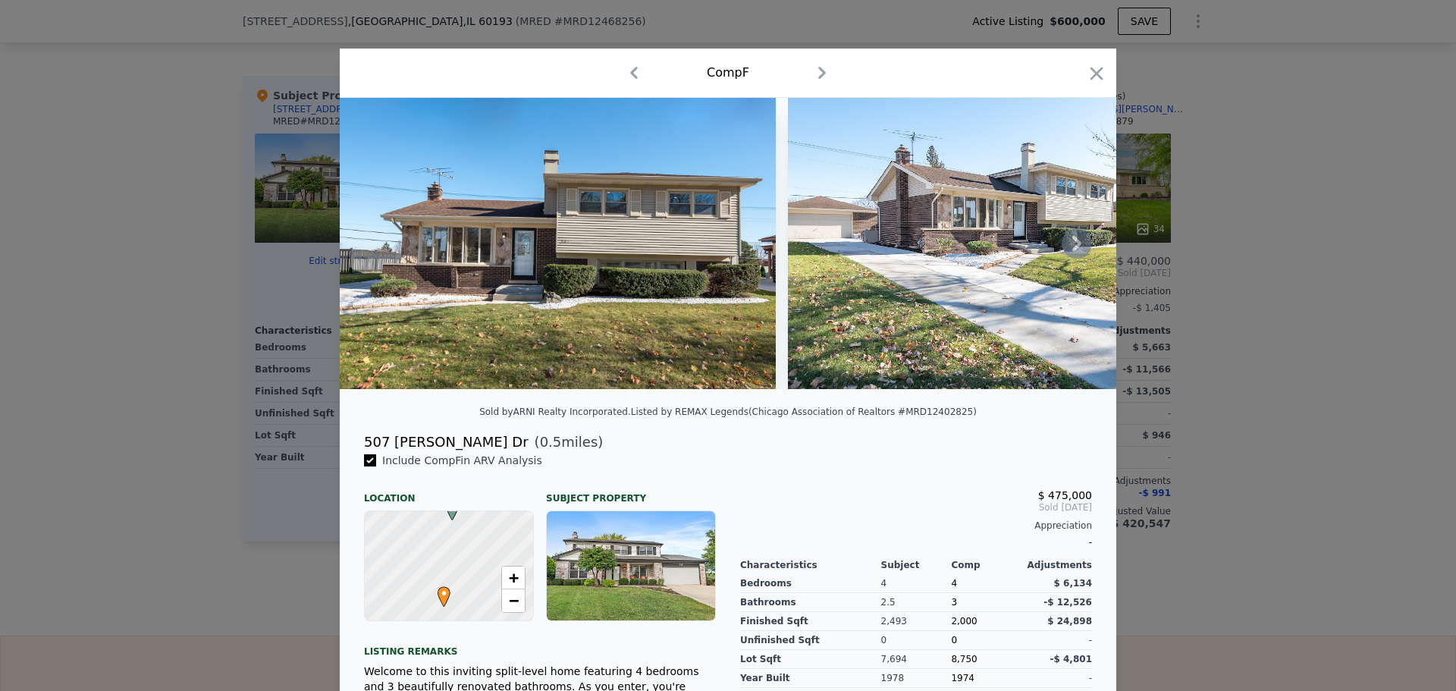
click at [1063, 243] on icon at bounding box center [1076, 243] width 30 height 30
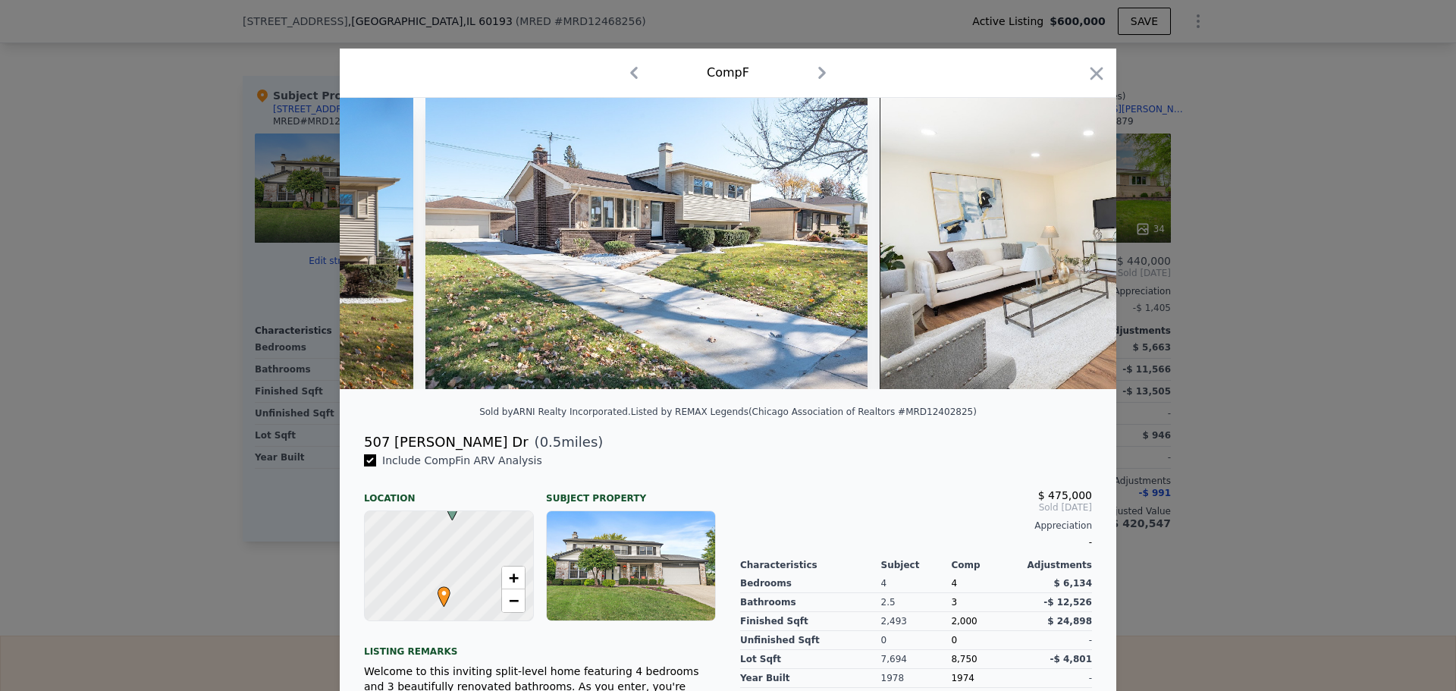
scroll to position [0, 364]
click at [1092, 75] on icon "button" at bounding box center [1096, 73] width 13 height 13
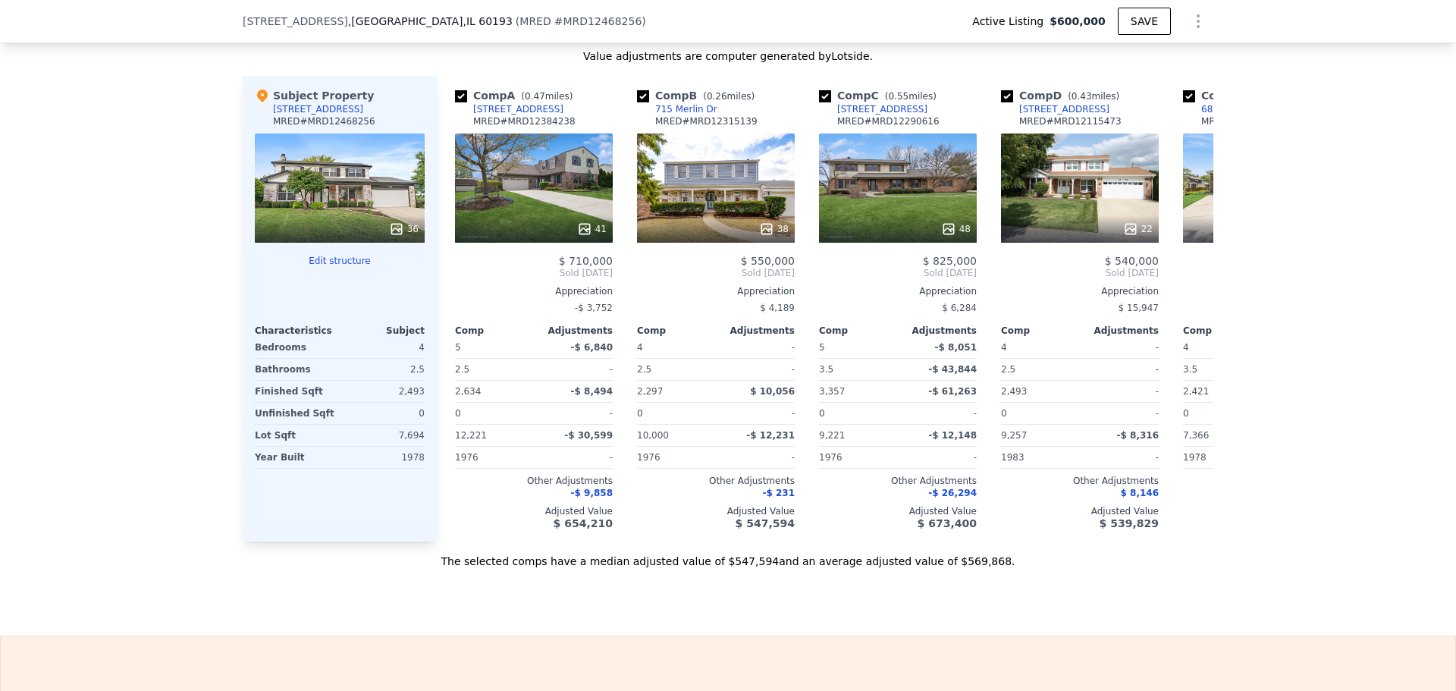
click at [400, 235] on icon at bounding box center [396, 228] width 15 height 15
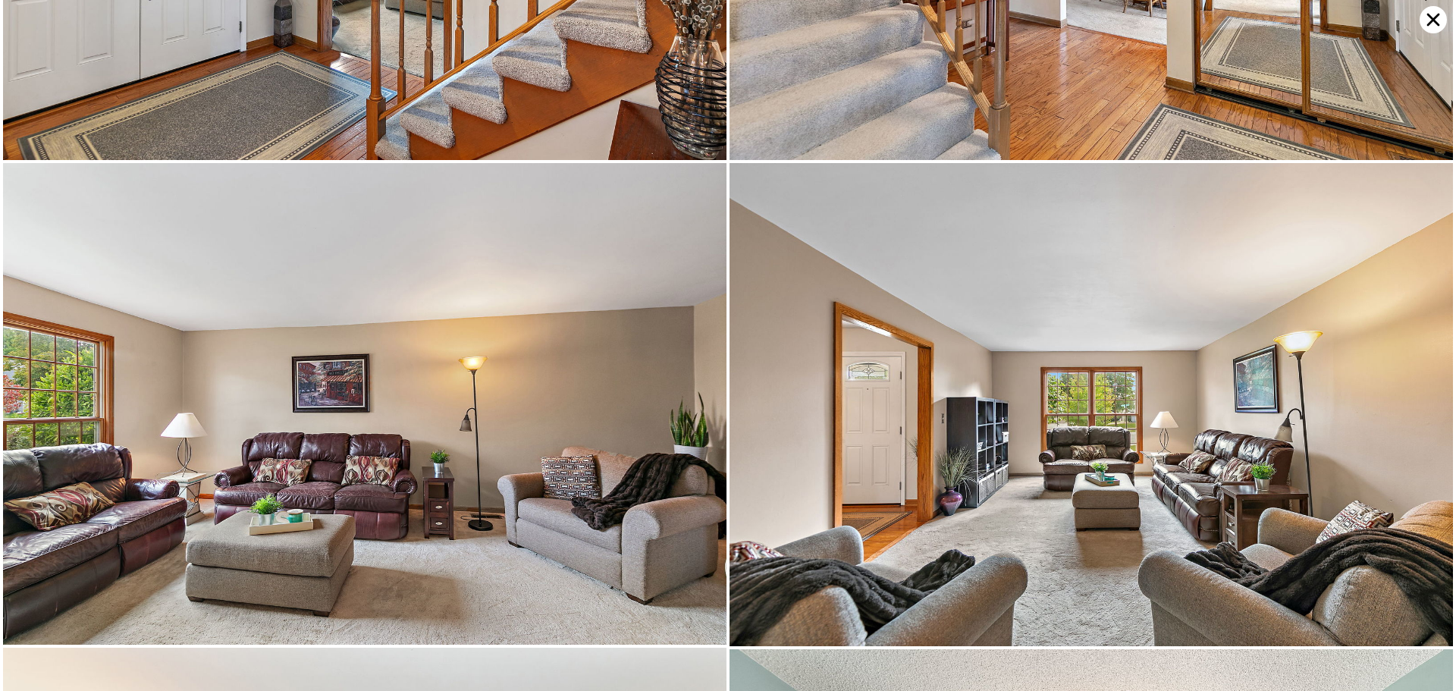
scroll to position [5777, 0]
